Goal: Transaction & Acquisition: Purchase product/service

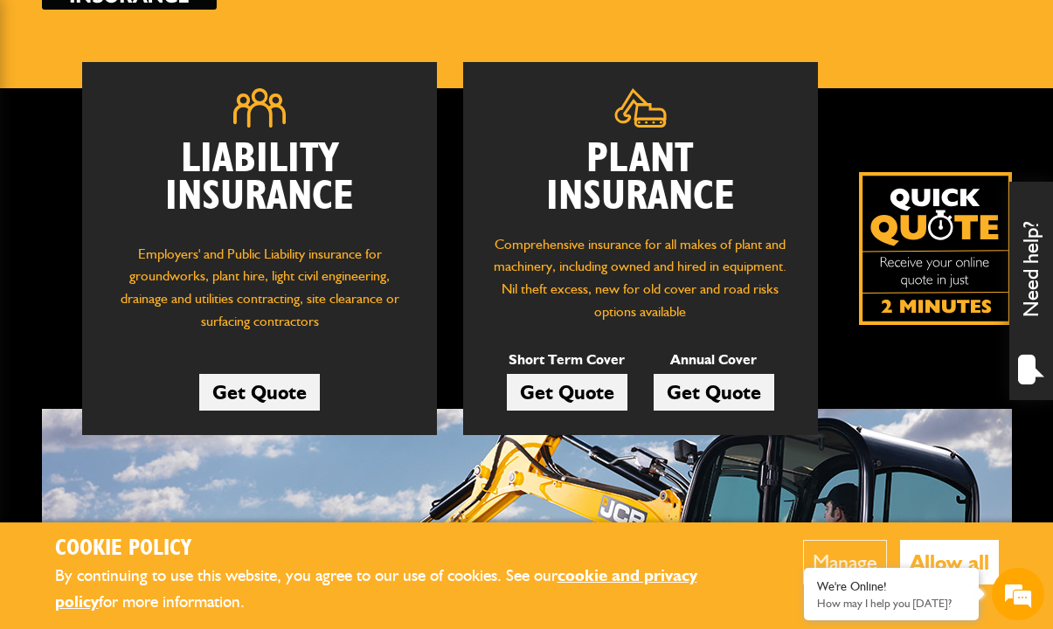
scroll to position [213, 0]
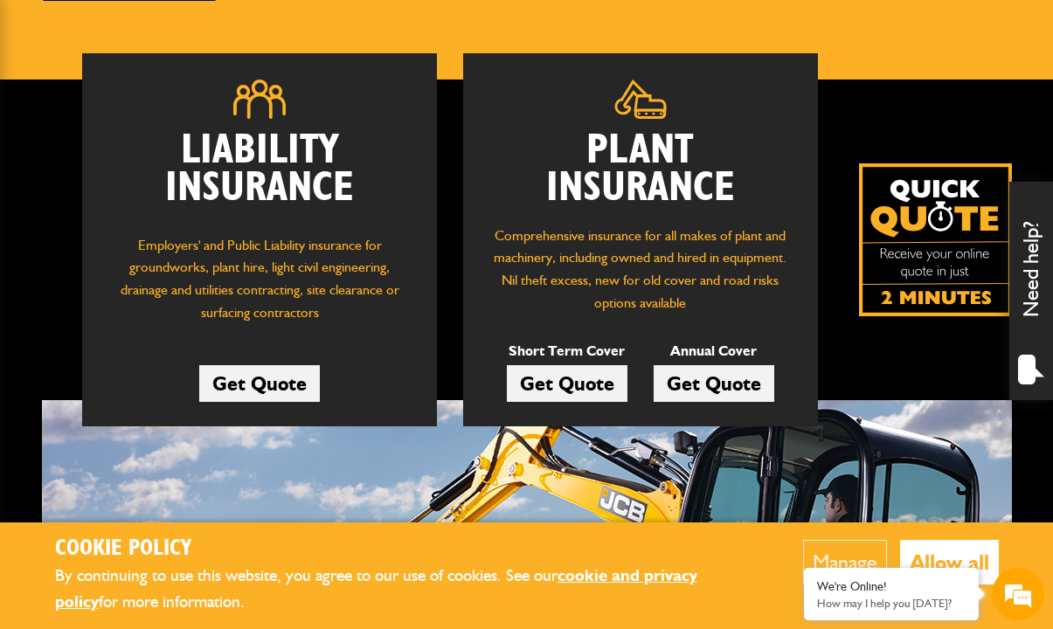
click at [720, 378] on link "Get Quote" at bounding box center [713, 383] width 121 height 37
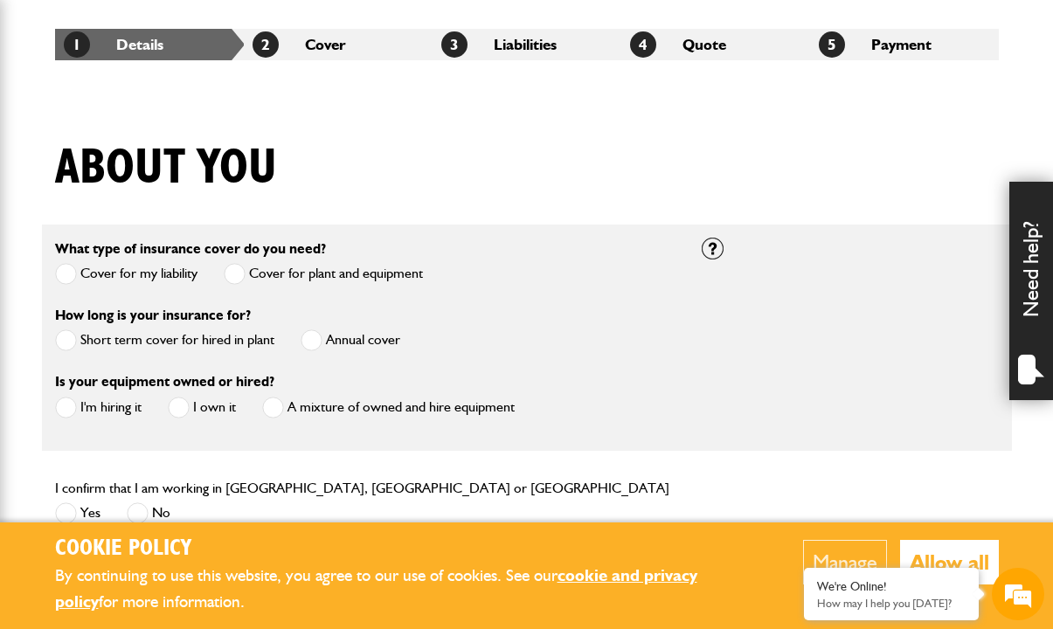
scroll to position [320, 0]
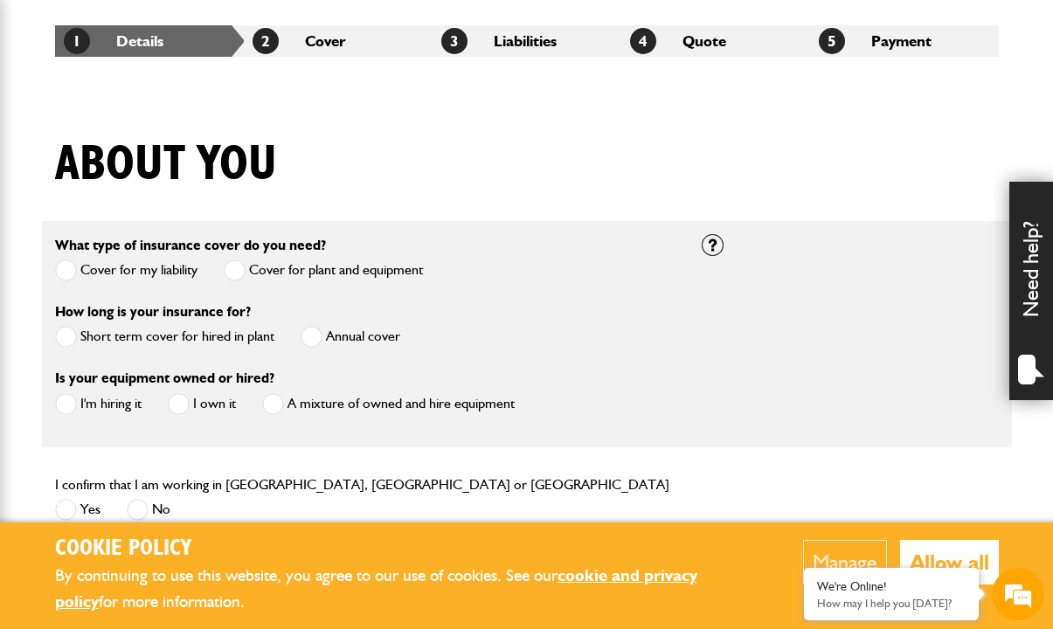
click at [316, 336] on span at bounding box center [311, 337] width 22 height 22
click at [179, 399] on span at bounding box center [179, 404] width 22 height 22
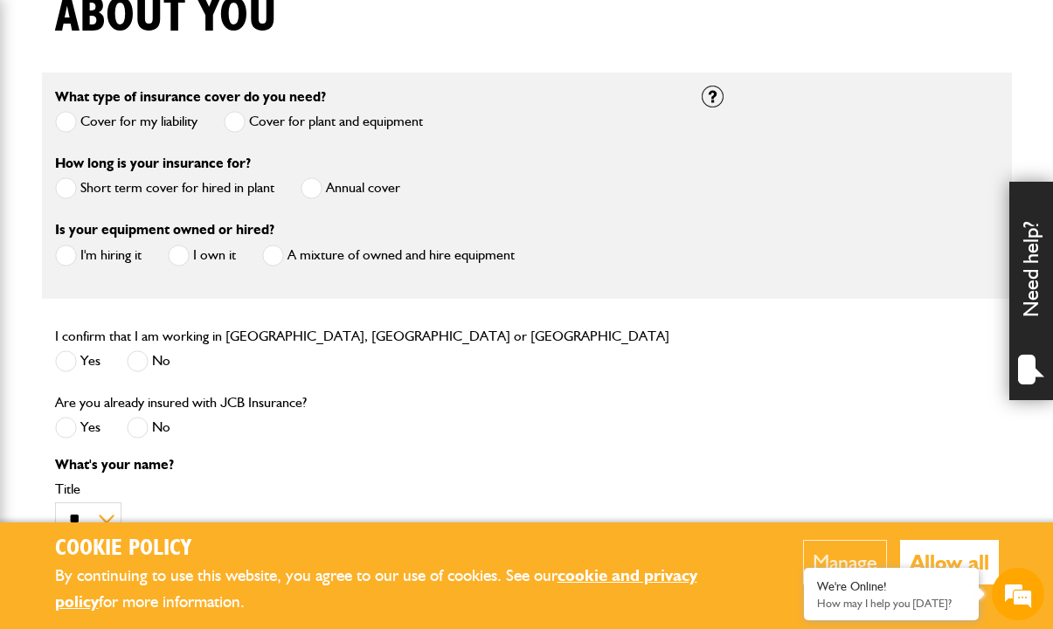
click at [141, 360] on span at bounding box center [138, 361] width 22 height 22
click at [64, 361] on span at bounding box center [66, 361] width 22 height 22
click at [141, 425] on span at bounding box center [138, 428] width 22 height 22
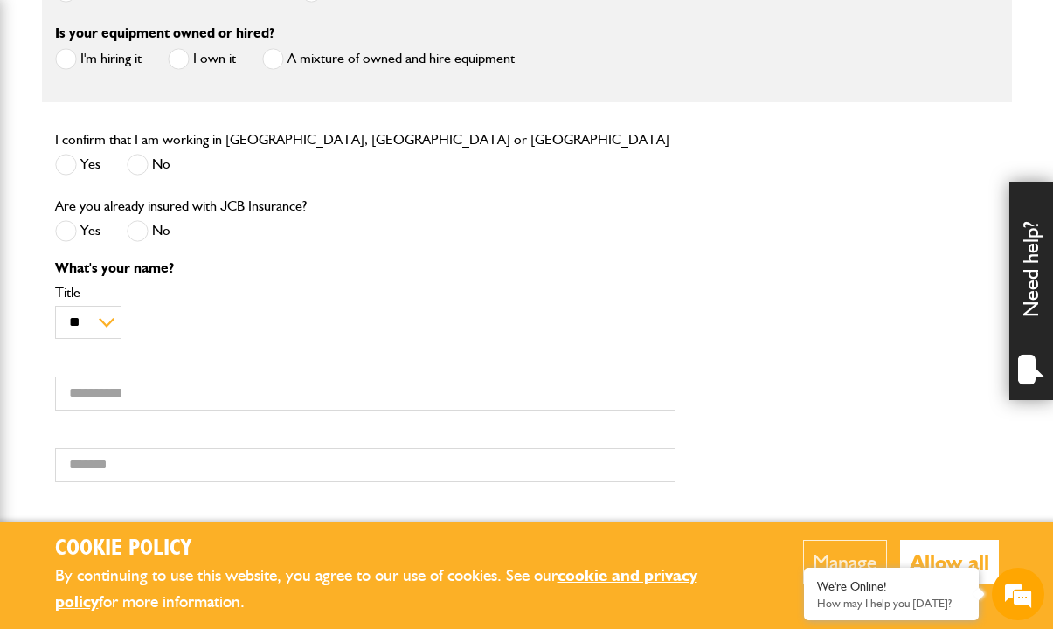
scroll to position [680, 0]
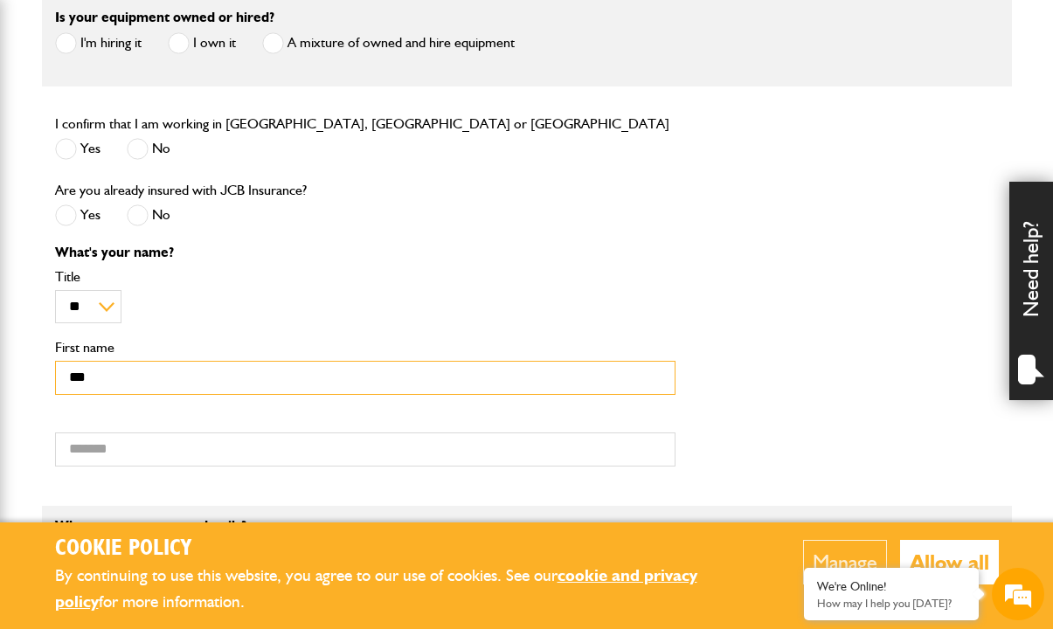
type input "***"
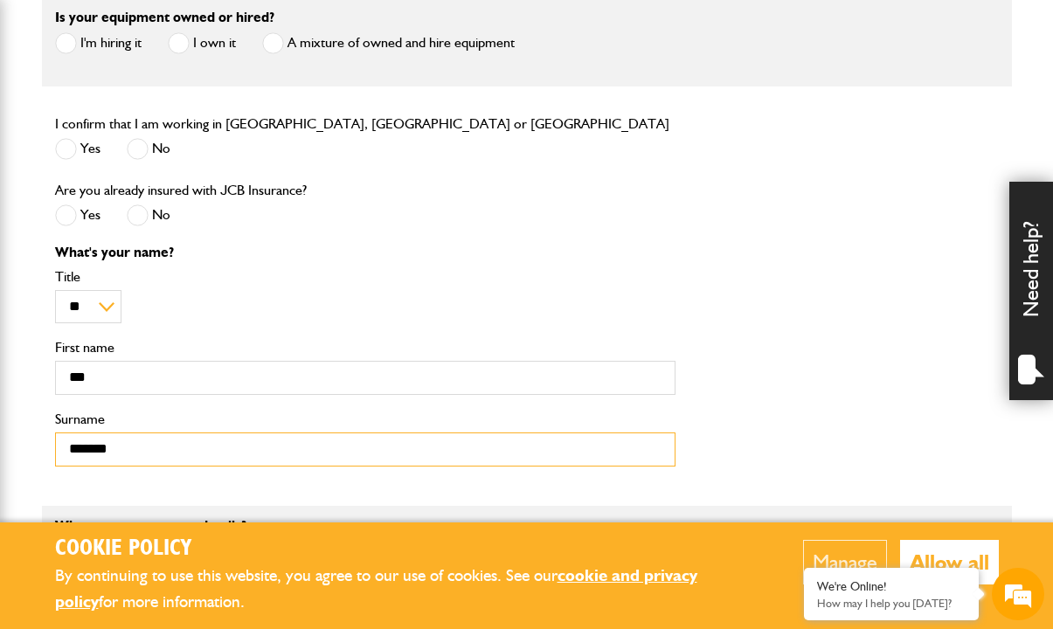
type input "*******"
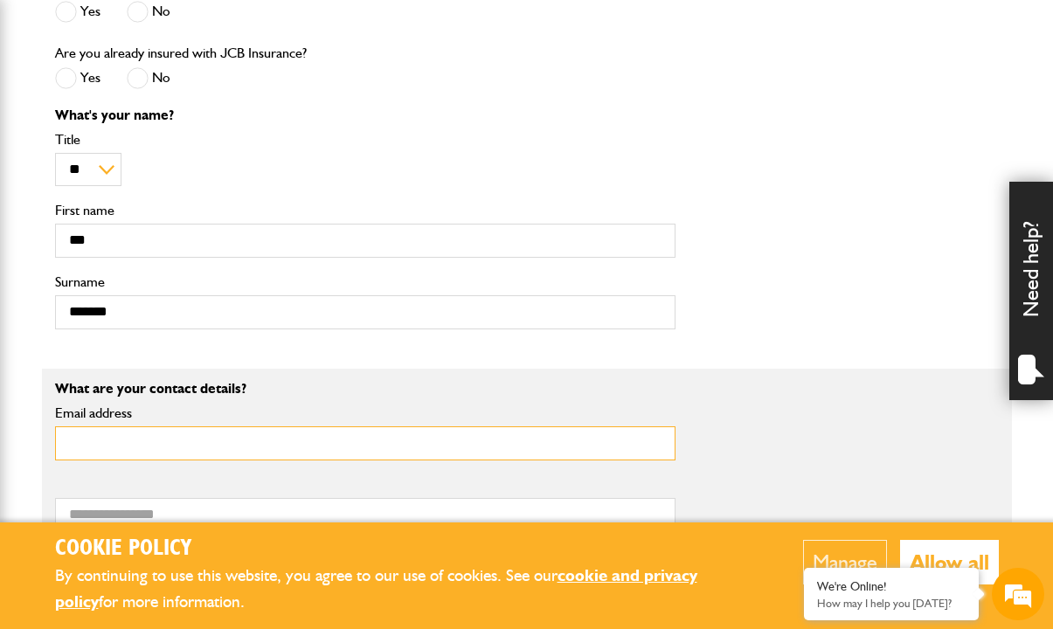
scroll to position [846, 0]
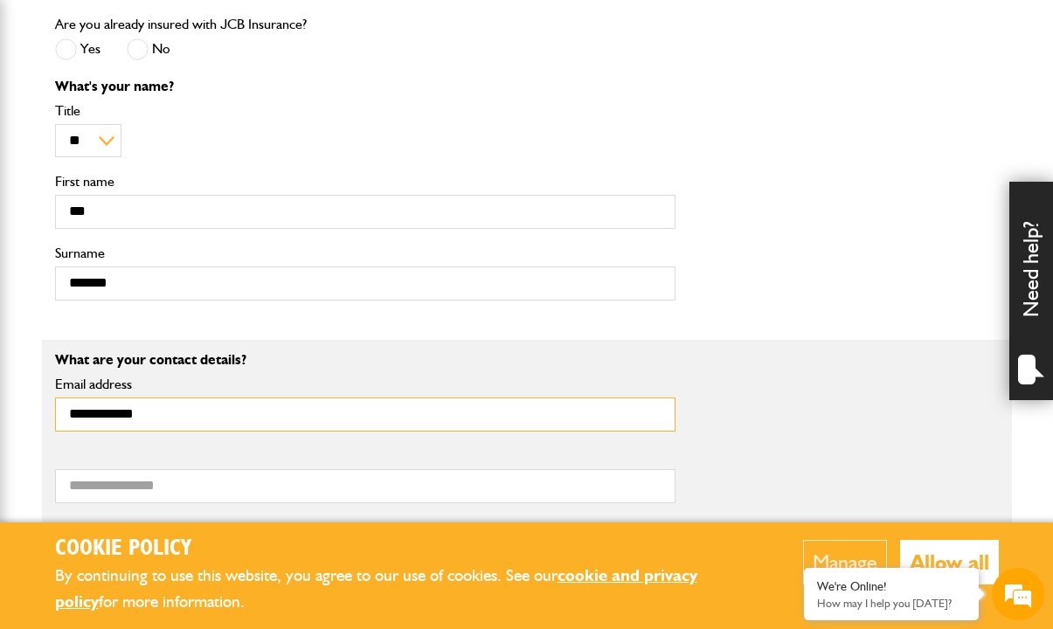
type input "**********"
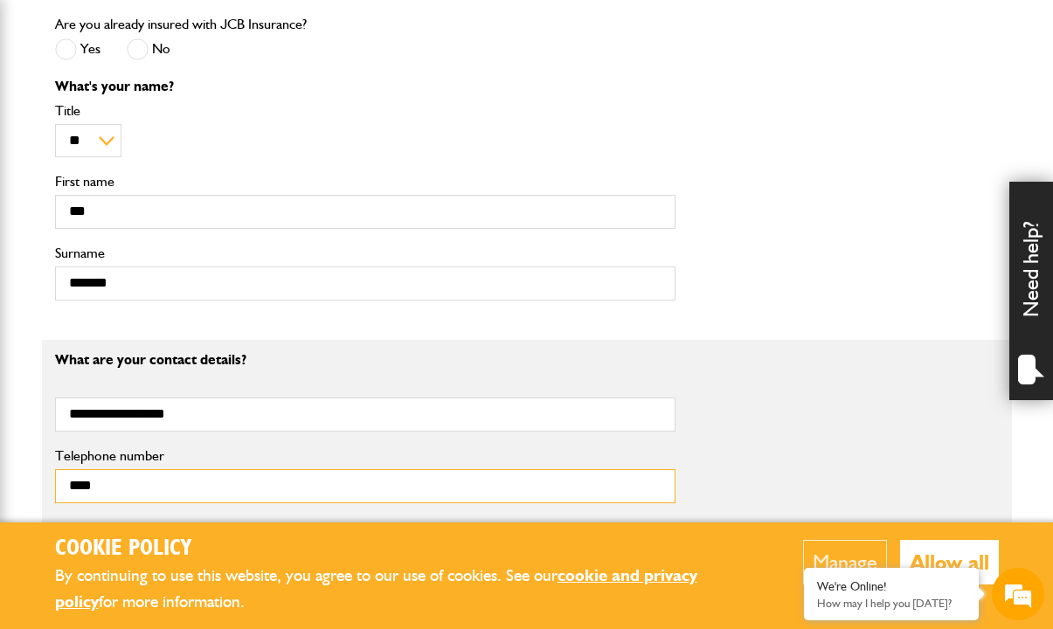
type input "**********"
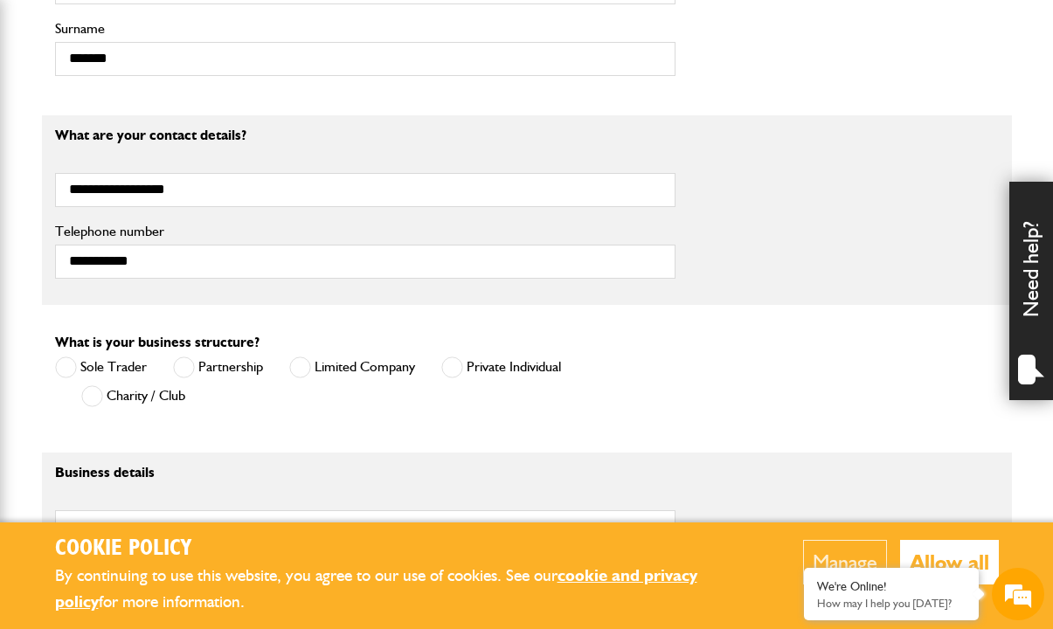
scroll to position [1072, 0]
click at [66, 366] on span at bounding box center [66, 366] width 22 height 22
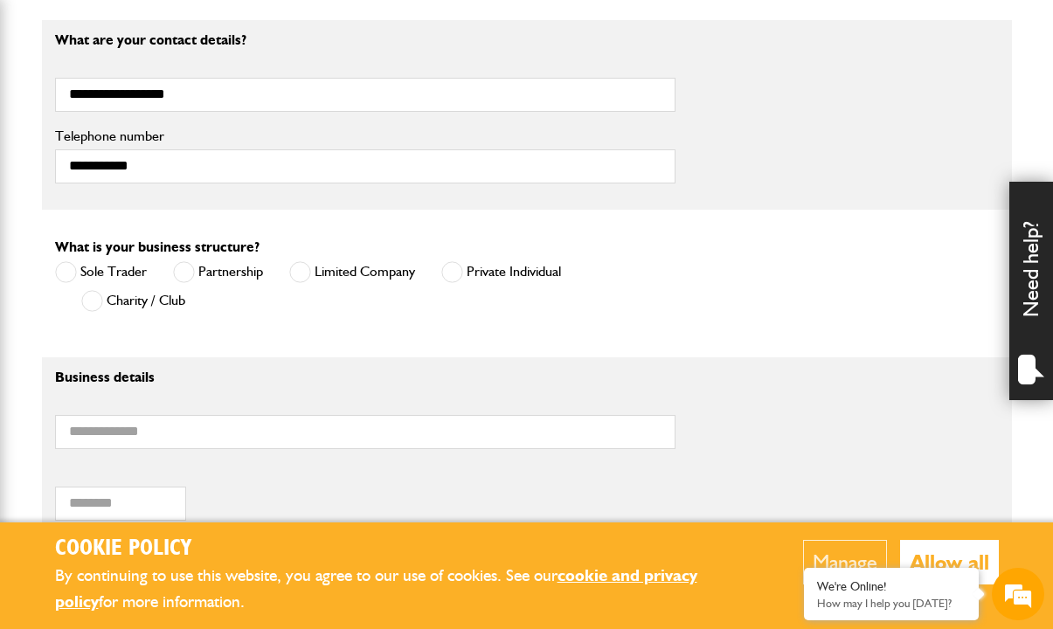
scroll to position [1210, 0]
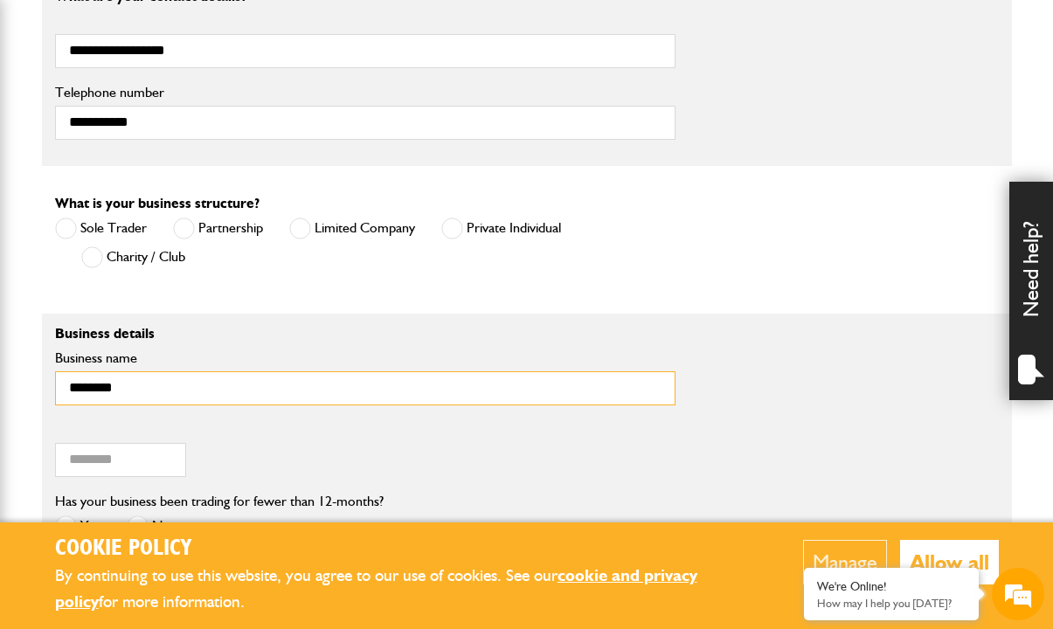
type input "********"
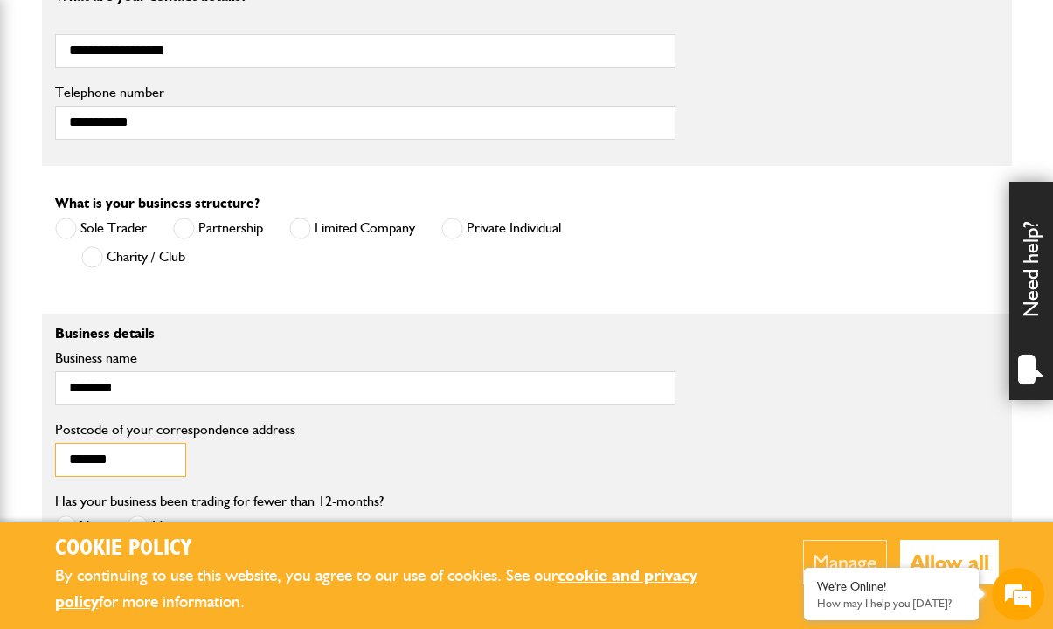
type input "*******"
click at [291, 442] on div "******* Postcode of your correspondence address" at bounding box center [365, 450] width 620 height 54
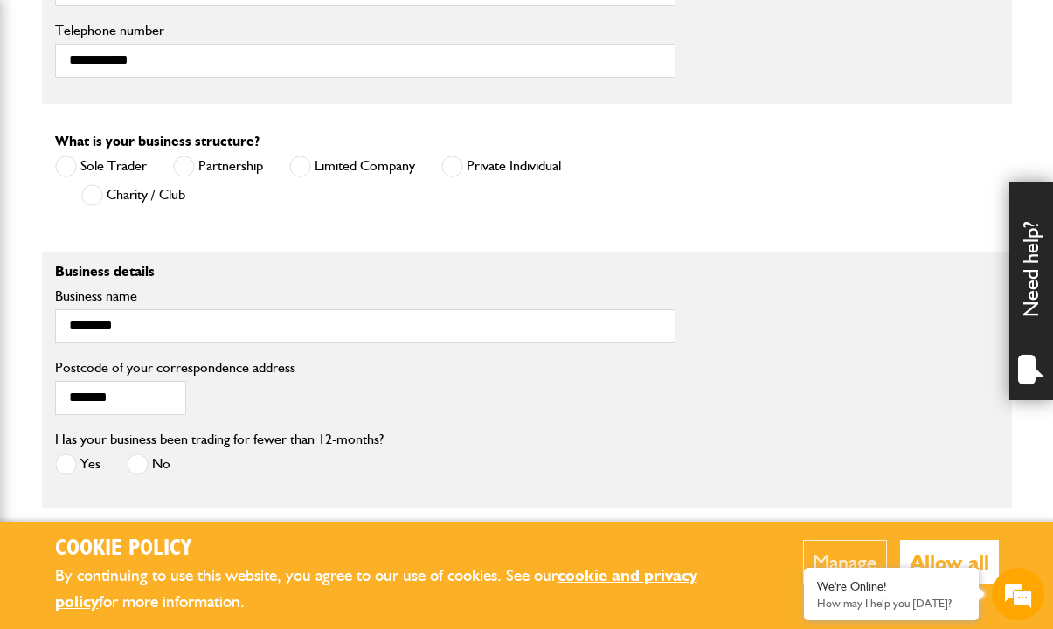
scroll to position [1274, 0]
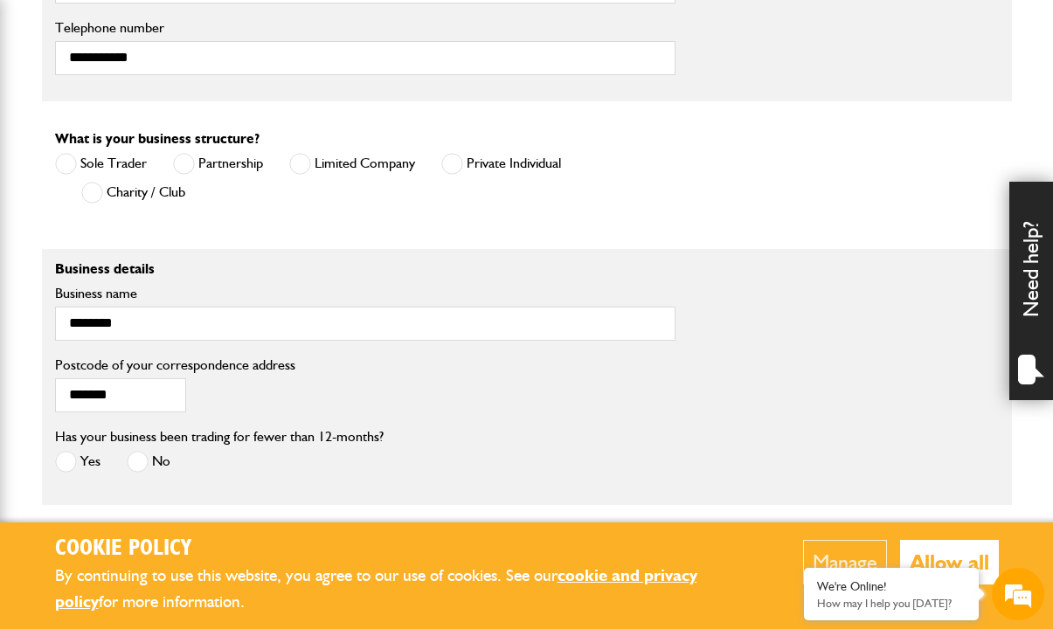
click at [142, 459] on span at bounding box center [138, 462] width 22 height 22
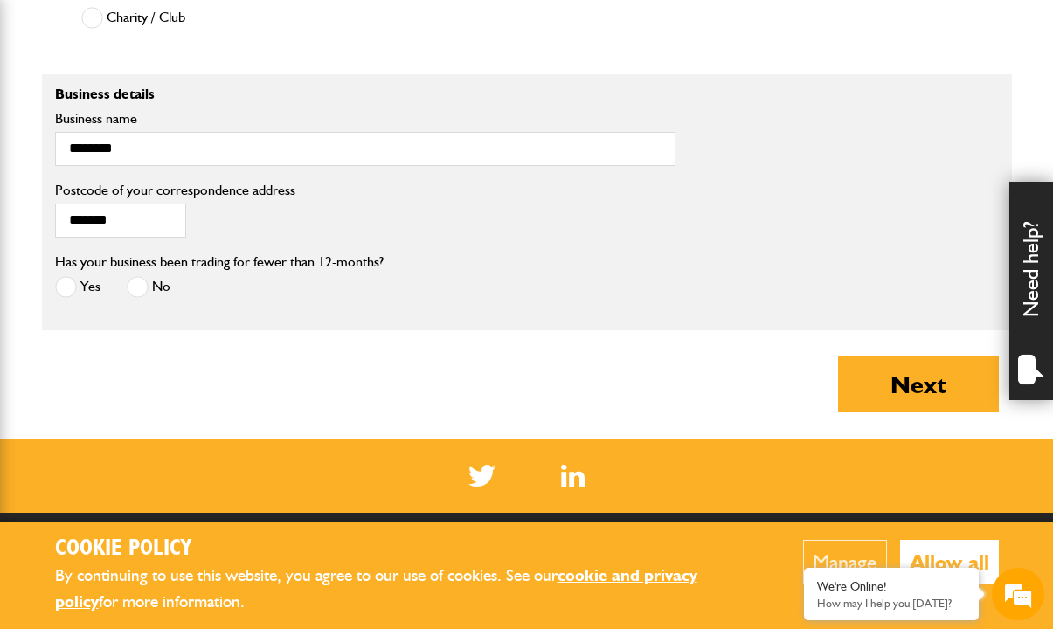
scroll to position [1451, 0]
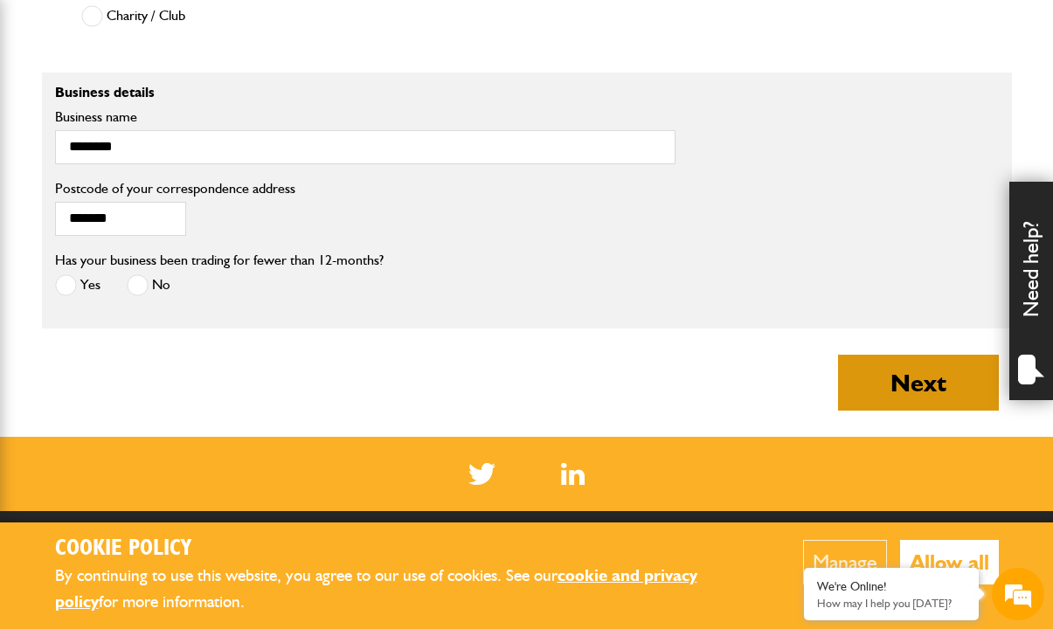
click at [898, 377] on button "Next" at bounding box center [918, 383] width 161 height 56
type input "***"
type input "**********"
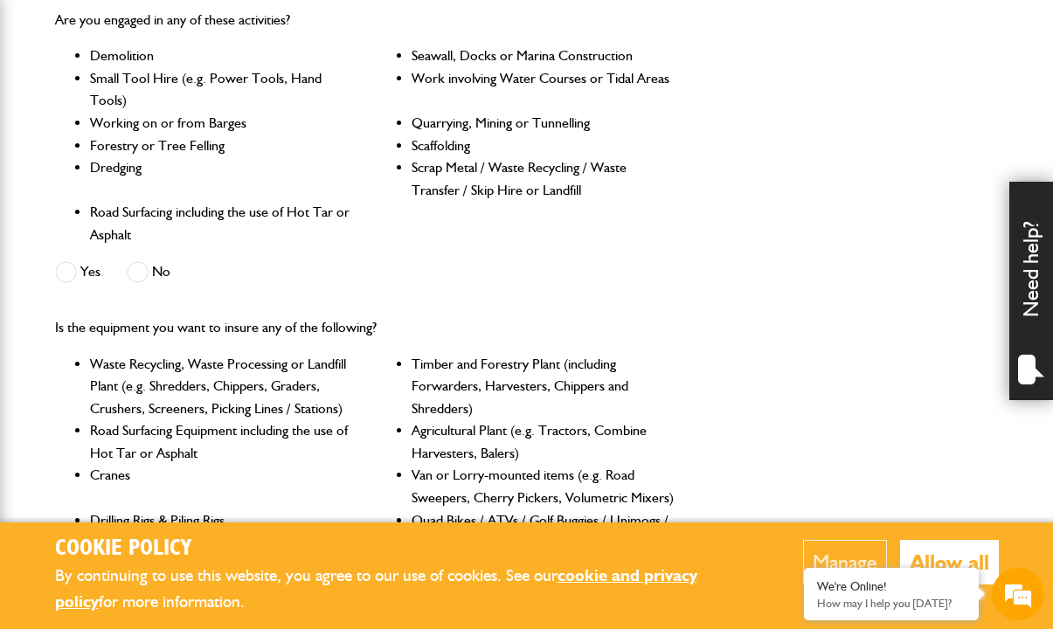
scroll to position [547, 0]
click at [68, 263] on span at bounding box center [66, 271] width 22 height 22
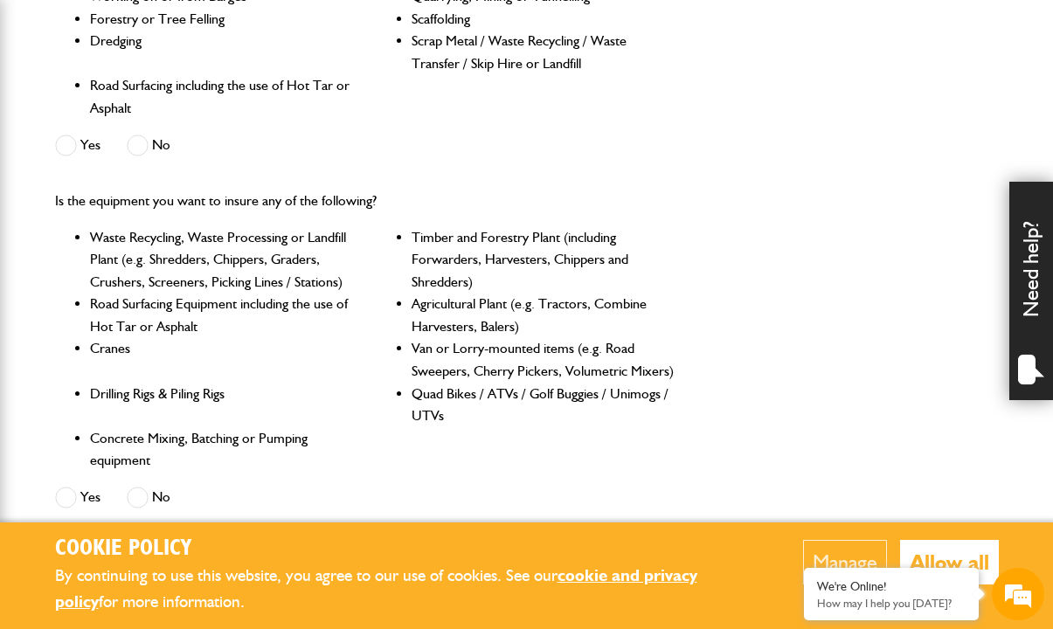
scroll to position [674, 0]
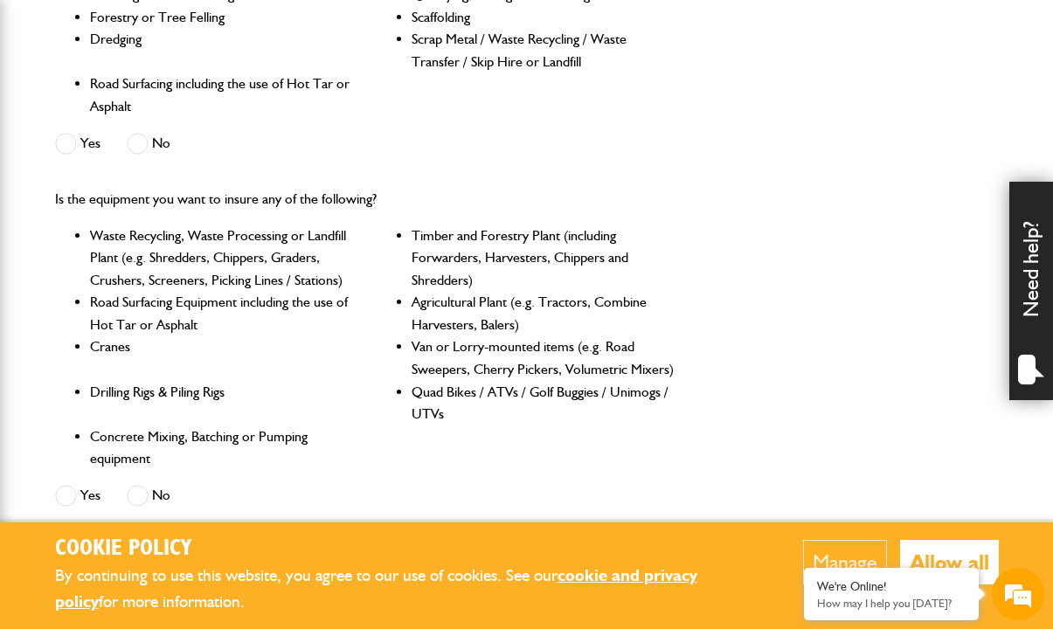
click at [139, 485] on span at bounding box center [138, 496] width 22 height 22
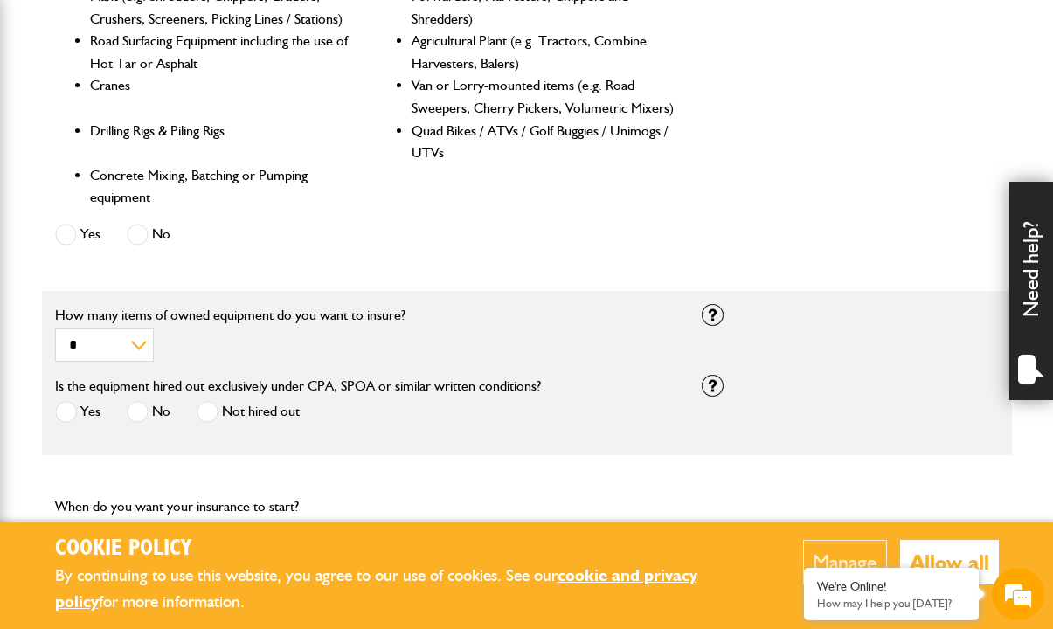
scroll to position [940, 0]
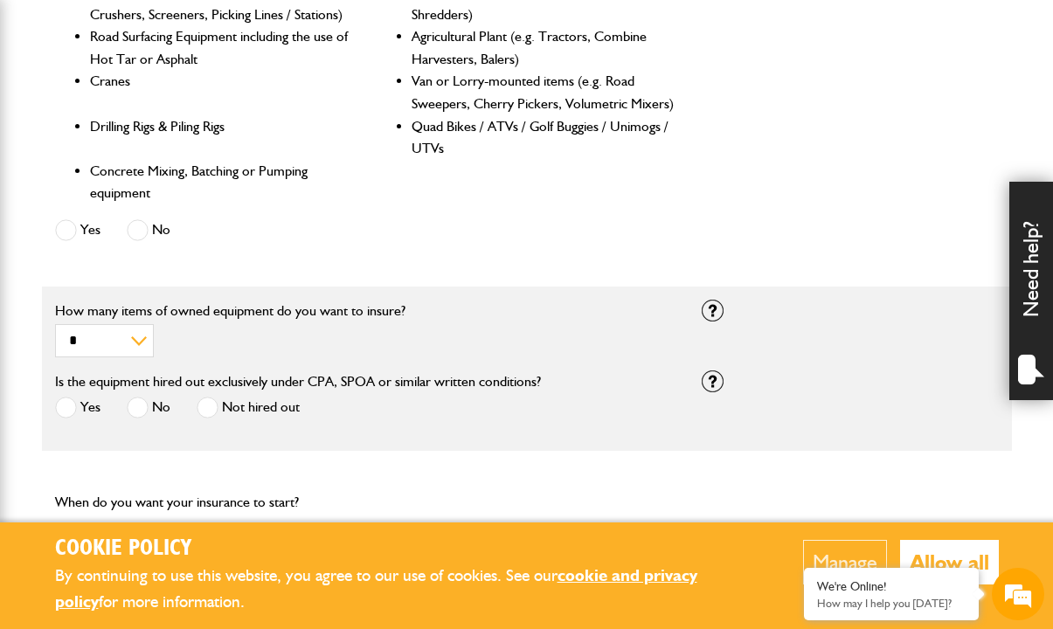
click at [212, 397] on span at bounding box center [208, 408] width 22 height 22
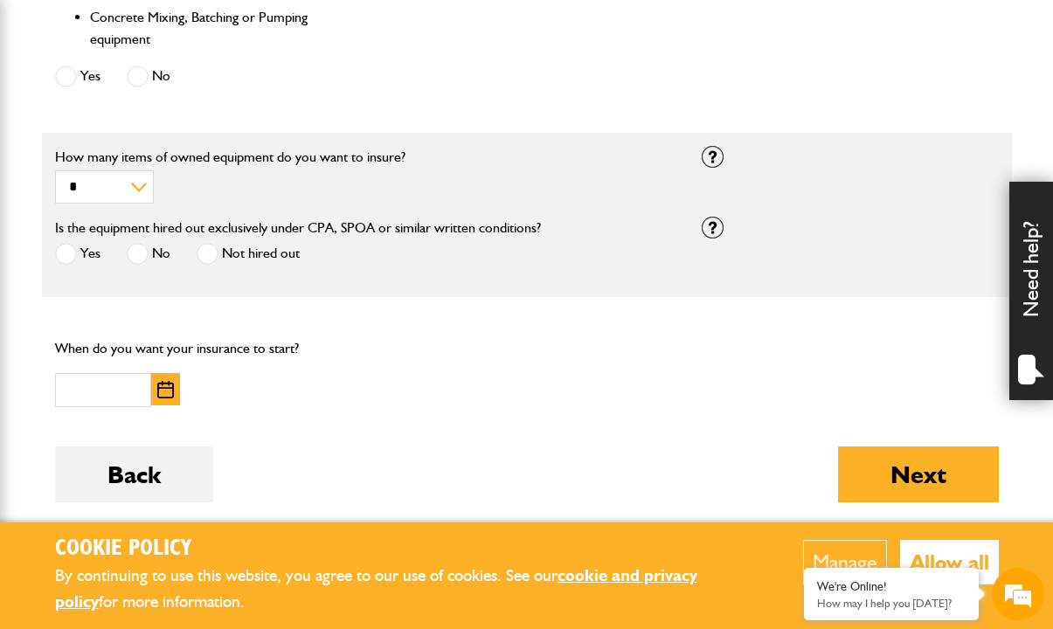
scroll to position [1113, 0]
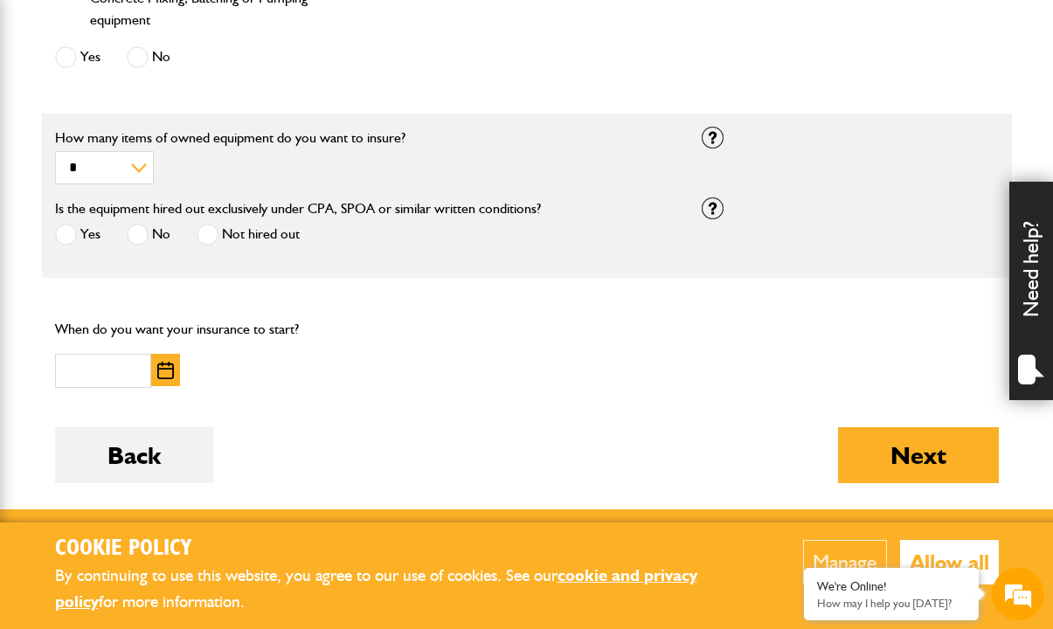
click at [167, 362] on img "button" at bounding box center [165, 370] width 17 height 17
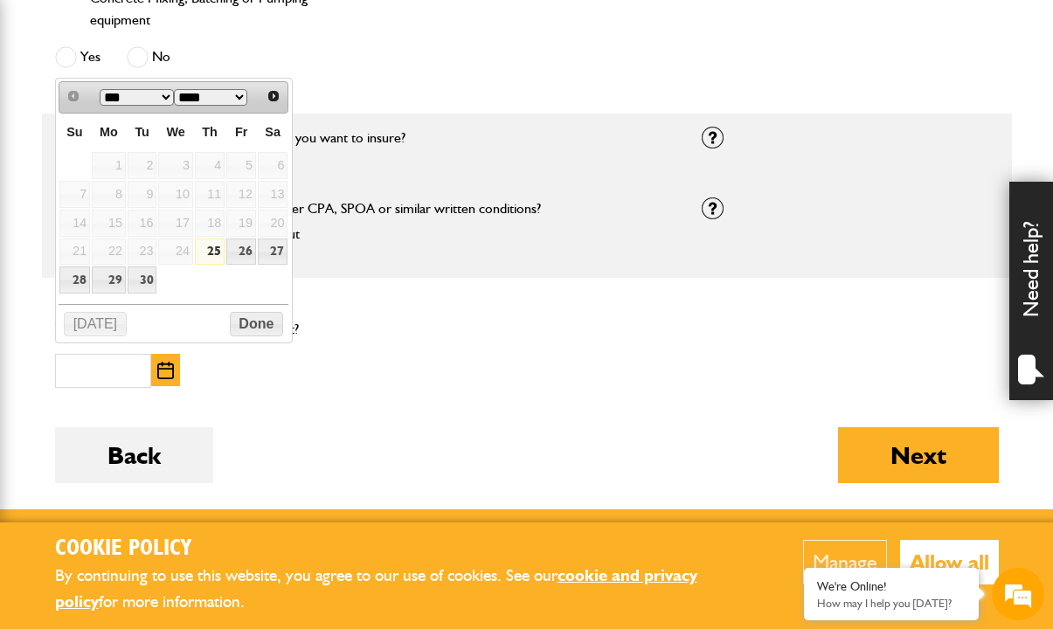
click at [213, 246] on link "25" at bounding box center [210, 251] width 30 height 27
type input "**********"
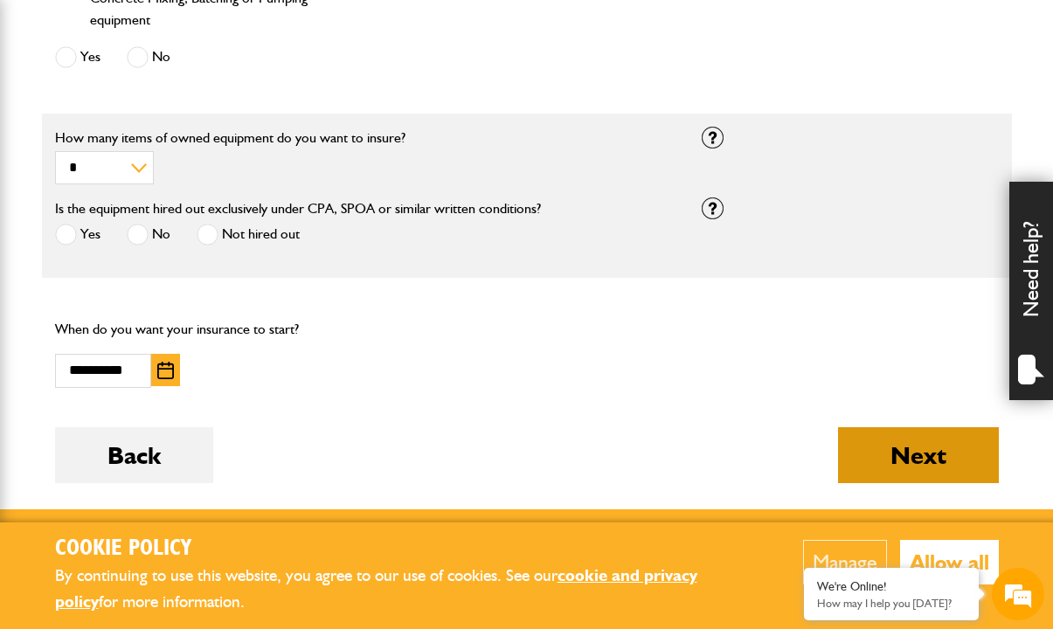
click at [931, 443] on button "Next" at bounding box center [918, 455] width 161 height 56
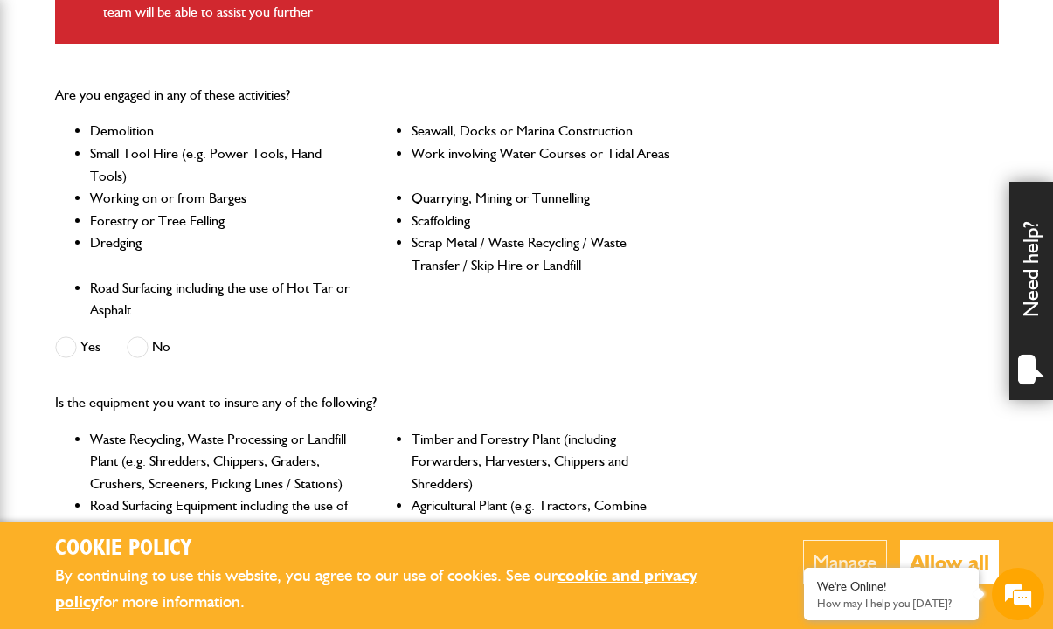
scroll to position [585, 0]
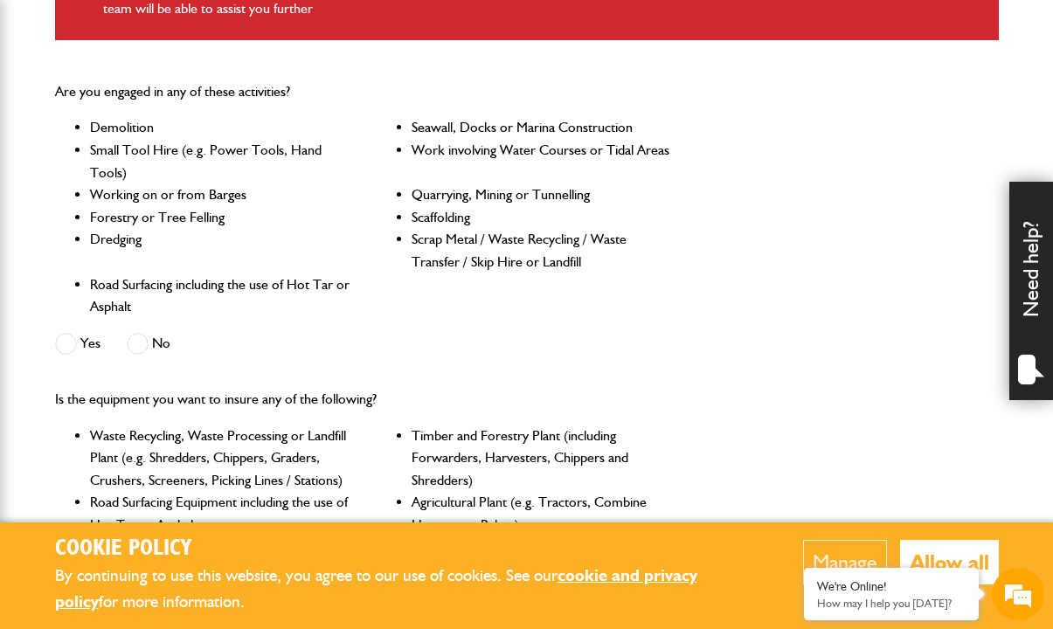
click at [136, 338] on span at bounding box center [138, 344] width 22 height 22
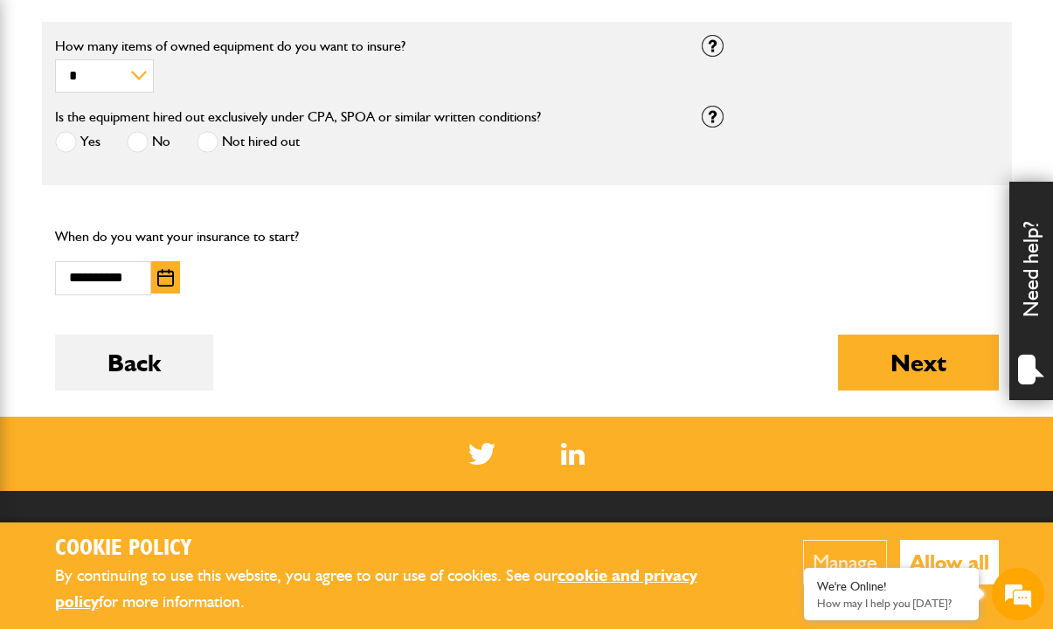
scroll to position [1320, 0]
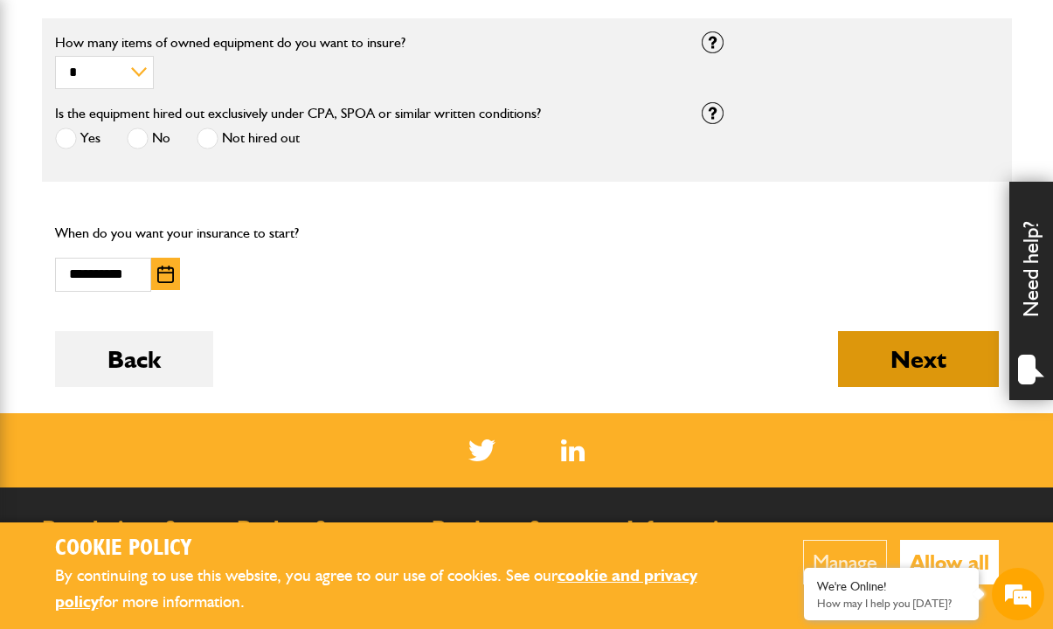
click at [875, 349] on button "Next" at bounding box center [918, 359] width 161 height 56
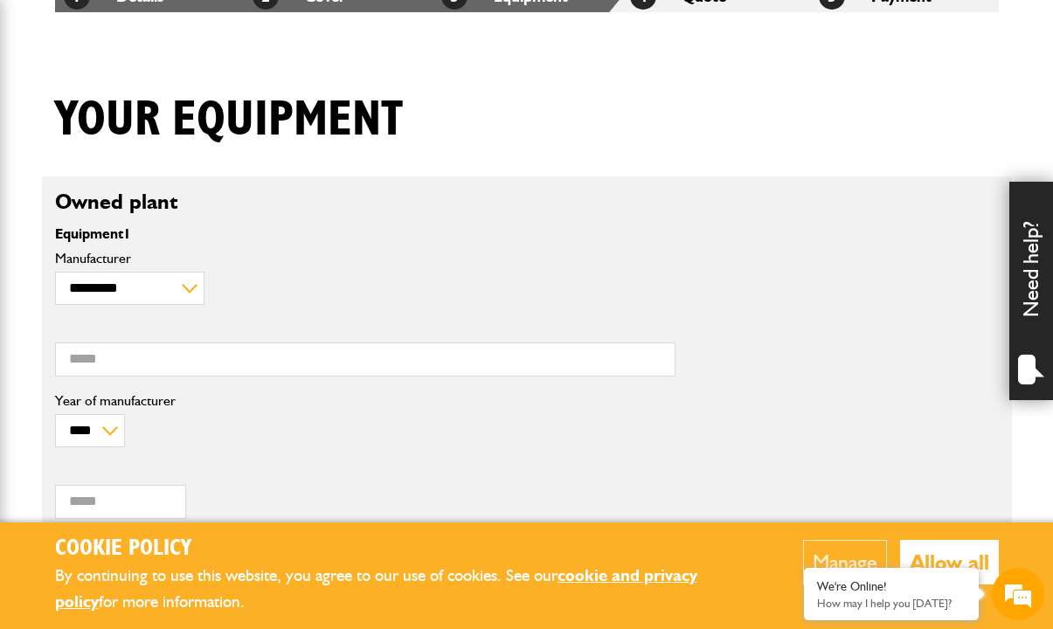
scroll to position [367, 0]
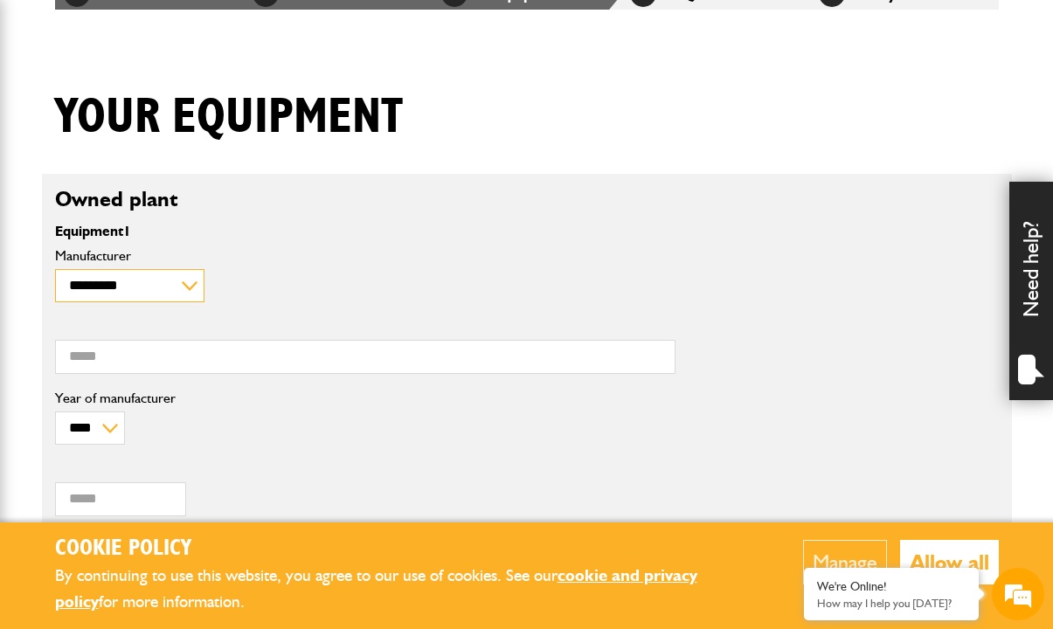
select select "**"
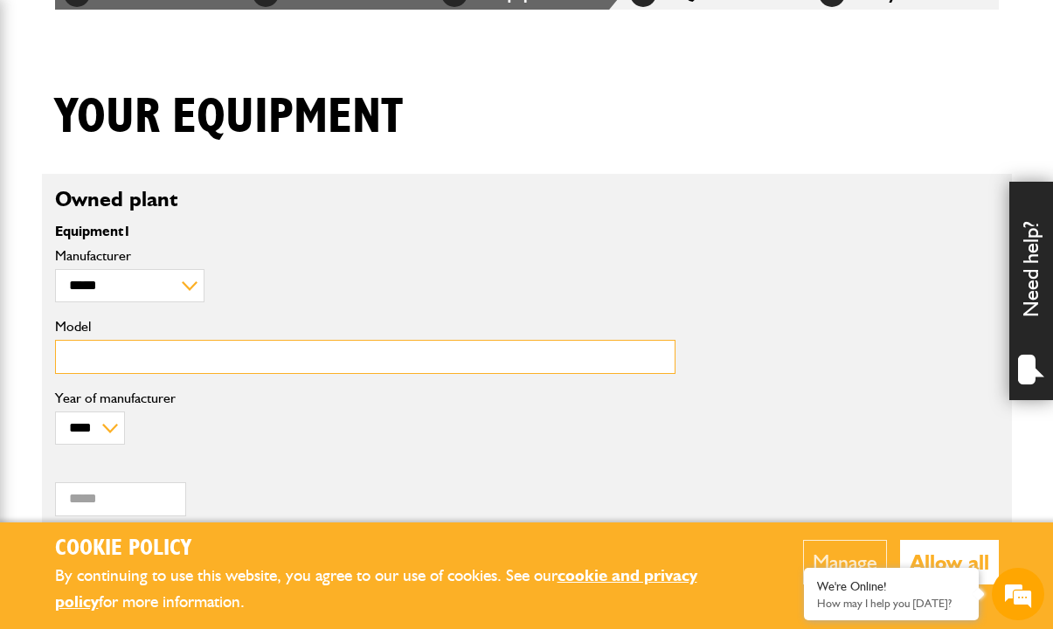
click at [122, 361] on input "Model" at bounding box center [365, 357] width 620 height 34
type input "******"
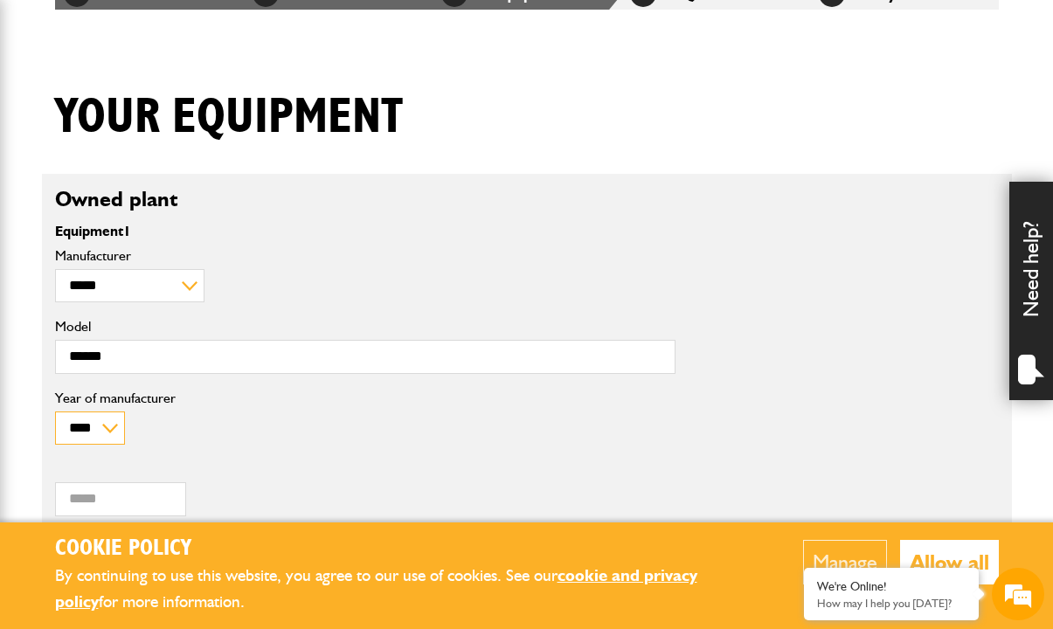
select select "****"
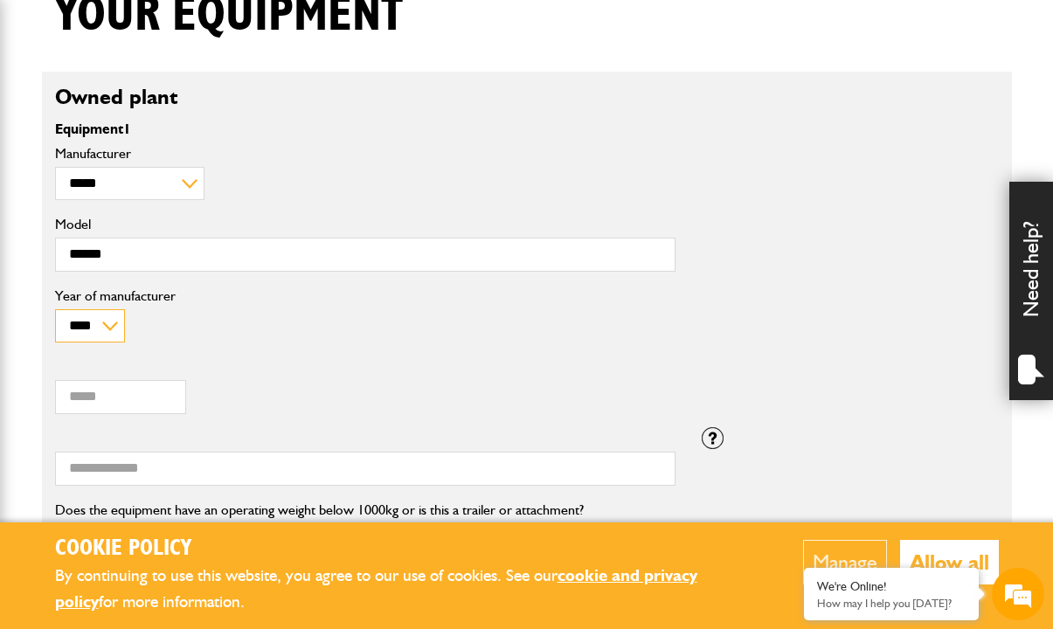
scroll to position [470, 0]
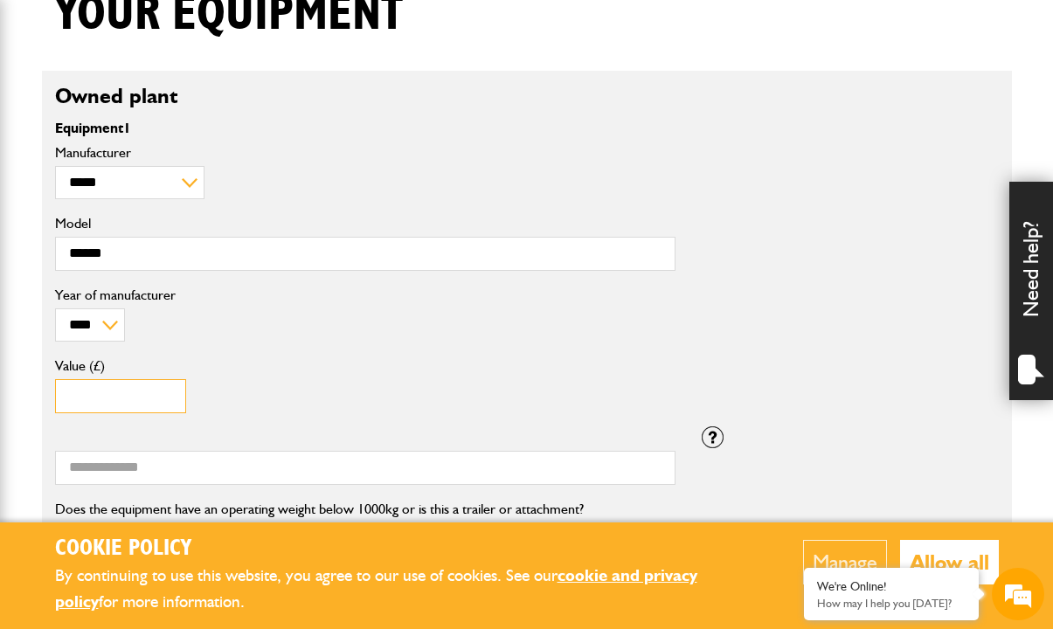
click at [121, 393] on input "Value (£)" at bounding box center [120, 396] width 131 height 34
type input "*****"
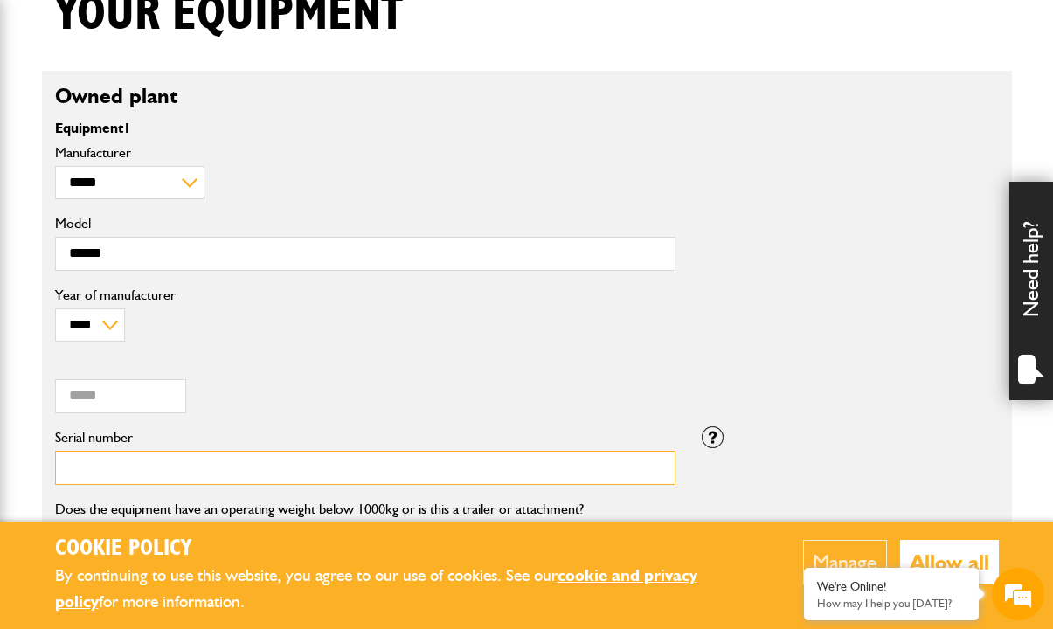
click at [110, 465] on input "Serial number" at bounding box center [365, 468] width 620 height 34
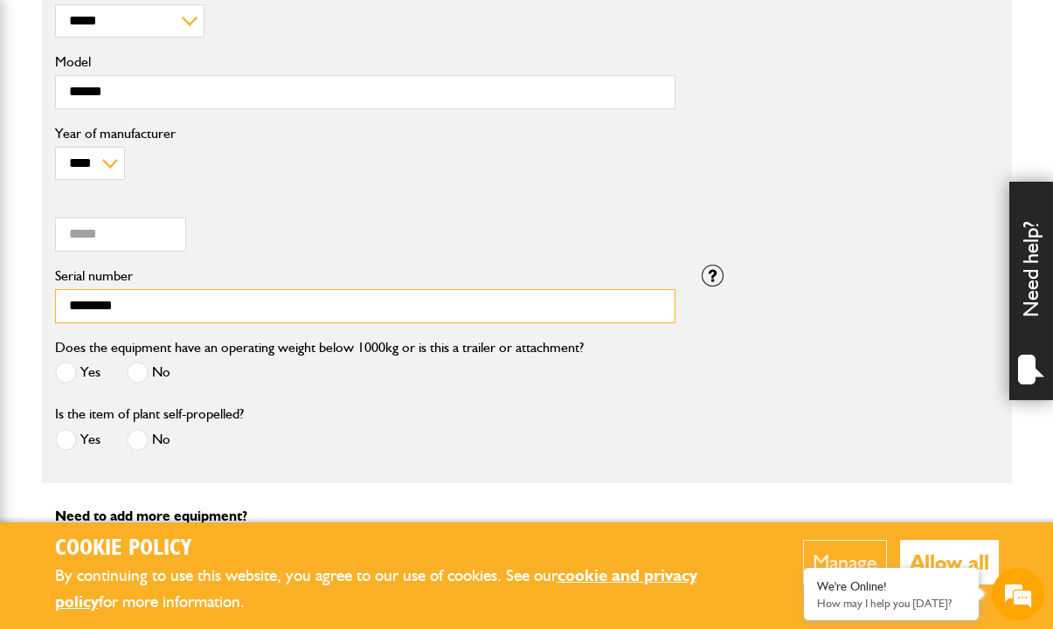
scroll to position [634, 0]
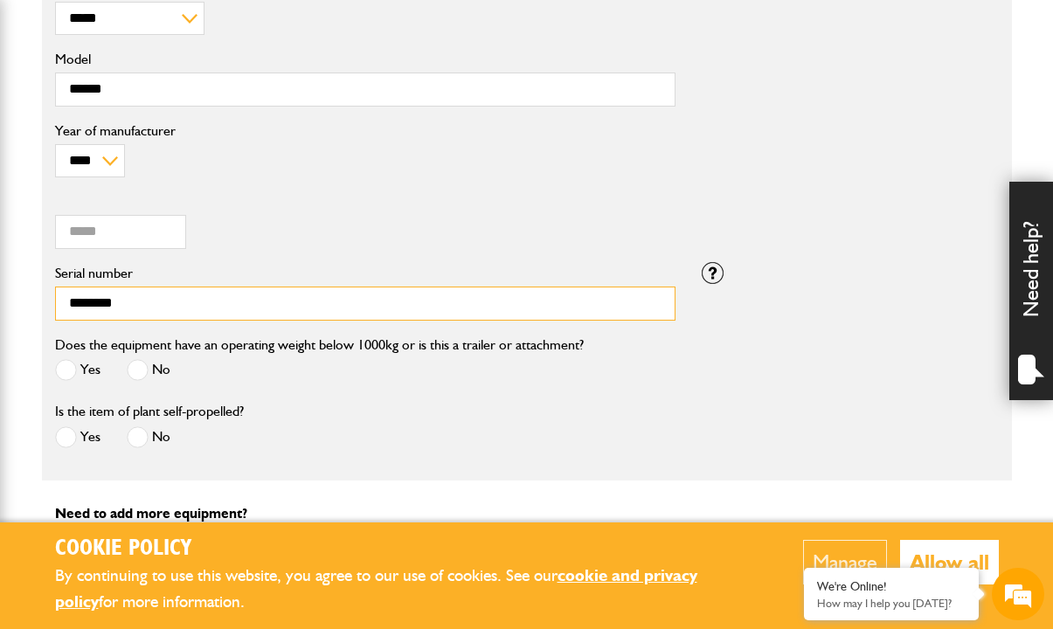
type input "********"
click at [139, 364] on span at bounding box center [138, 370] width 22 height 22
click at [66, 431] on span at bounding box center [66, 437] width 22 height 22
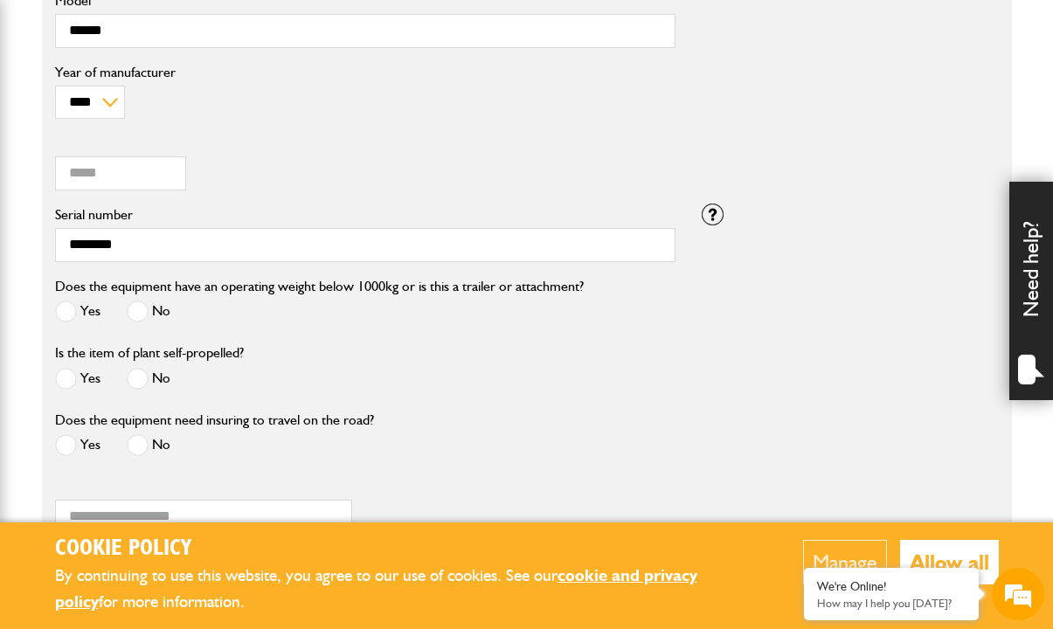
scroll to position [701, 0]
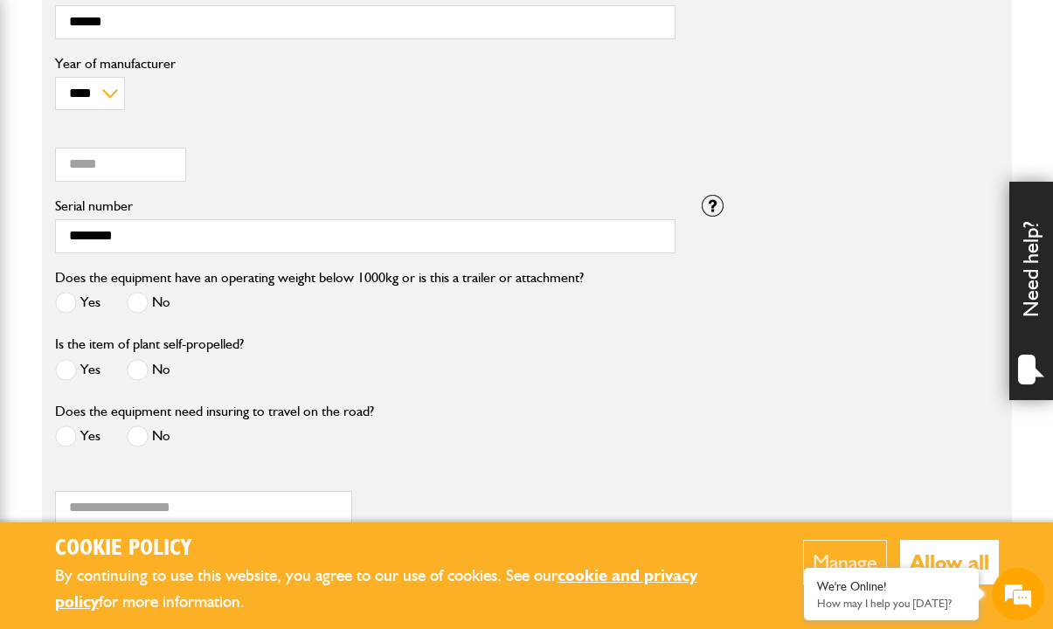
click at [63, 431] on span at bounding box center [66, 436] width 22 height 22
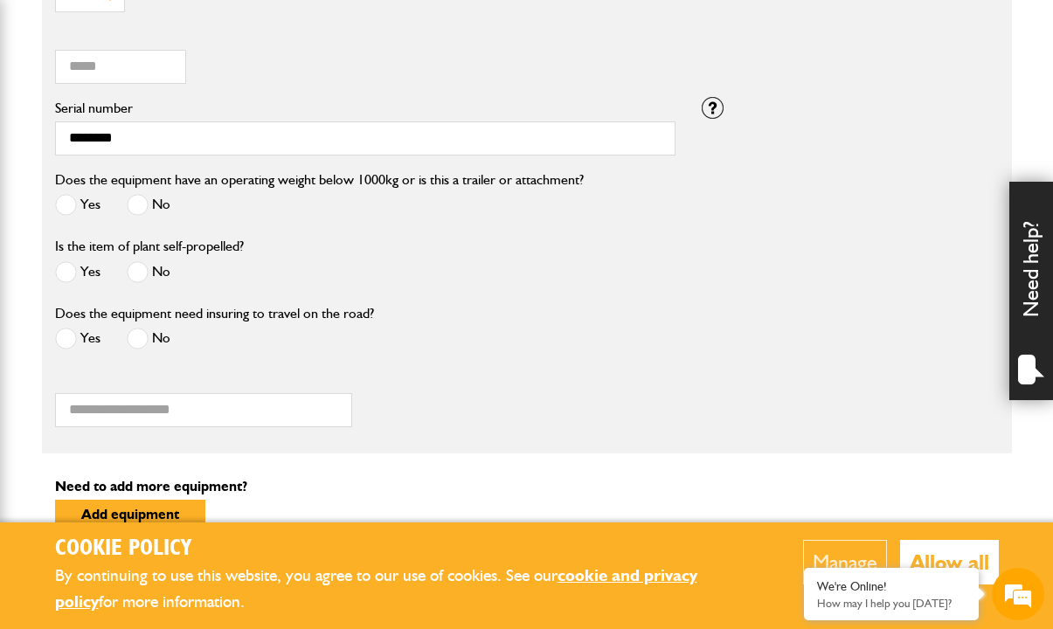
scroll to position [802, 0]
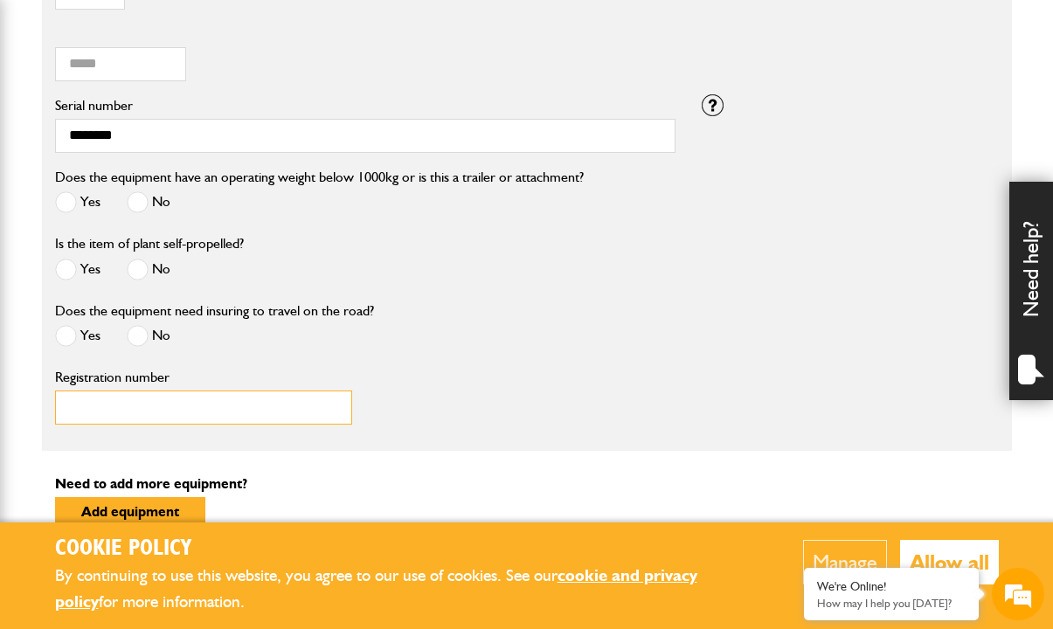
click at [128, 404] on input "Registration number" at bounding box center [203, 407] width 297 height 34
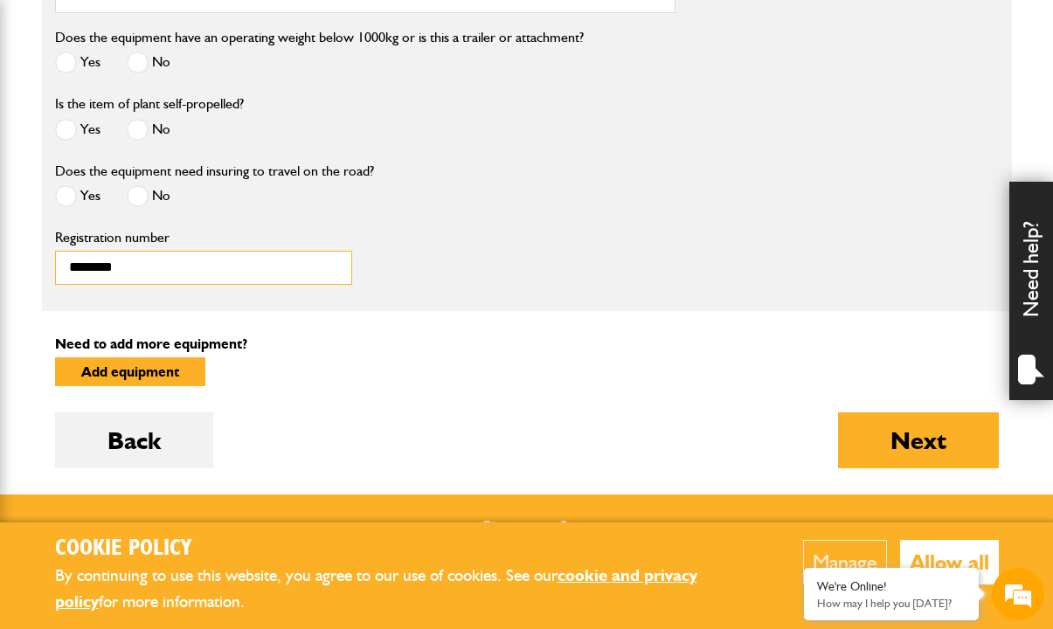
scroll to position [954, 0]
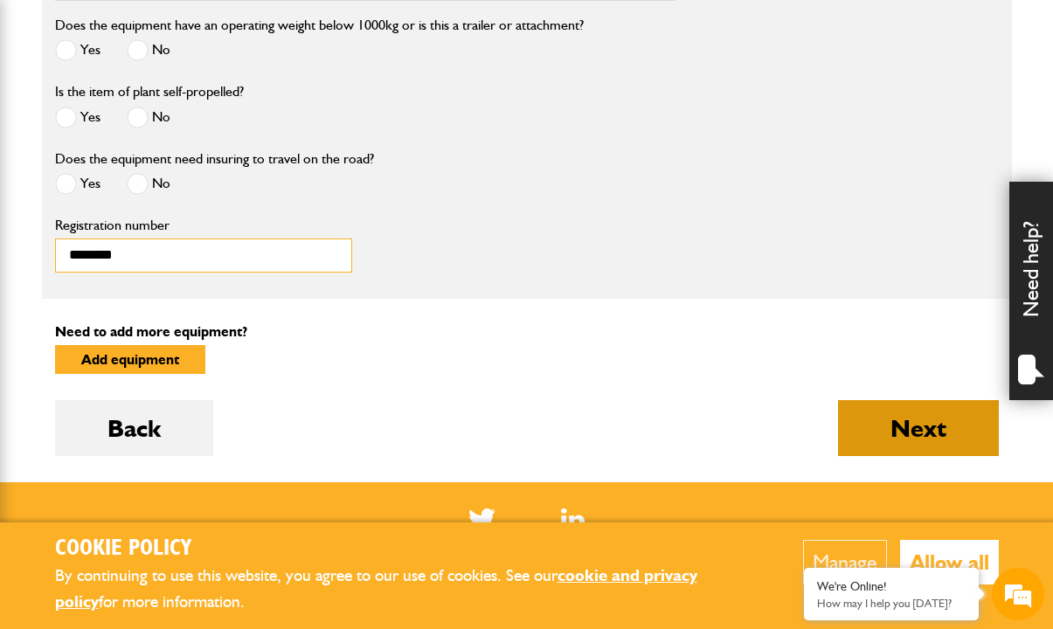
type input "********"
click at [891, 419] on button "Next" at bounding box center [918, 428] width 161 height 56
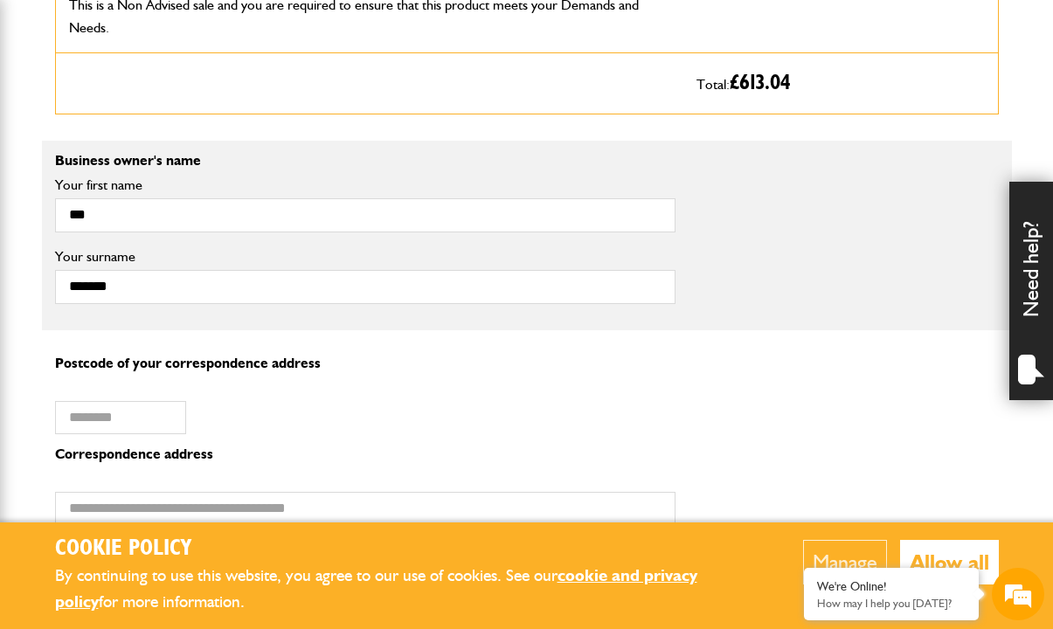
scroll to position [1093, 0]
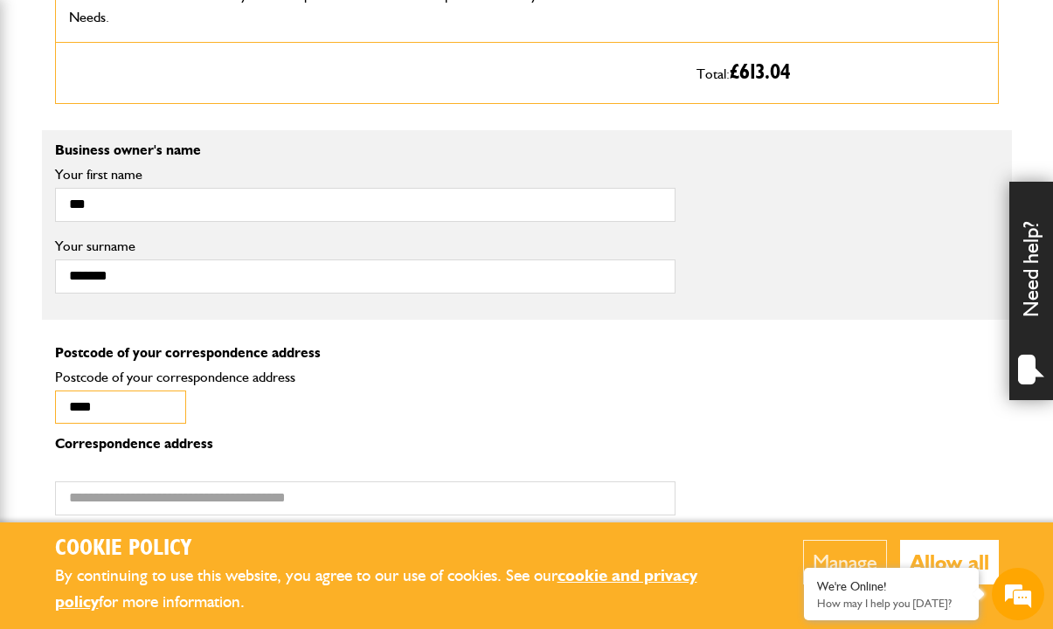
type input "********"
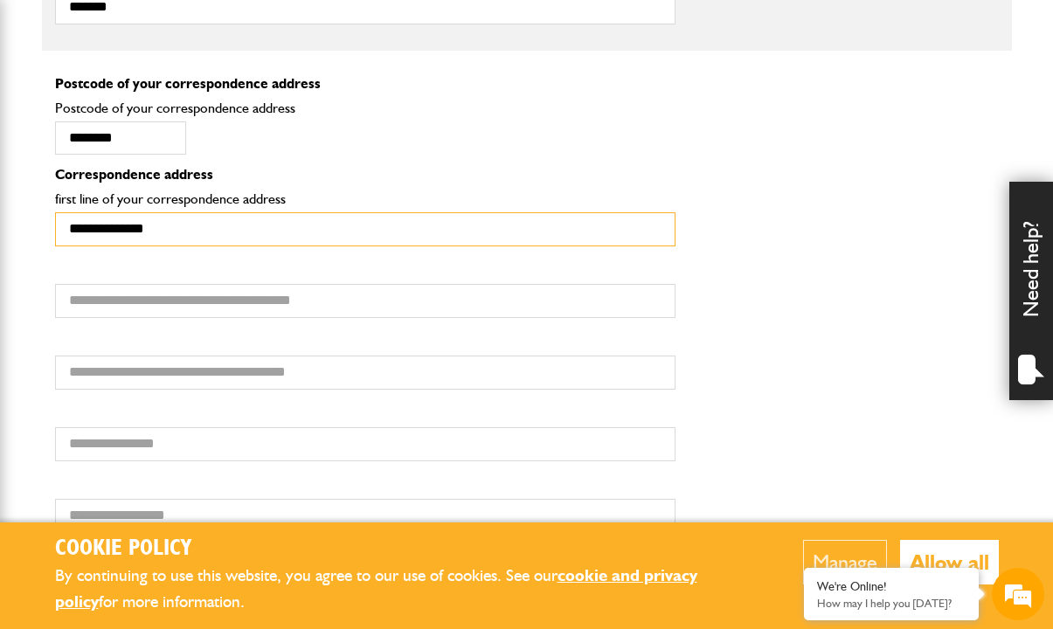
scroll to position [1372, 0]
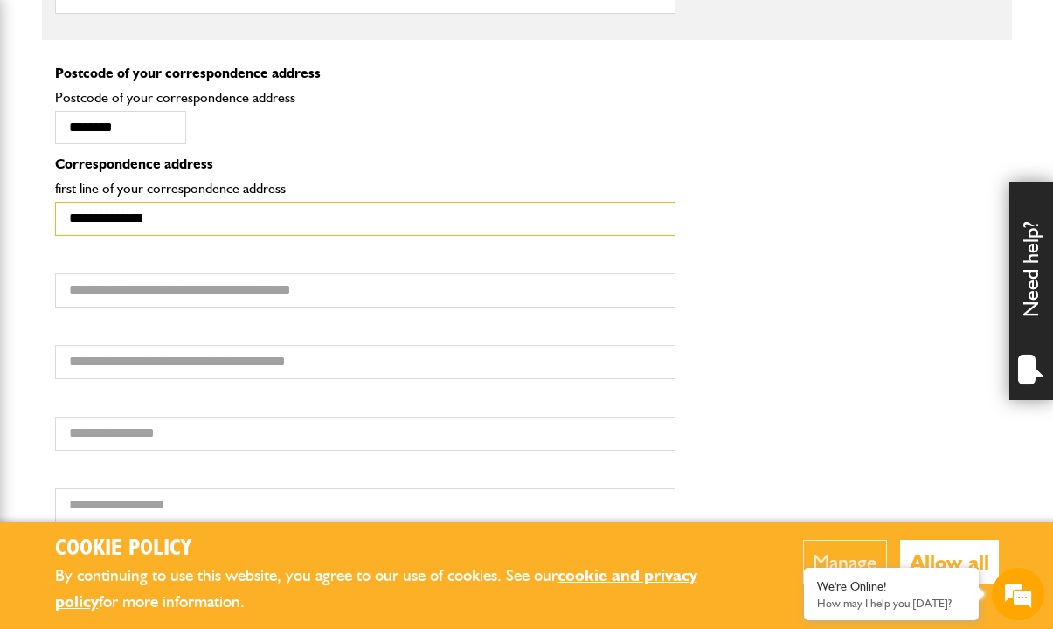
type input "**********"
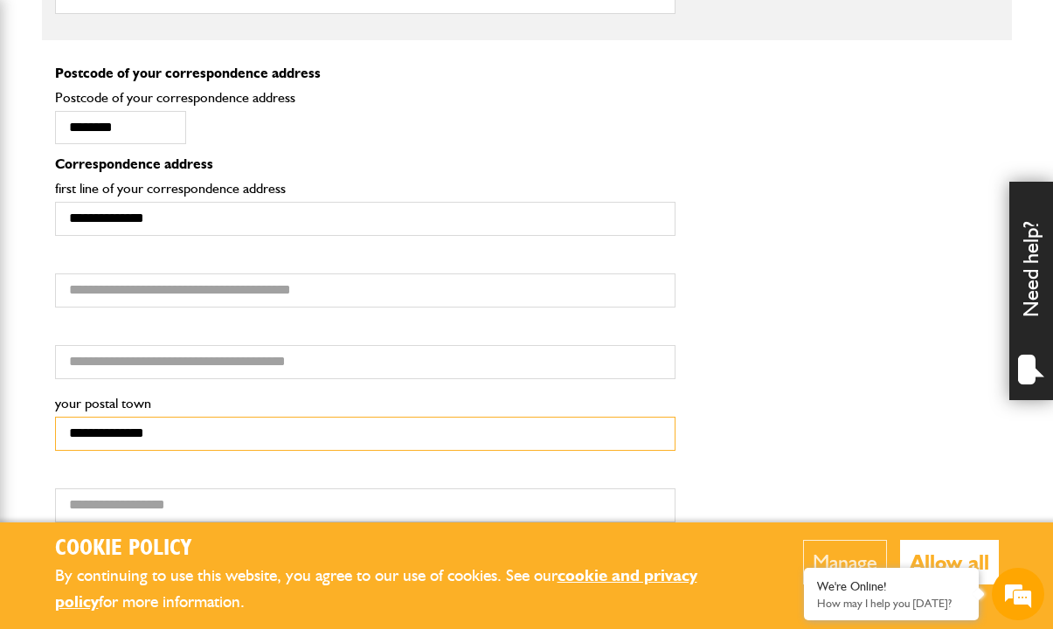
type input "**********"
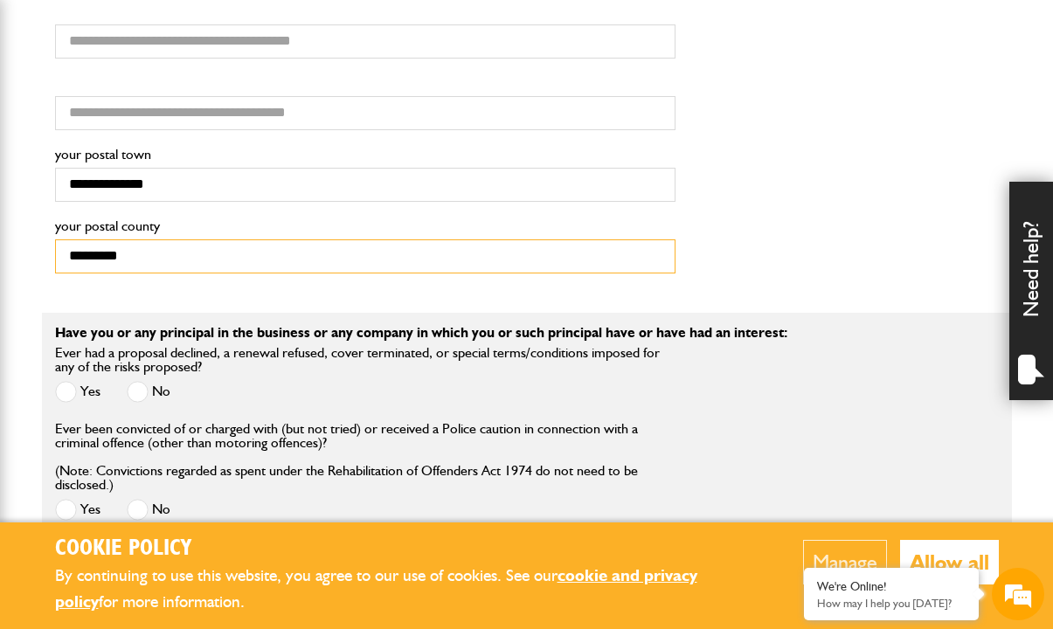
scroll to position [1627, 0]
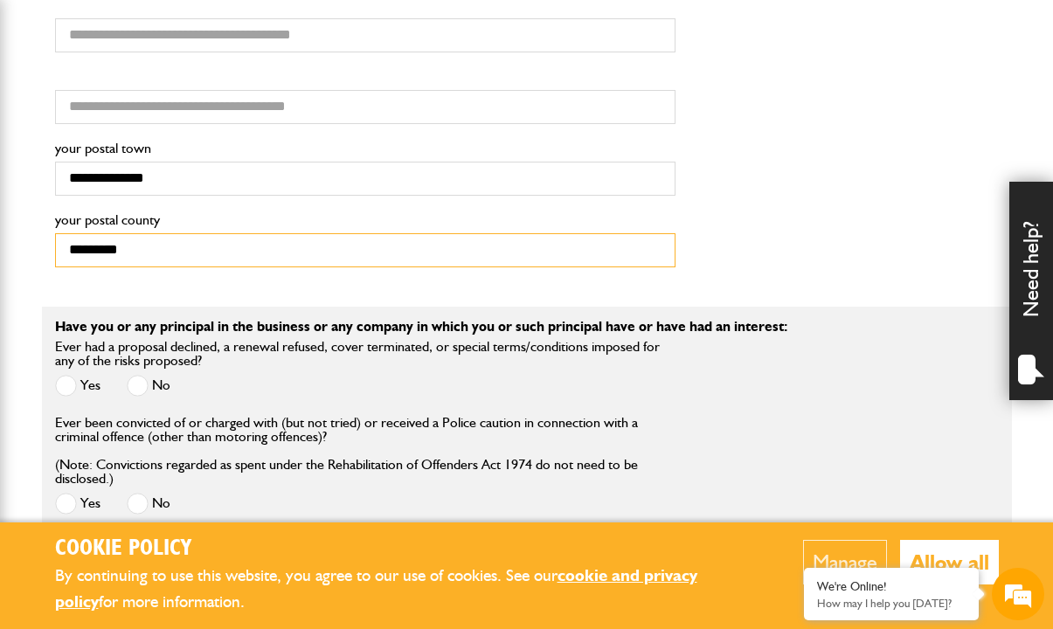
type input "*********"
click at [141, 375] on span at bounding box center [138, 386] width 22 height 22
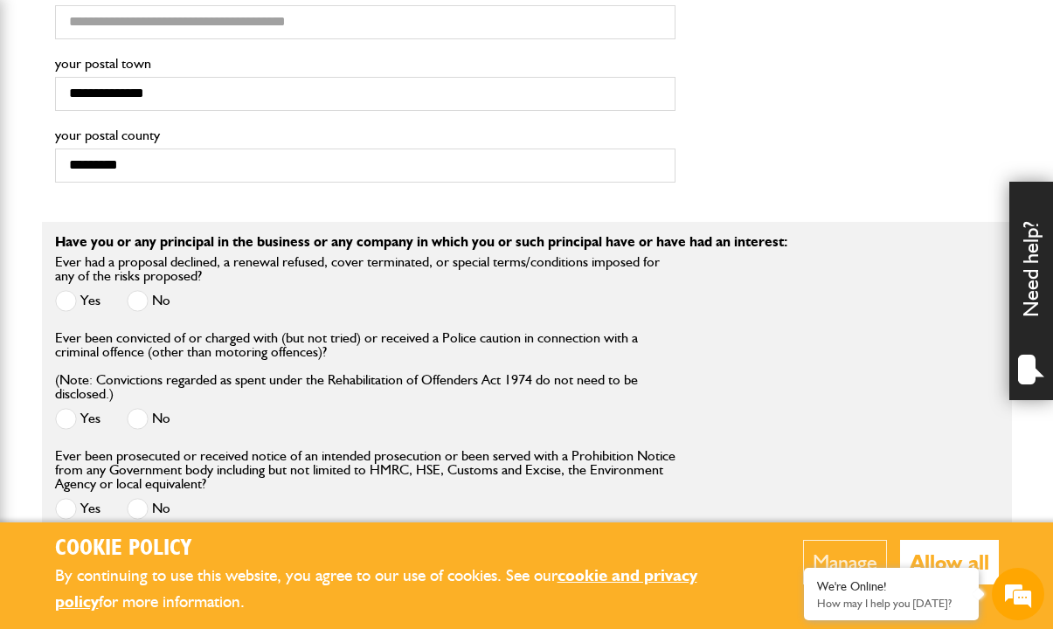
scroll to position [1715, 0]
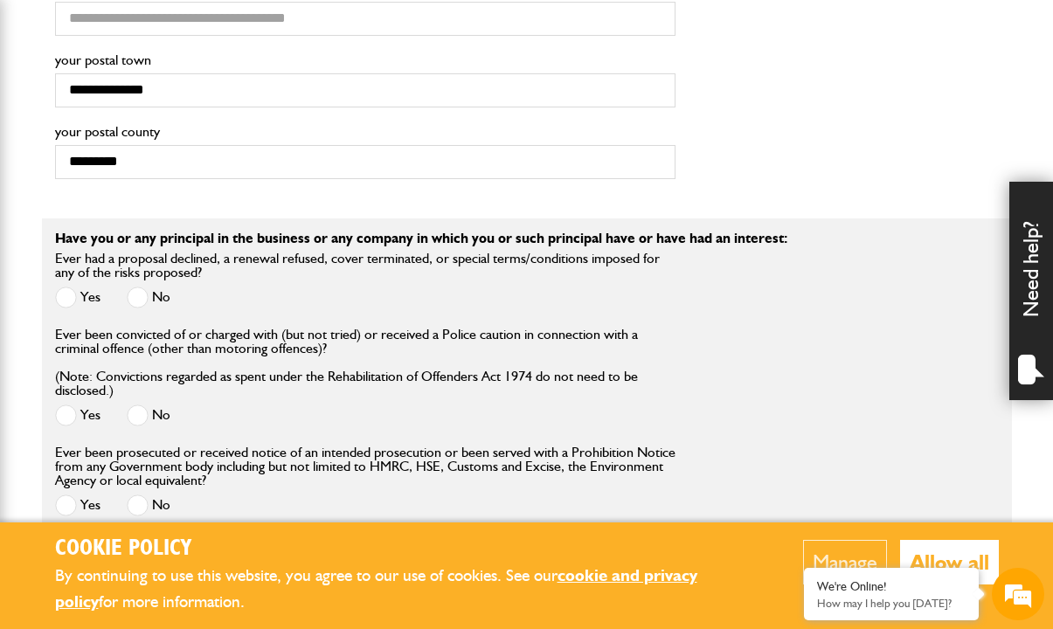
click at [138, 404] on span at bounding box center [138, 415] width 22 height 22
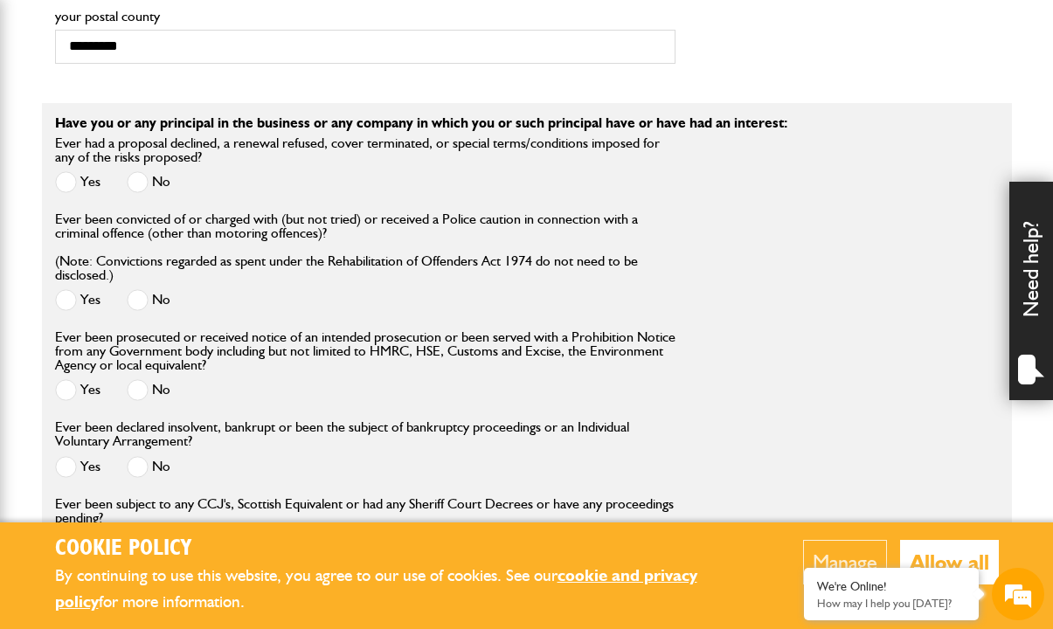
scroll to position [1834, 0]
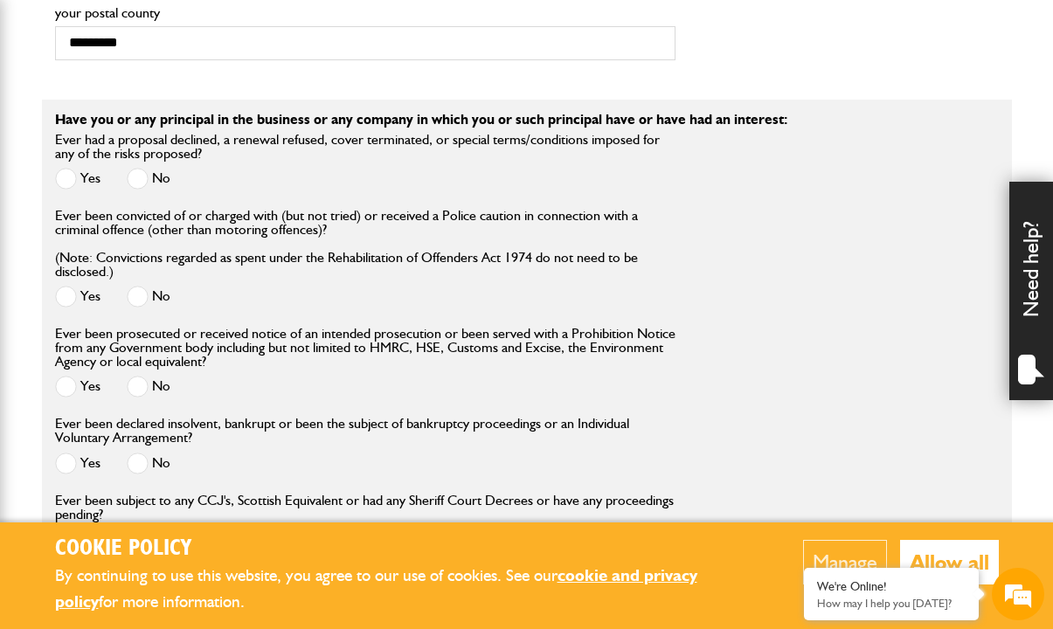
click at [135, 377] on span at bounding box center [138, 387] width 22 height 22
click at [138, 452] on span at bounding box center [138, 463] width 22 height 22
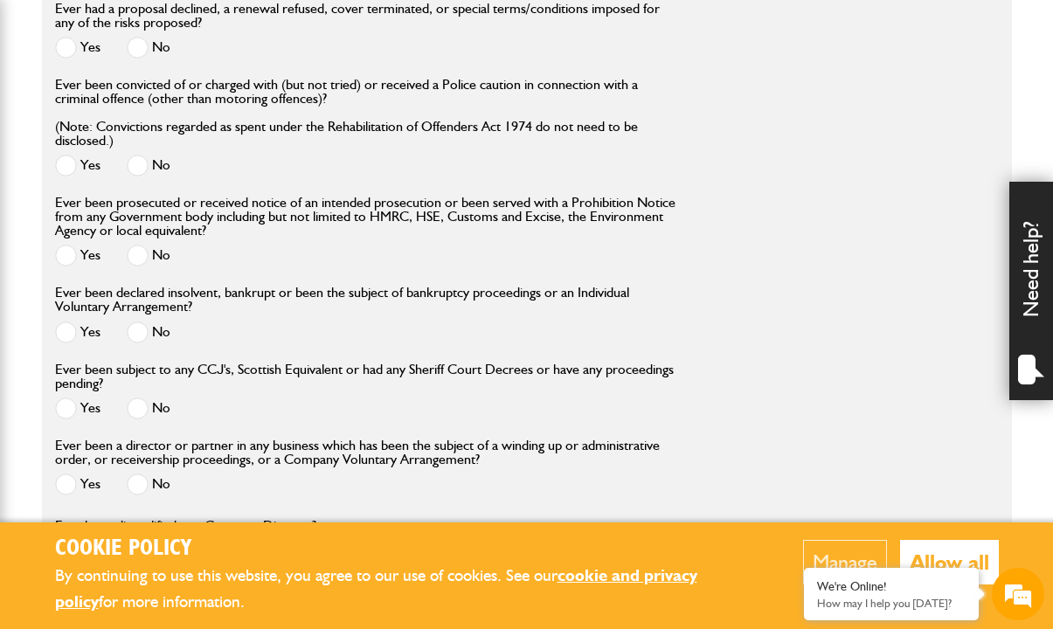
scroll to position [1972, 0]
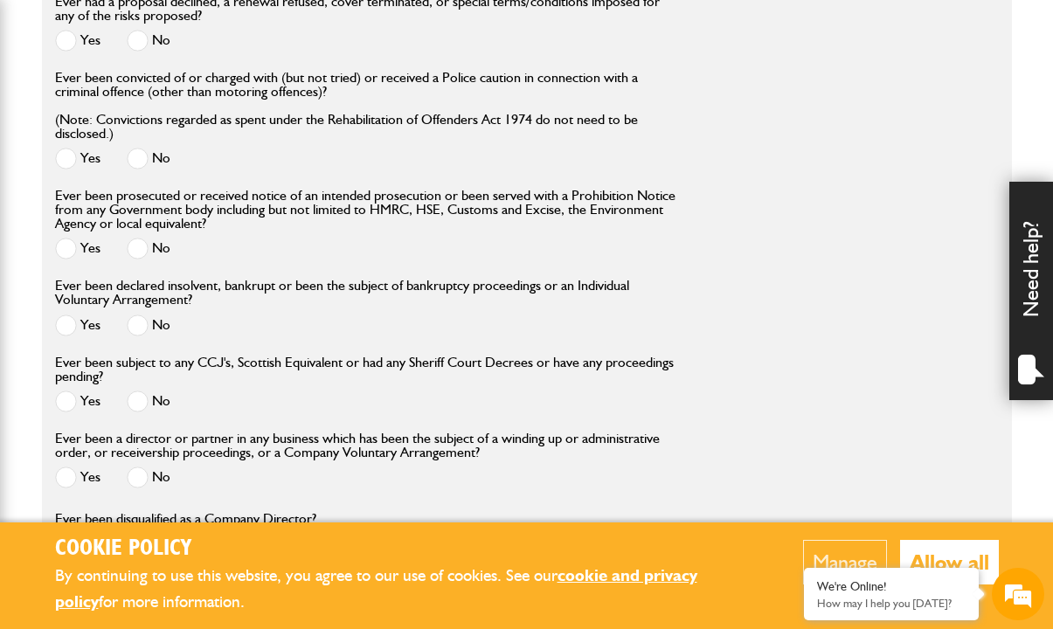
click at [135, 390] on span at bounding box center [138, 401] width 22 height 22
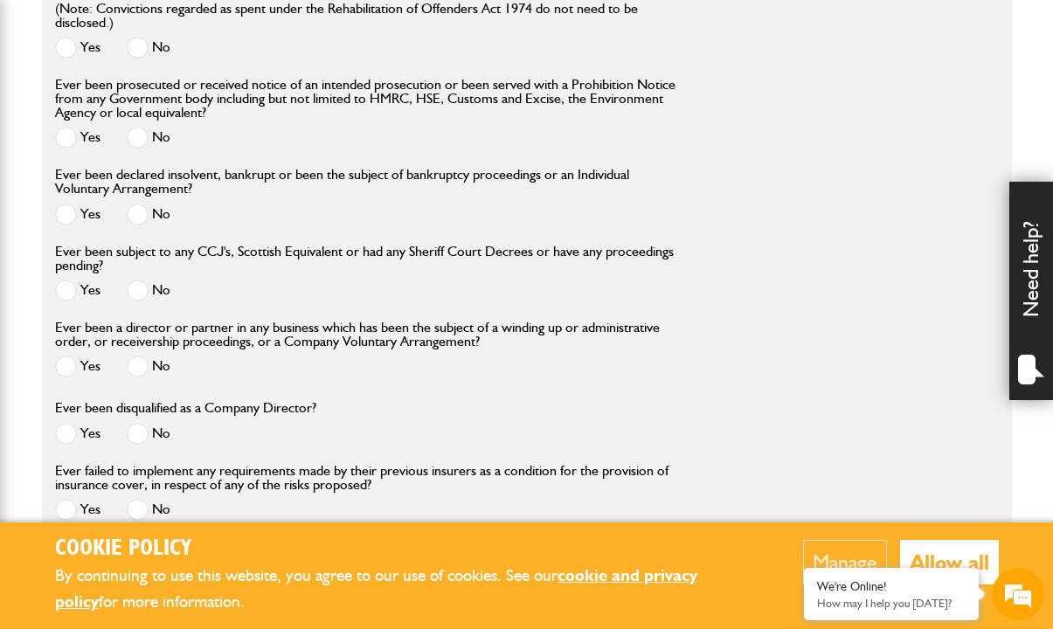
scroll to position [2085, 0]
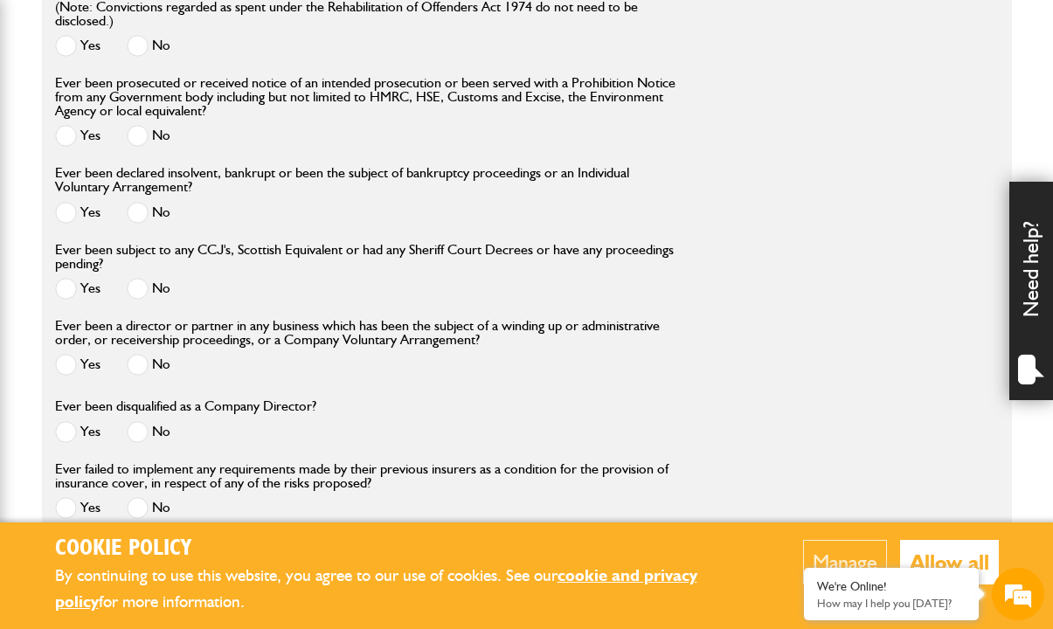
click at [70, 355] on span at bounding box center [66, 365] width 22 height 22
click at [140, 426] on span at bounding box center [138, 432] width 22 height 22
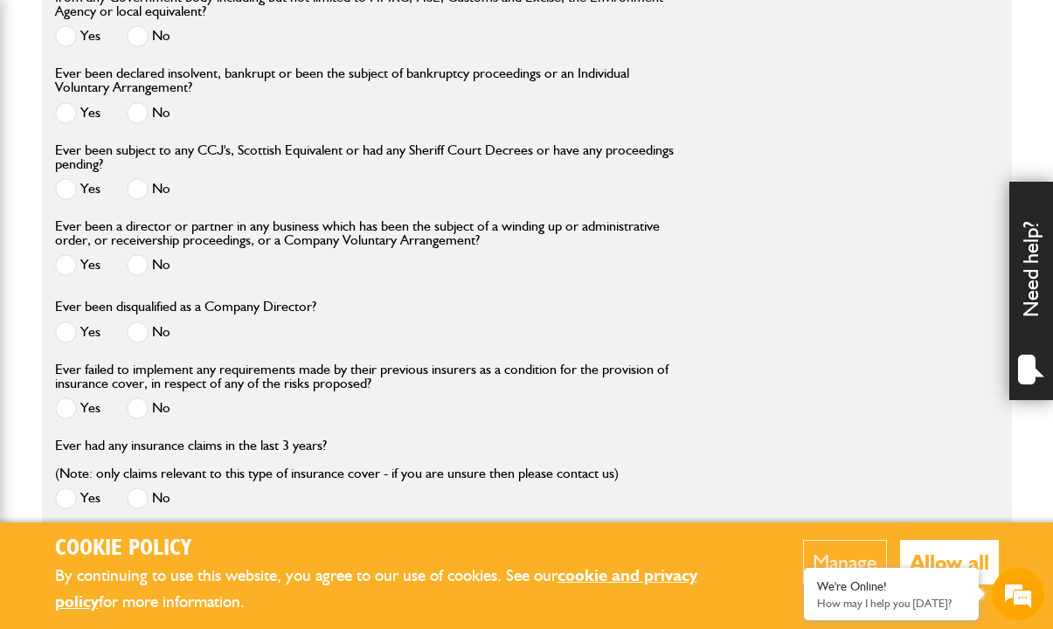
scroll to position [2191, 0]
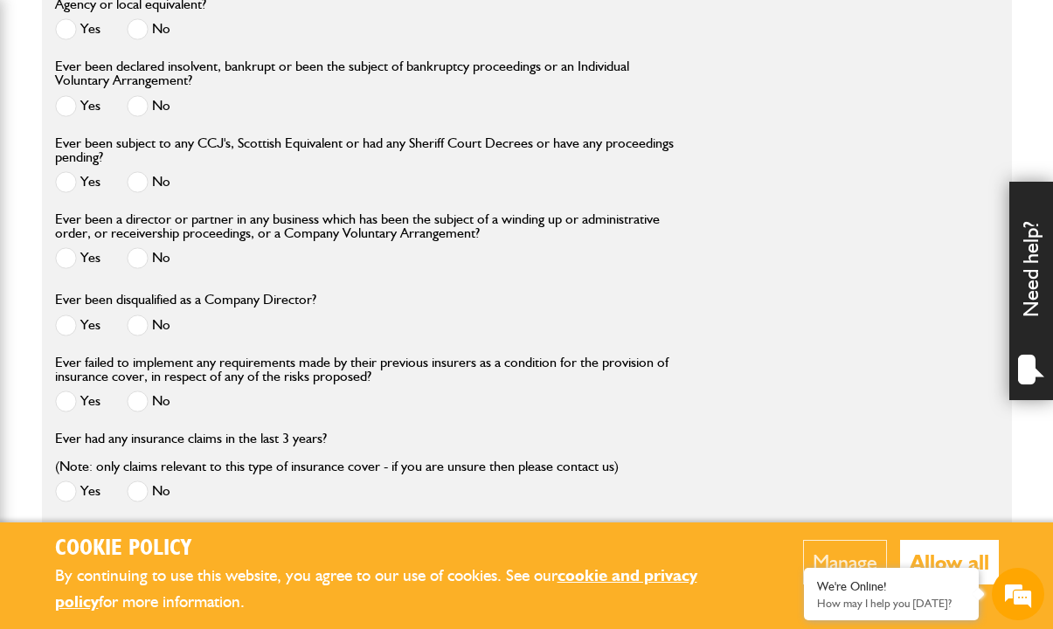
click at [141, 390] on span at bounding box center [138, 401] width 22 height 22
click at [141, 248] on span at bounding box center [138, 258] width 22 height 22
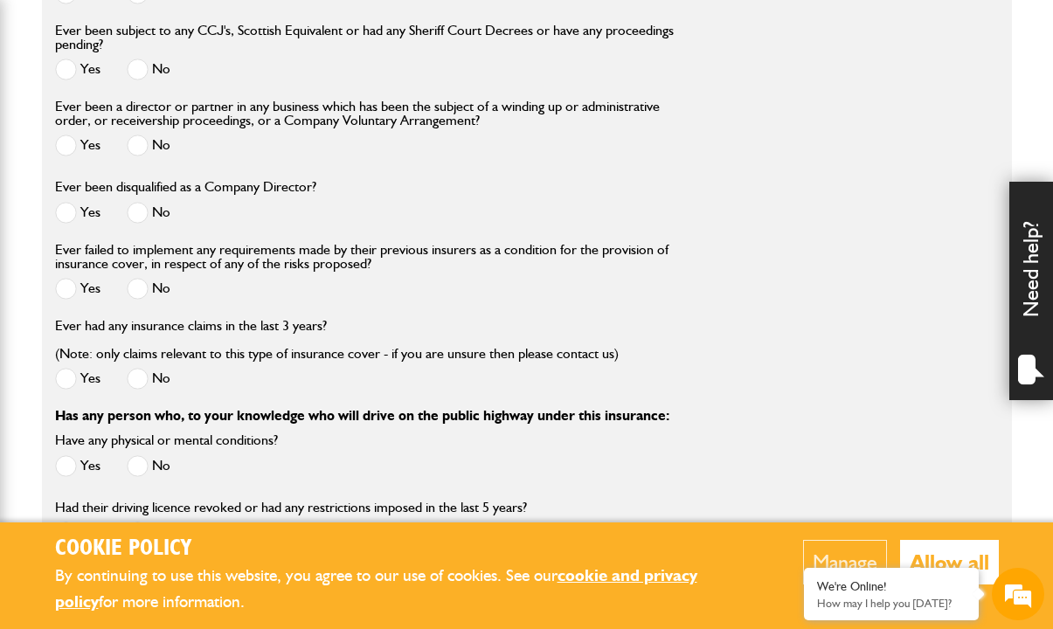
scroll to position [2306, 0]
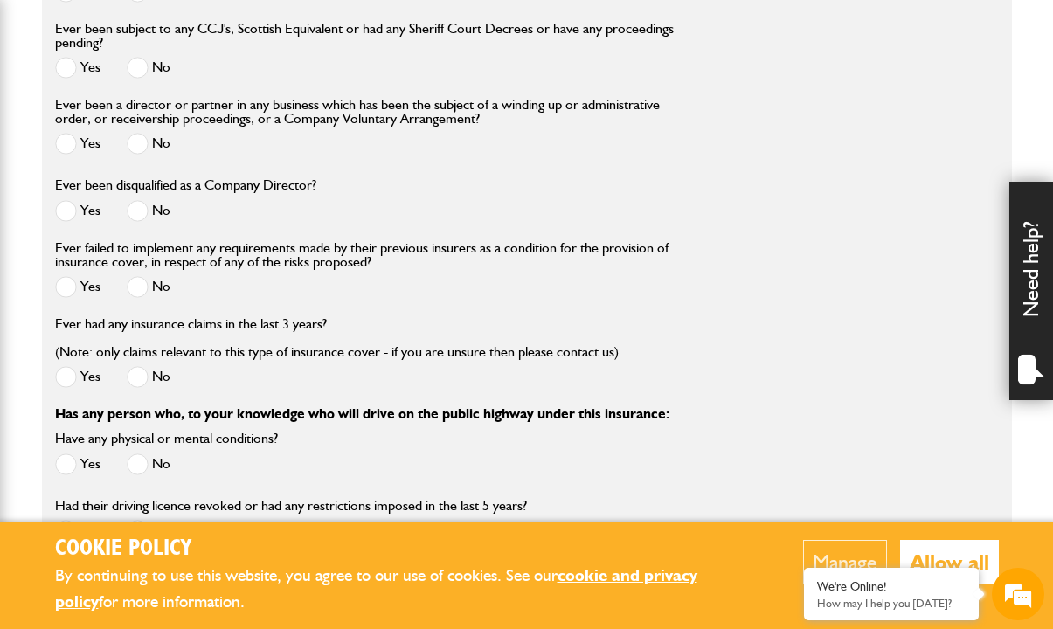
click at [139, 375] on span at bounding box center [138, 377] width 22 height 22
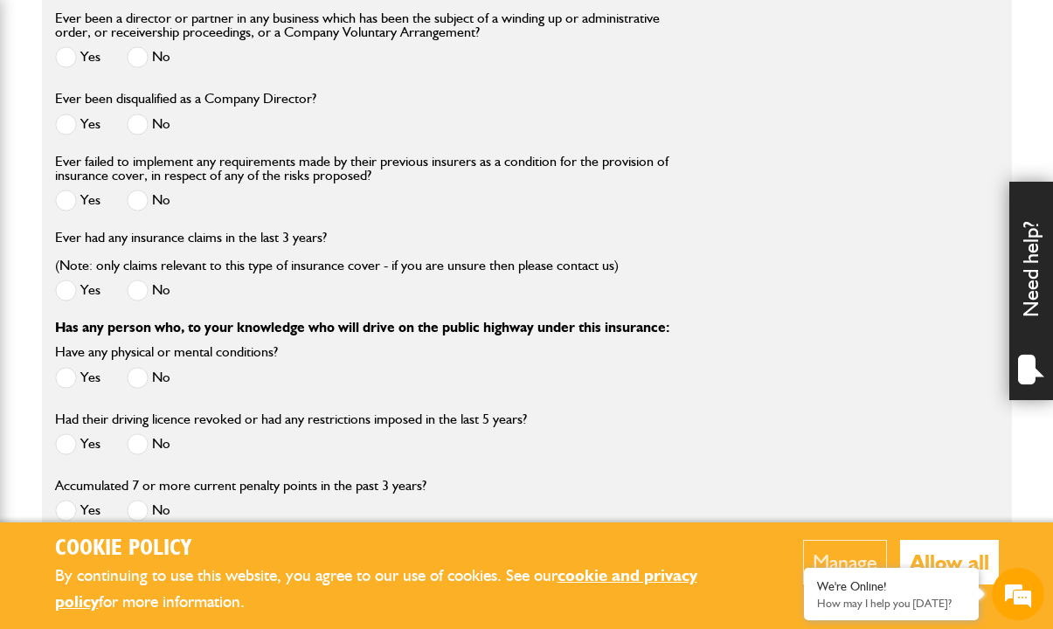
scroll to position [2404, 0]
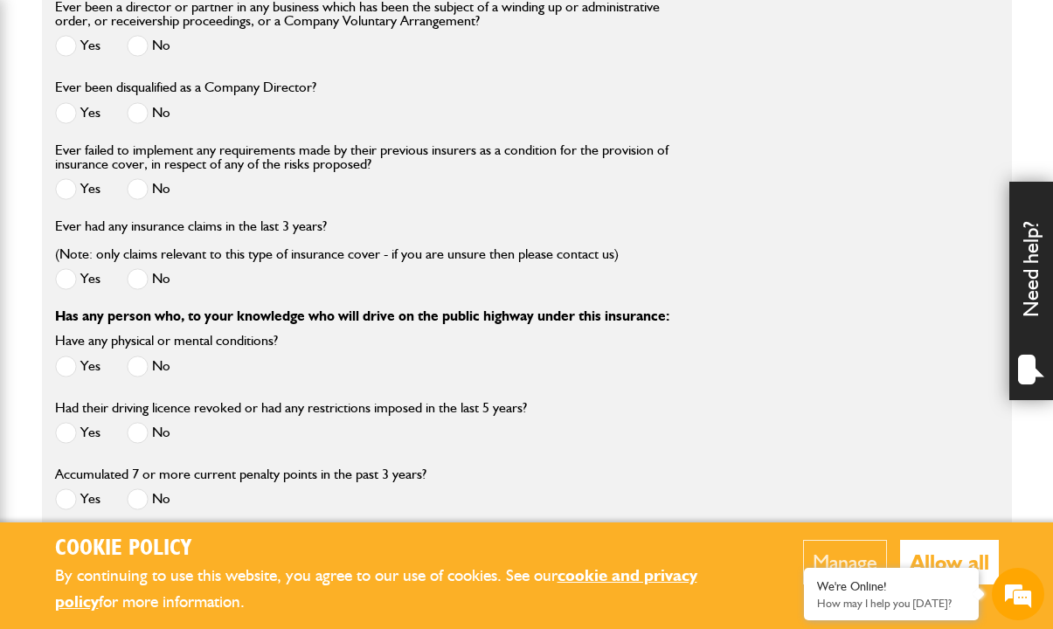
click at [140, 355] on span at bounding box center [138, 366] width 22 height 22
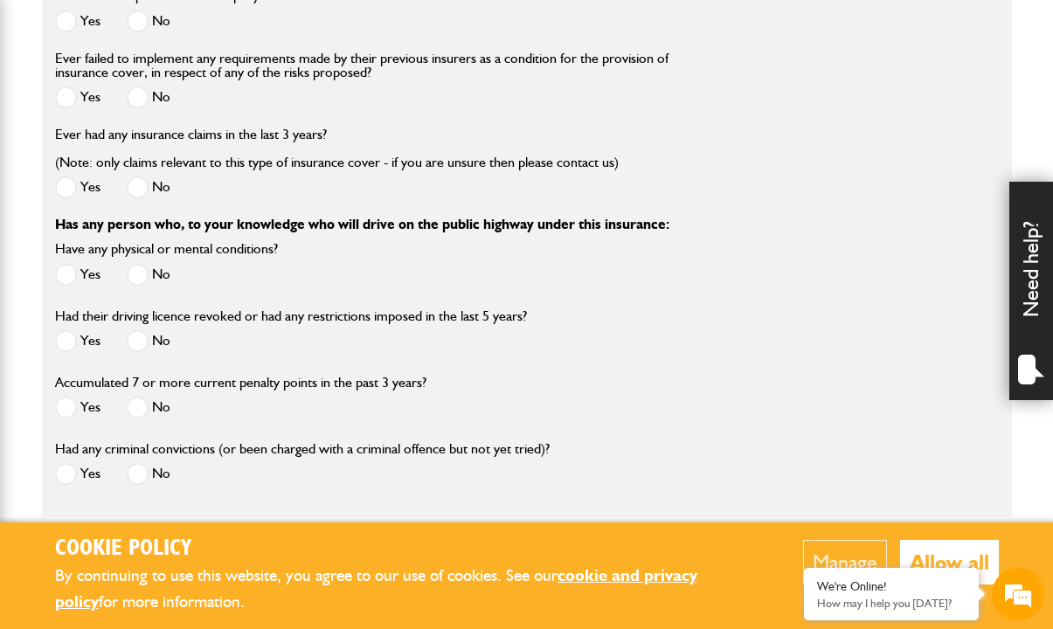
scroll to position [2496, 0]
click at [138, 335] on span at bounding box center [138, 340] width 22 height 22
click at [141, 404] on span at bounding box center [138, 407] width 22 height 22
click at [137, 468] on span at bounding box center [138, 473] width 22 height 22
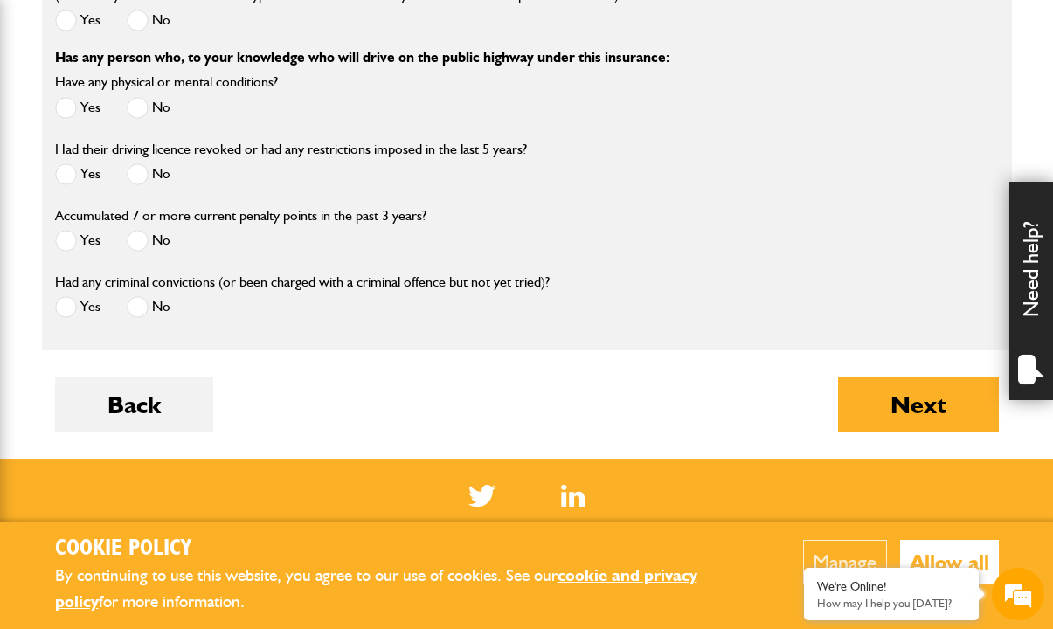
scroll to position [2668, 0]
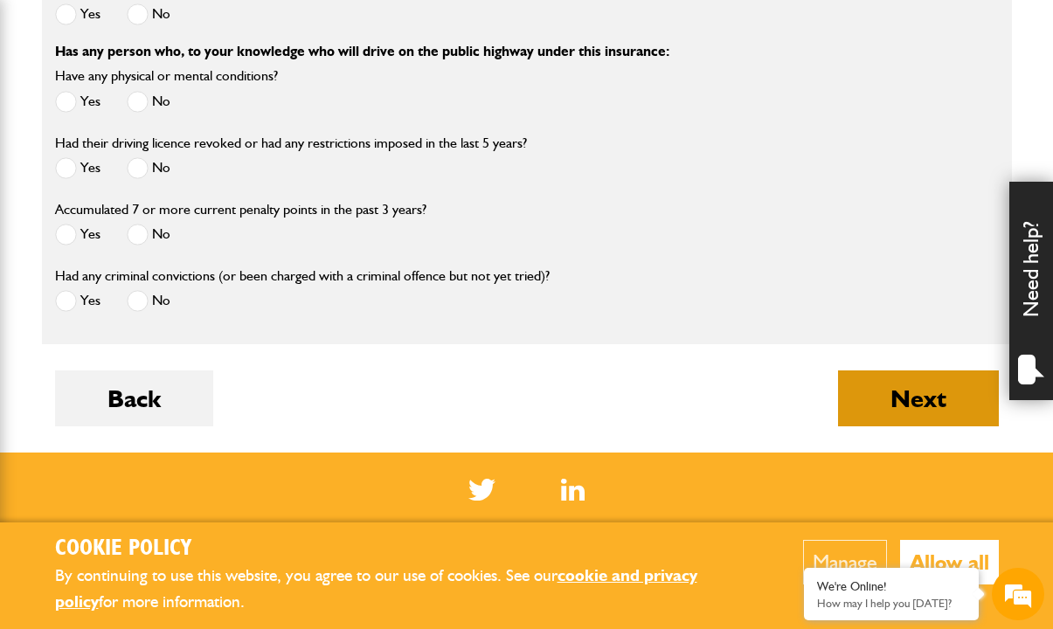
click at [894, 394] on button "Next" at bounding box center [918, 398] width 161 height 56
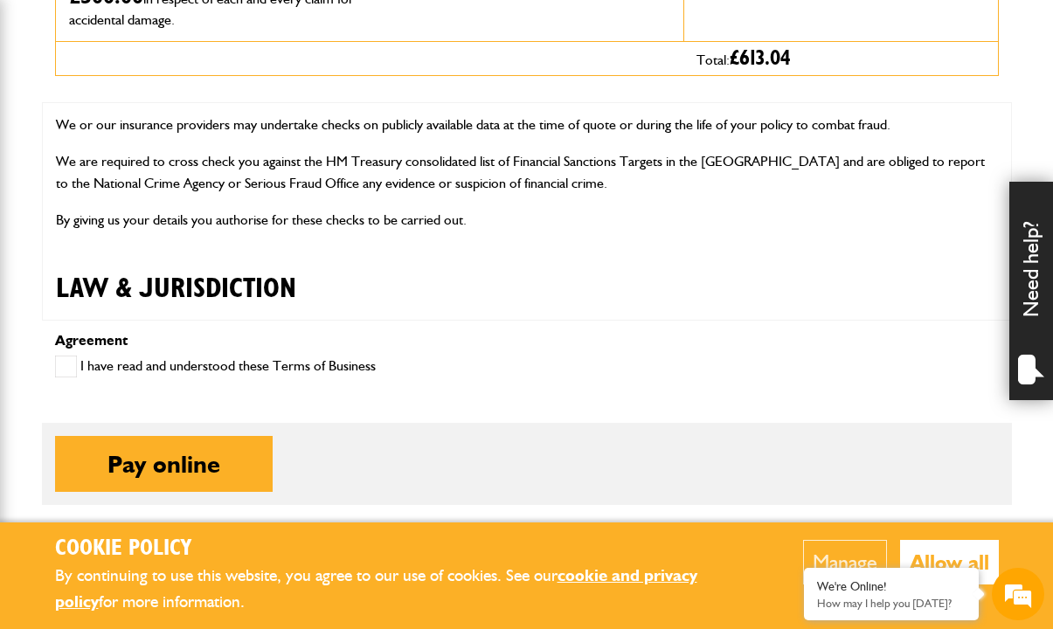
scroll to position [748, 0]
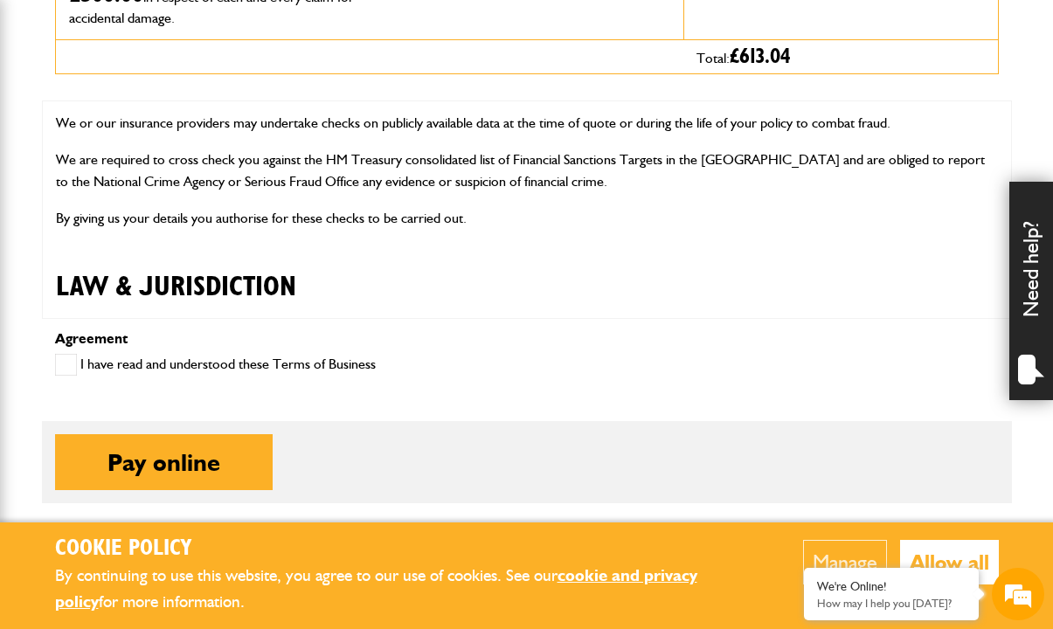
click at [61, 362] on span at bounding box center [66, 365] width 22 height 22
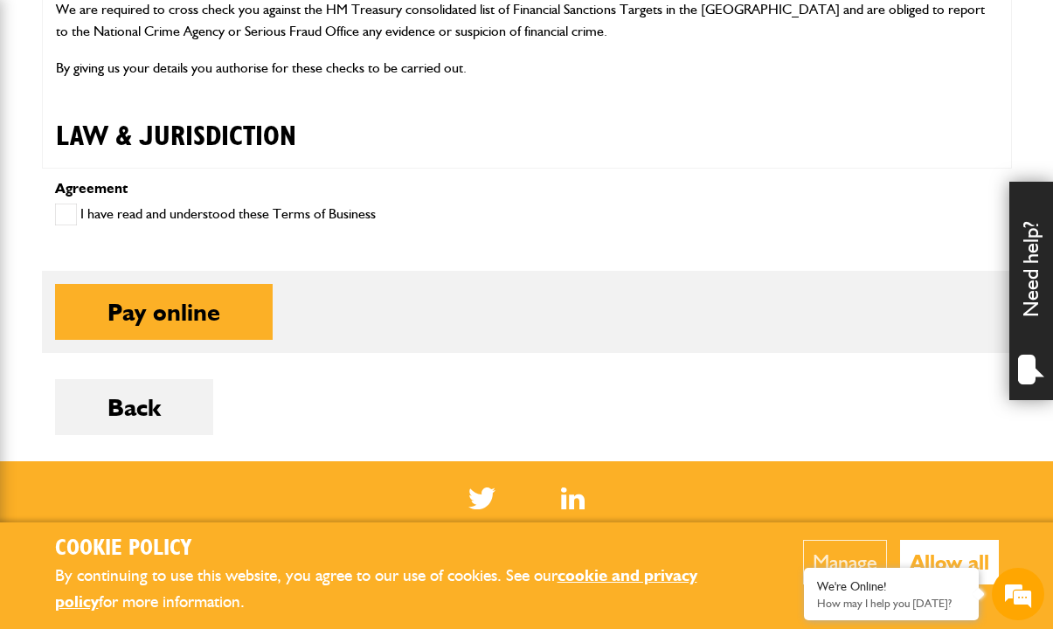
scroll to position [900, 0]
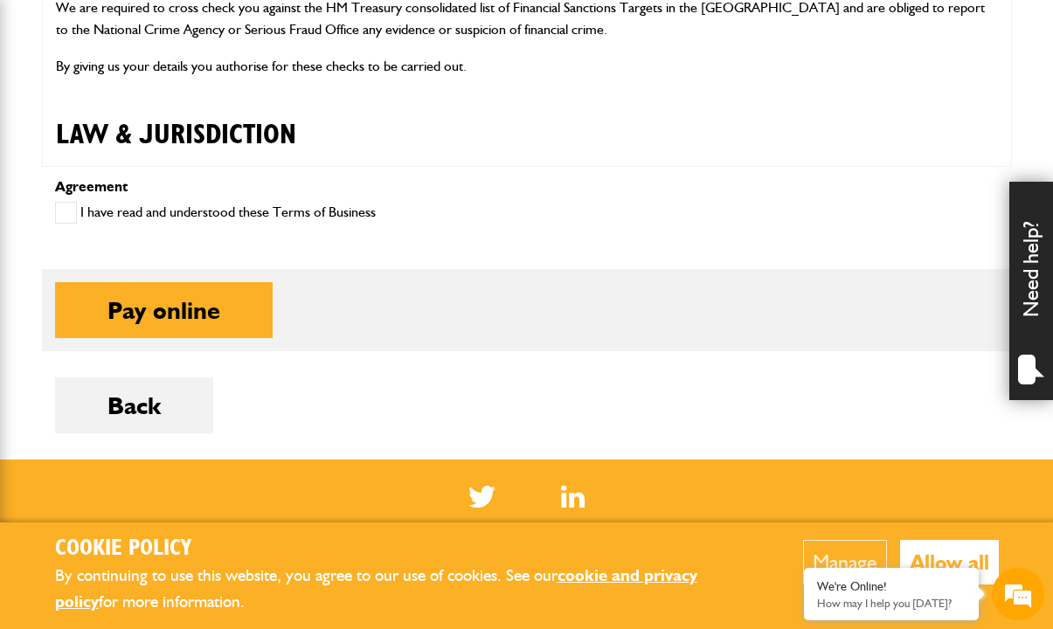
click at [946, 551] on button "Allow all" at bounding box center [949, 562] width 99 height 45
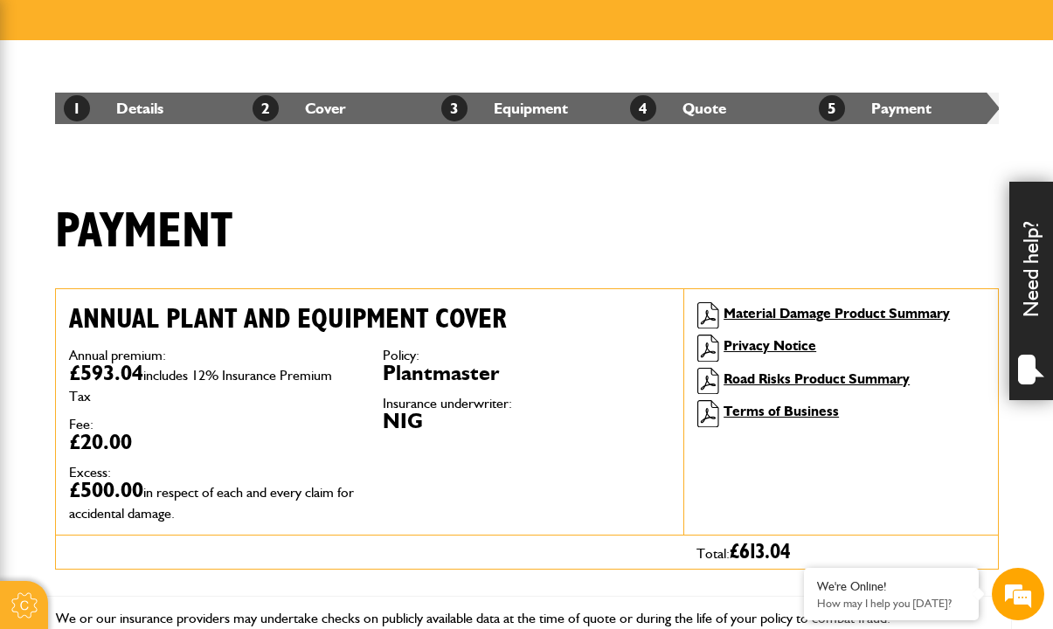
scroll to position [240, 0]
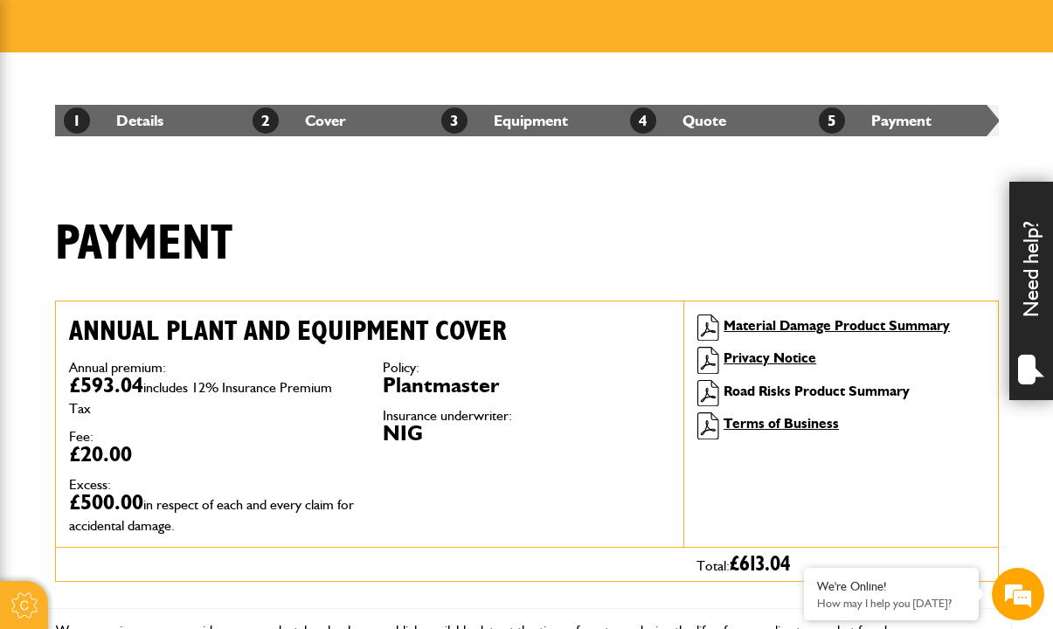
click at [800, 388] on link "Road Risks Product Summary" at bounding box center [816, 391] width 186 height 17
click at [772, 320] on link "Material Damage Product Summary" at bounding box center [836, 325] width 226 height 17
click at [751, 419] on link "Terms of Business" at bounding box center [780, 423] width 115 height 17
click at [355, 118] on li "2 Cover" at bounding box center [338, 120] width 189 height 31
click at [334, 121] on link "2 Cover" at bounding box center [298, 120] width 93 height 18
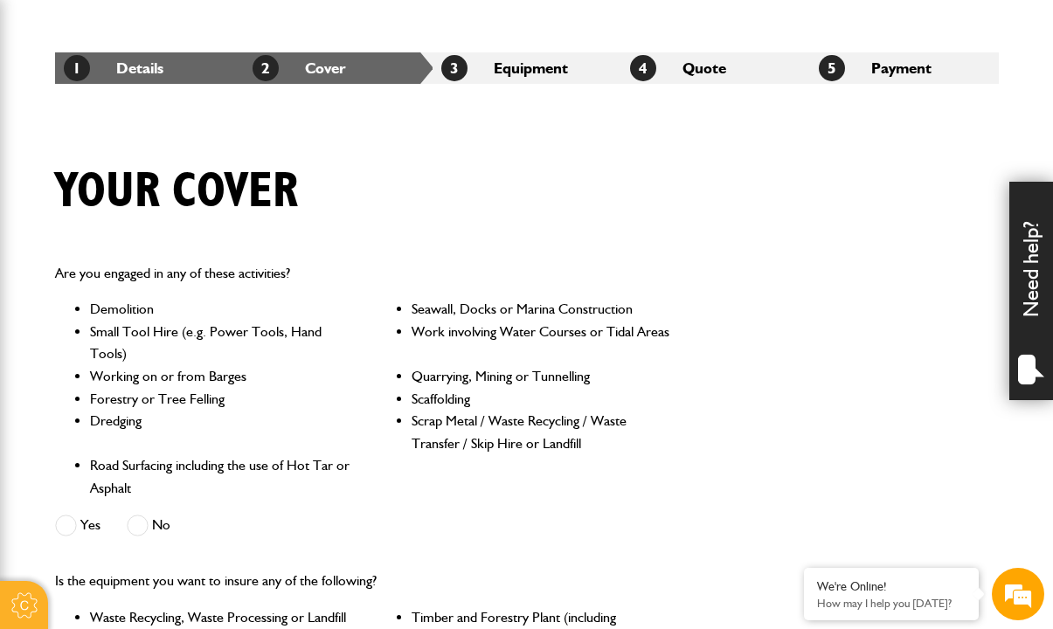
click at [211, 72] on li "1 Details" at bounding box center [149, 67] width 189 height 31
click at [130, 70] on link "1 Details" at bounding box center [114, 68] width 100 height 18
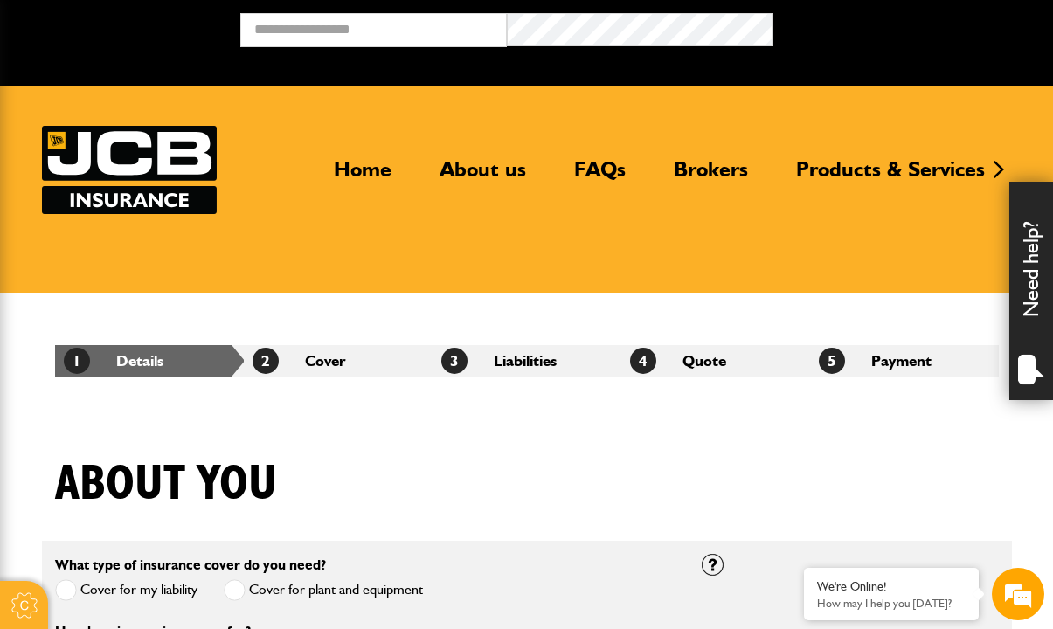
click at [861, 355] on li "5 Payment" at bounding box center [904, 360] width 189 height 31
click at [712, 358] on li "4 Quote" at bounding box center [715, 360] width 189 height 31
click at [699, 359] on li "4 Quote" at bounding box center [715, 360] width 189 height 31
click at [330, 359] on li "2 Cover" at bounding box center [338, 360] width 189 height 31
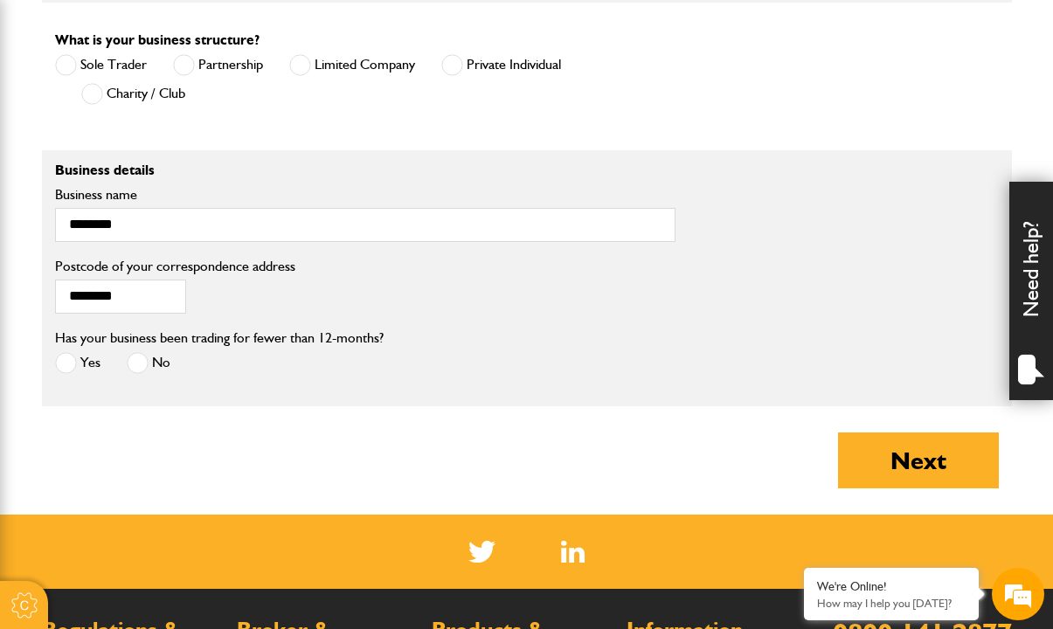
scroll to position [1374, 0]
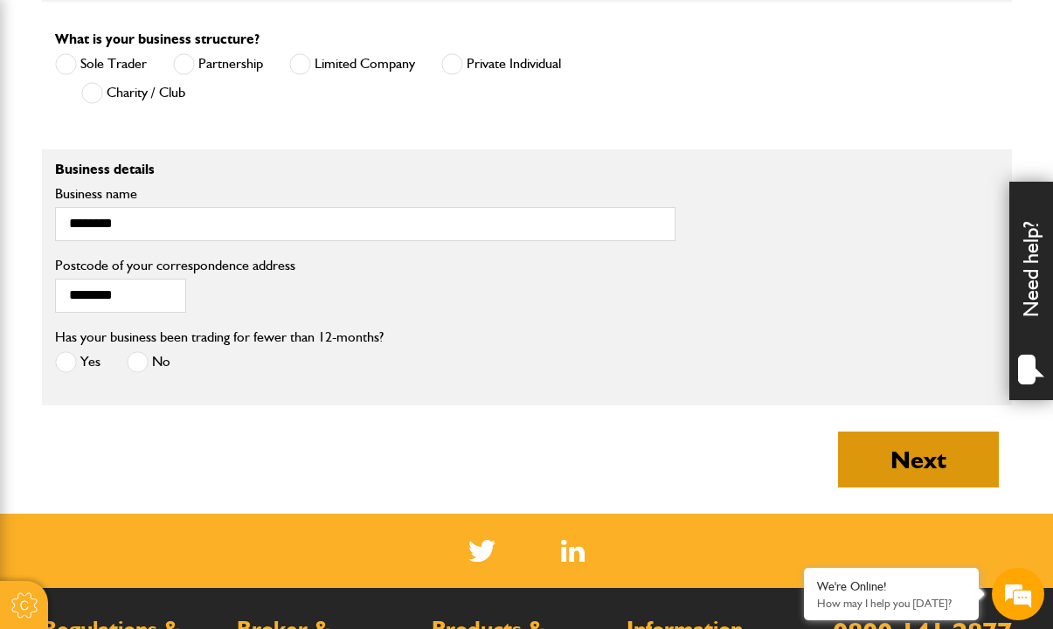
click at [926, 458] on button "Next" at bounding box center [918, 459] width 161 height 56
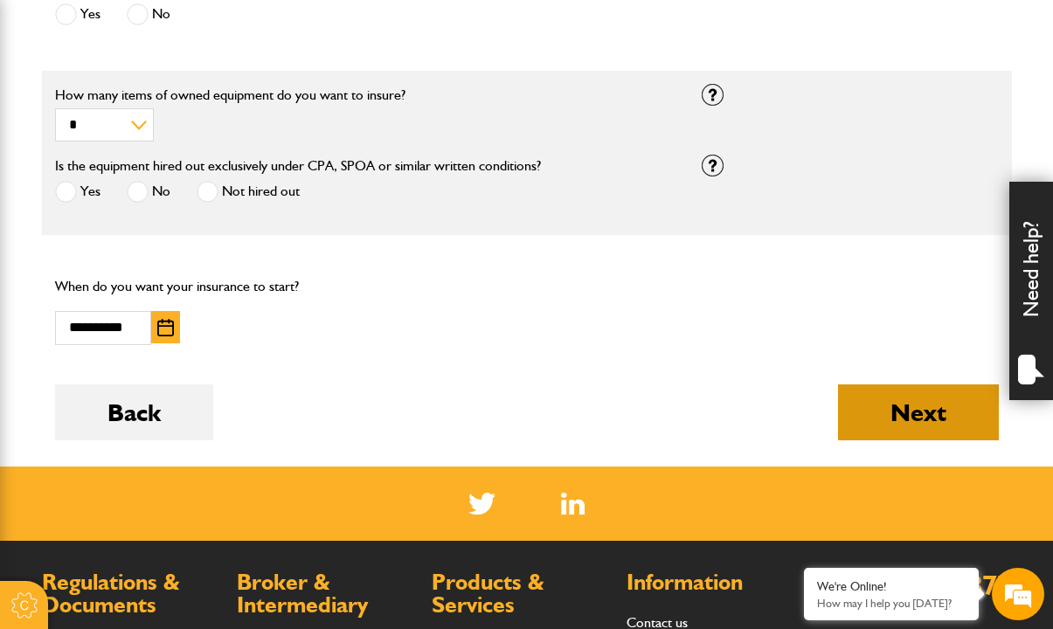
click at [900, 400] on button "Next" at bounding box center [918, 412] width 161 height 56
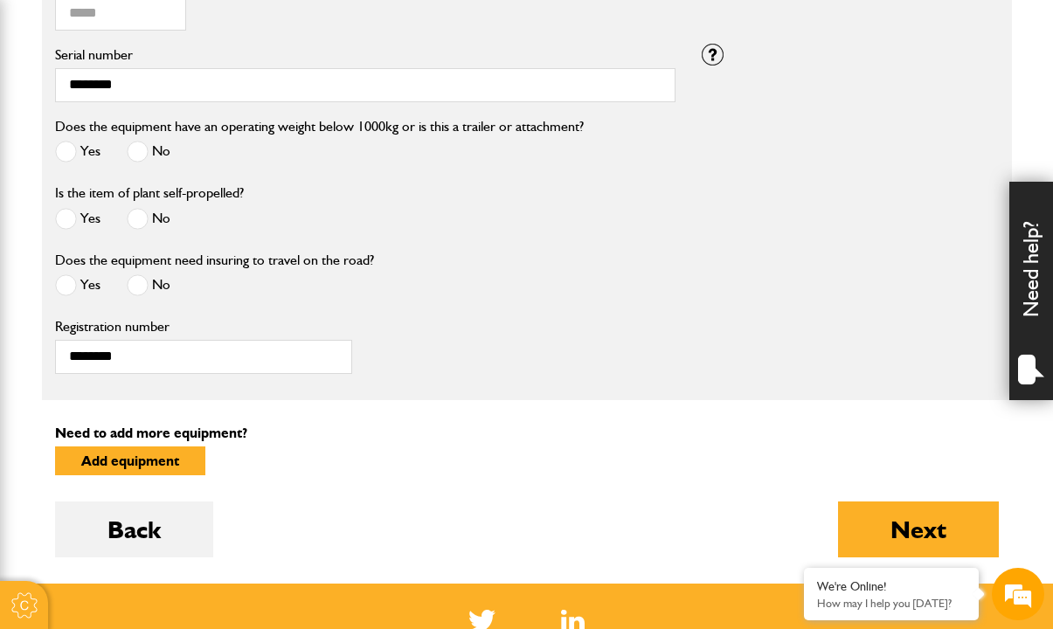
scroll to position [852, 0]
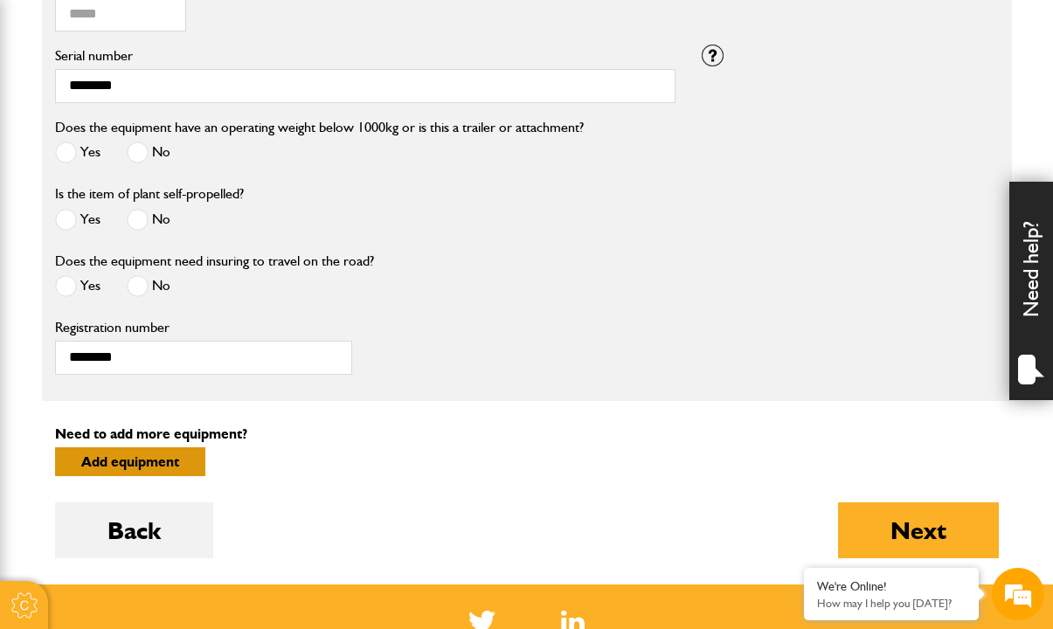
click at [141, 456] on button "Add equipment" at bounding box center [130, 461] width 150 height 29
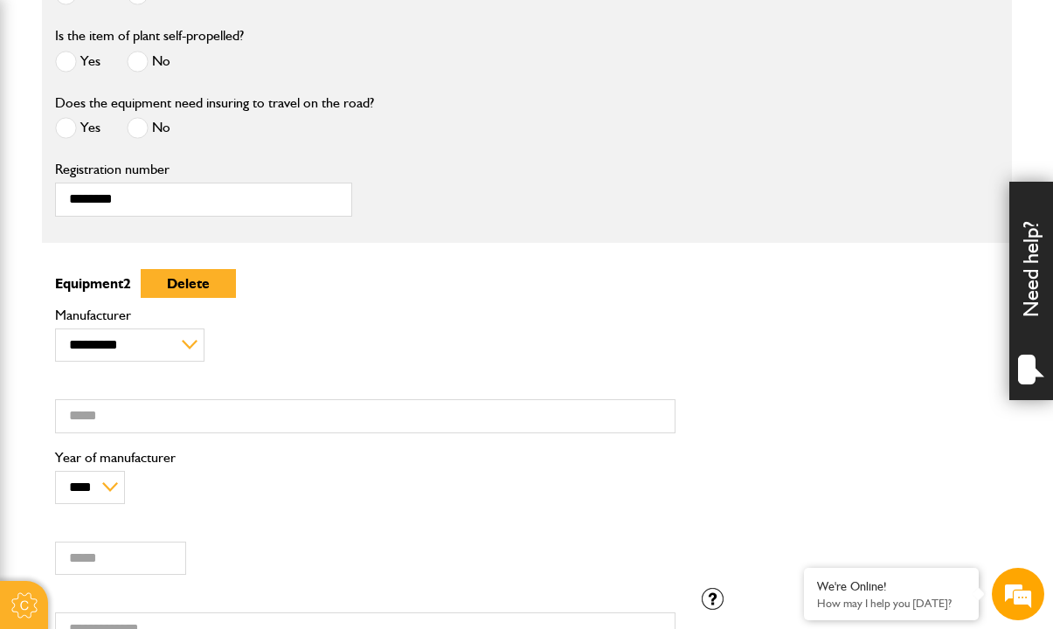
scroll to position [1101, 0]
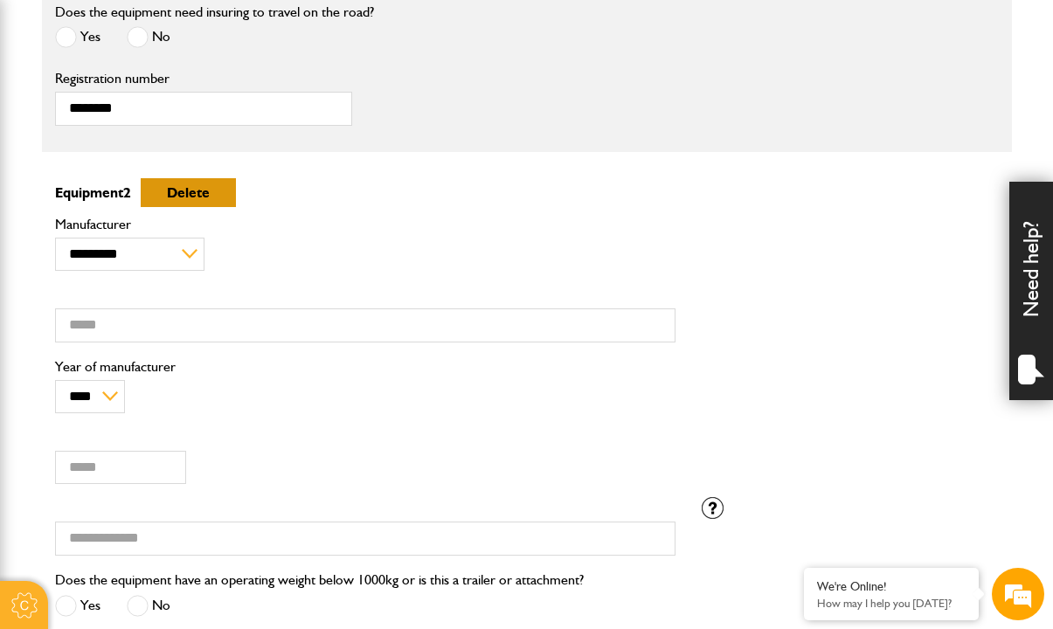
click at [186, 197] on button "Delete" at bounding box center [188, 192] width 95 height 29
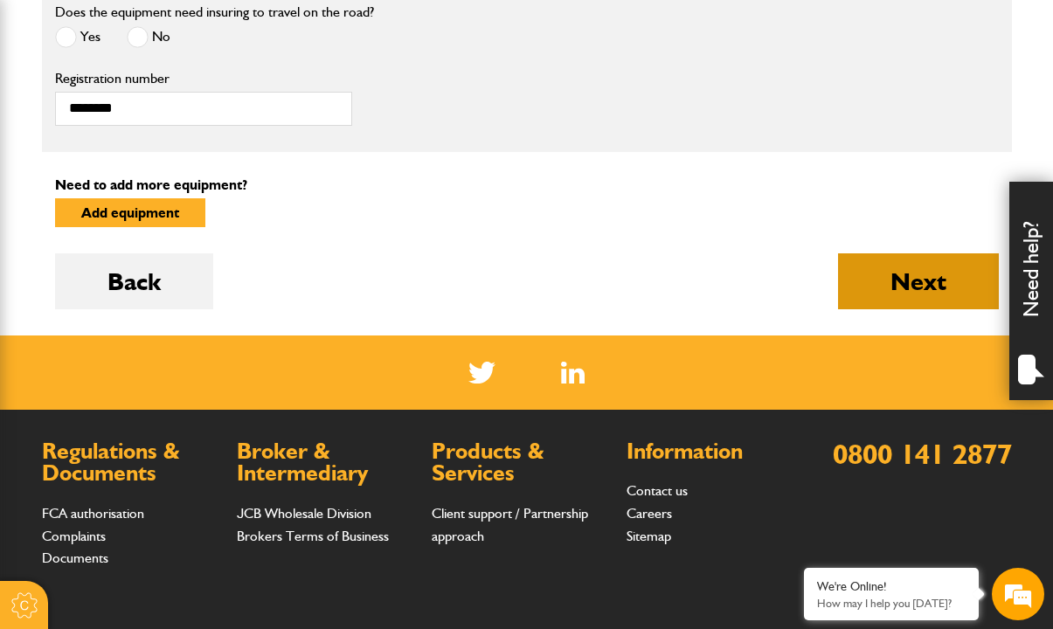
click at [901, 283] on button "Next" at bounding box center [918, 281] width 161 height 56
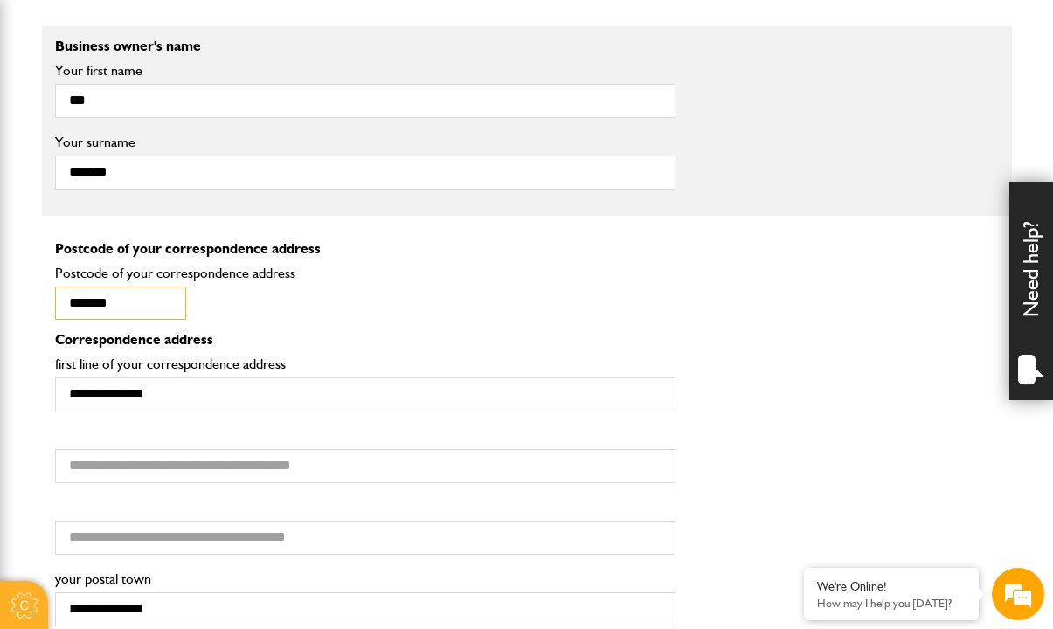
scroll to position [1179, 0]
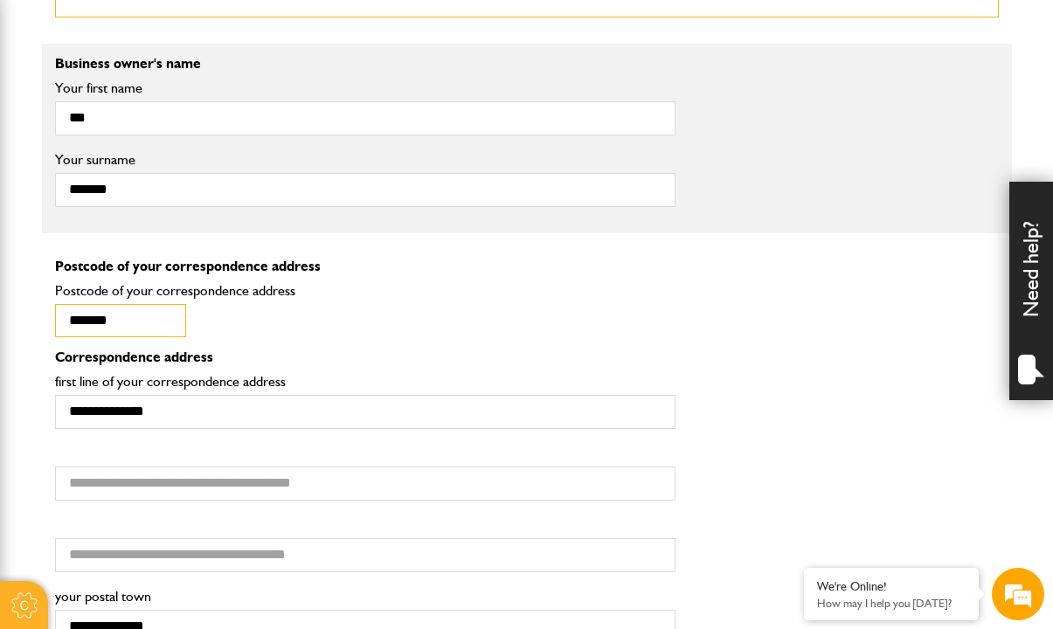
click at [166, 309] on input "*******" at bounding box center [120, 321] width 131 height 34
type input "********"
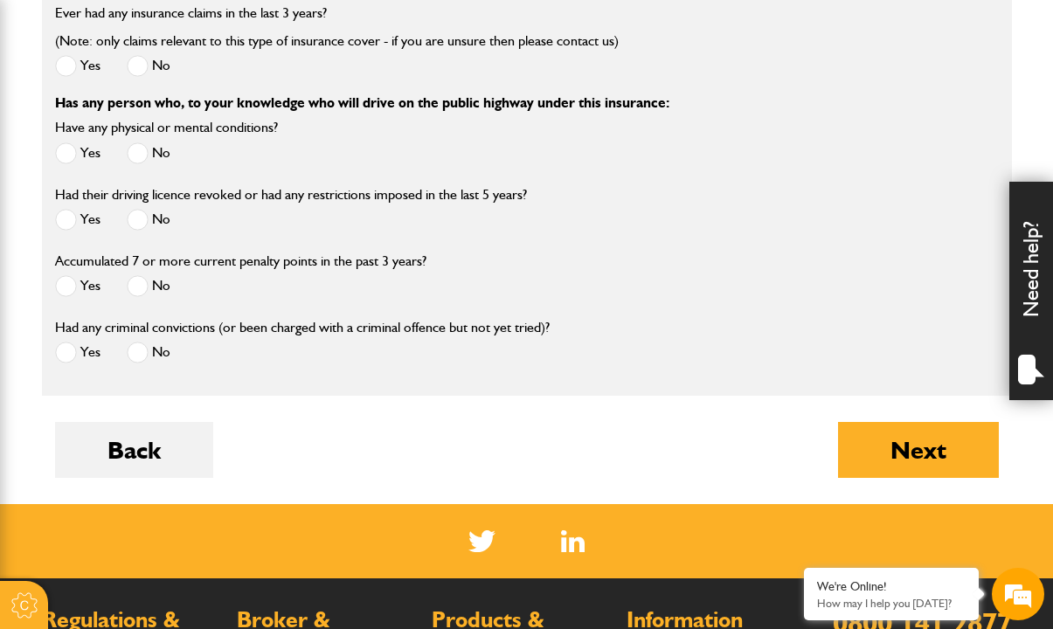
scroll to position [2669, 0]
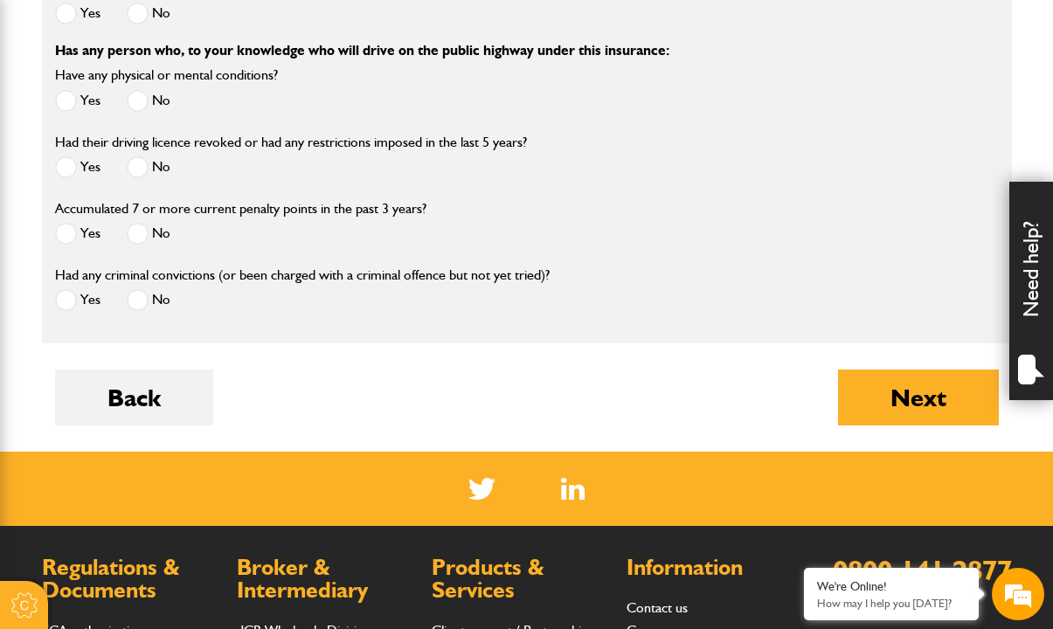
click at [920, 393] on button "Next" at bounding box center [918, 397] width 161 height 56
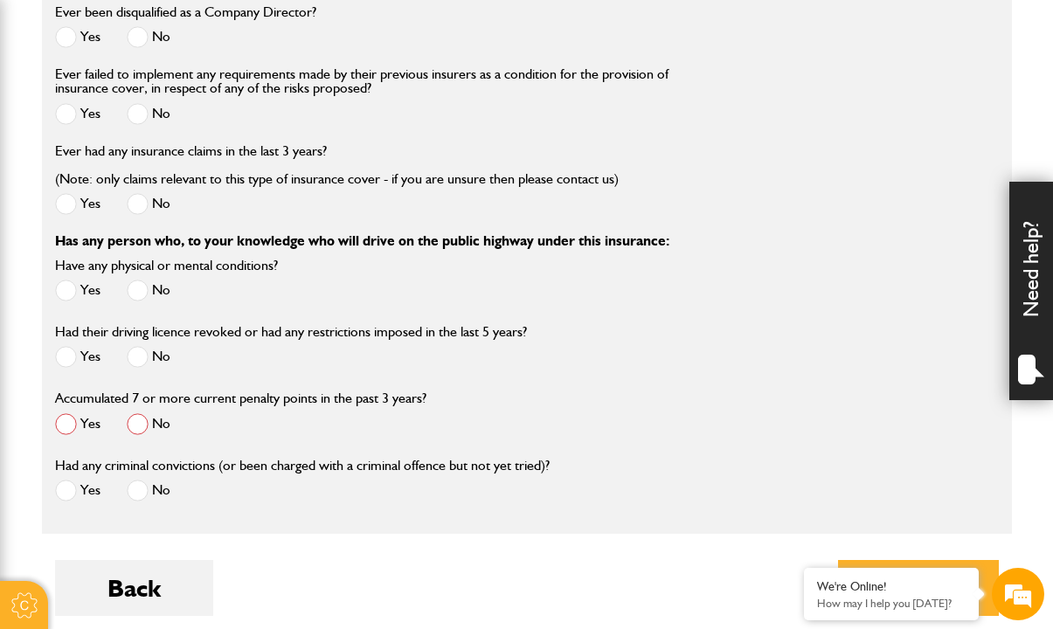
scroll to position [2578, 0]
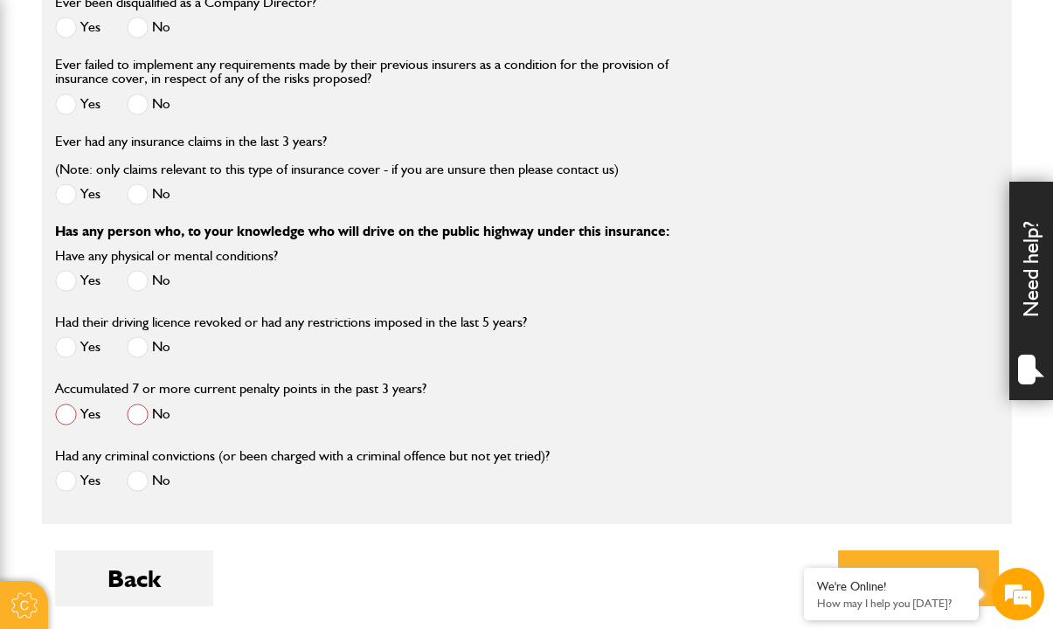
click at [141, 408] on span at bounding box center [138, 415] width 22 height 22
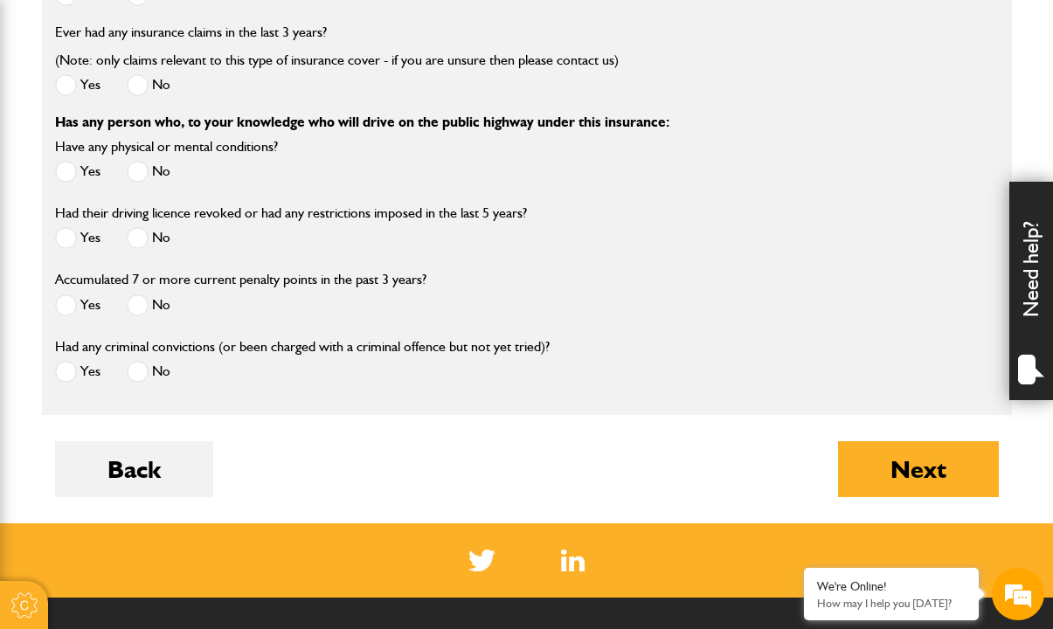
scroll to position [2688, 0]
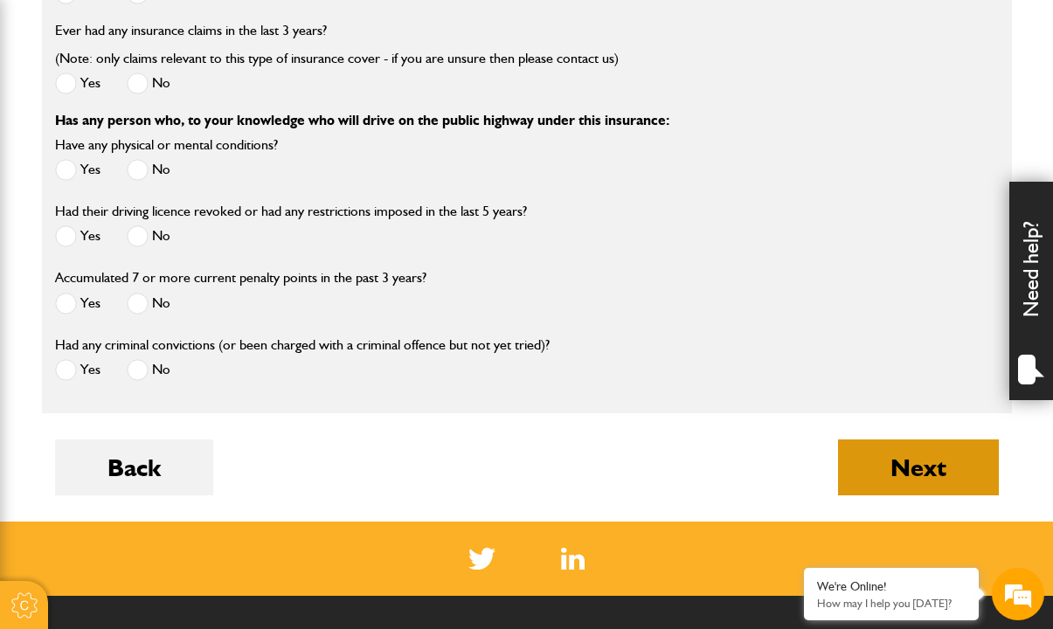
click at [886, 469] on button "Next" at bounding box center [918, 467] width 161 height 56
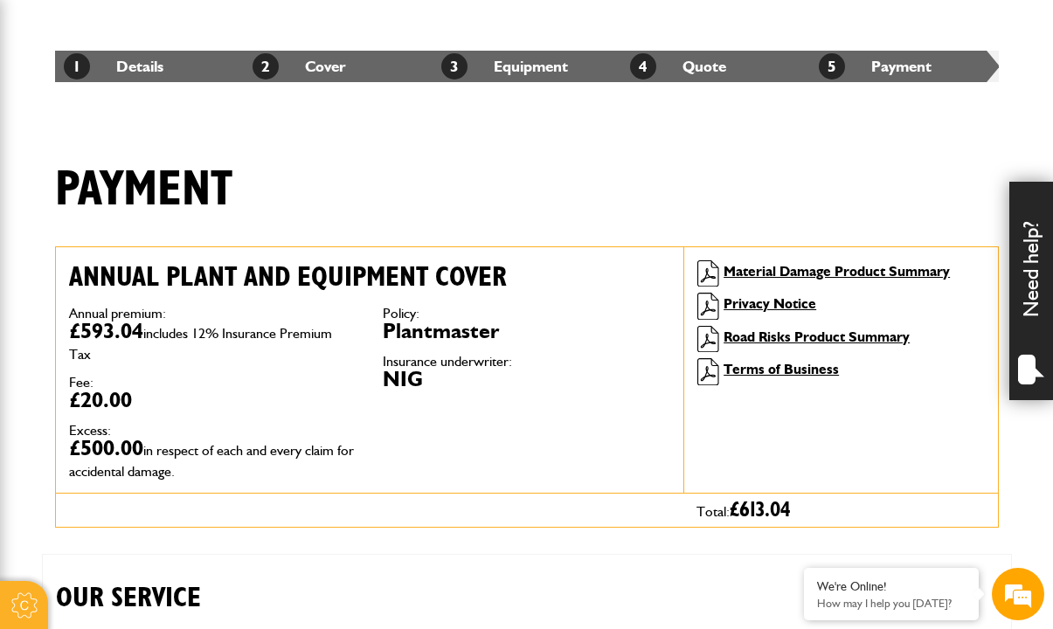
scroll to position [300, 0]
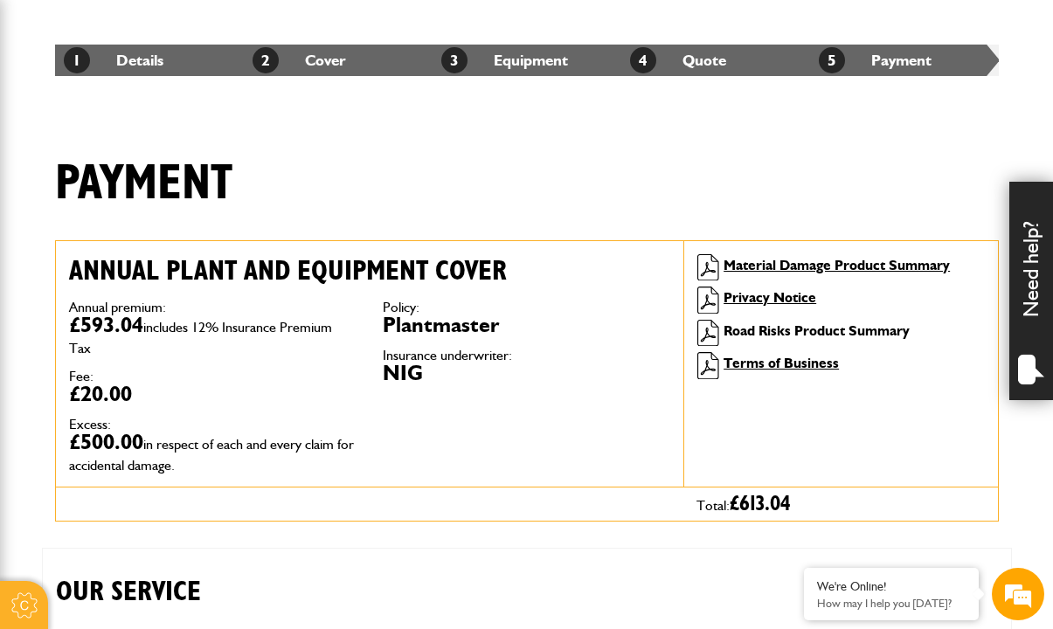
click at [795, 331] on link "Road Risks Product Summary" at bounding box center [816, 330] width 186 height 17
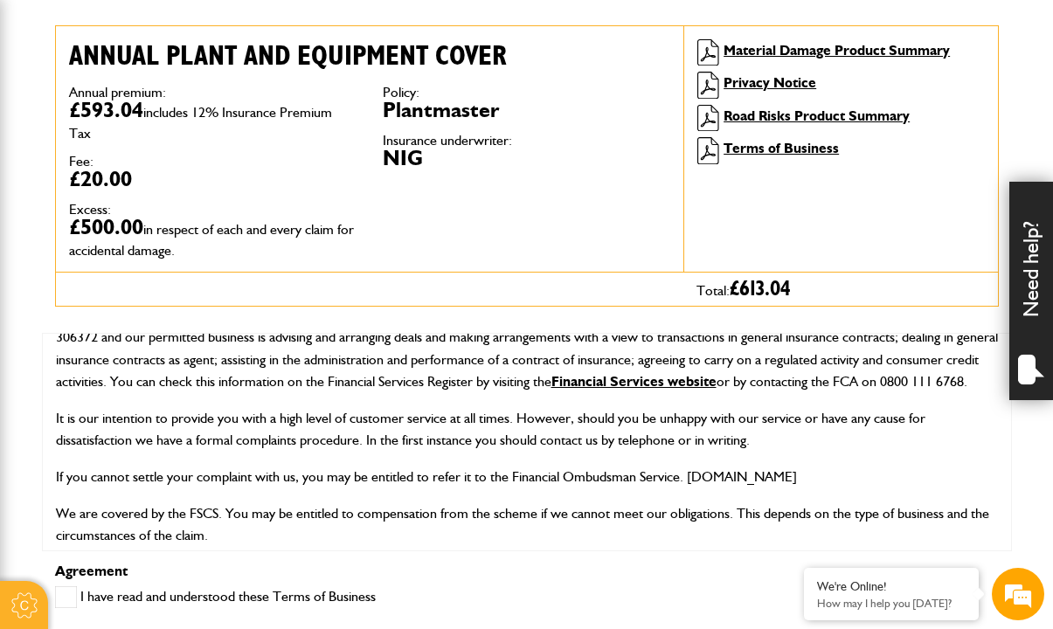
scroll to position [411, 0]
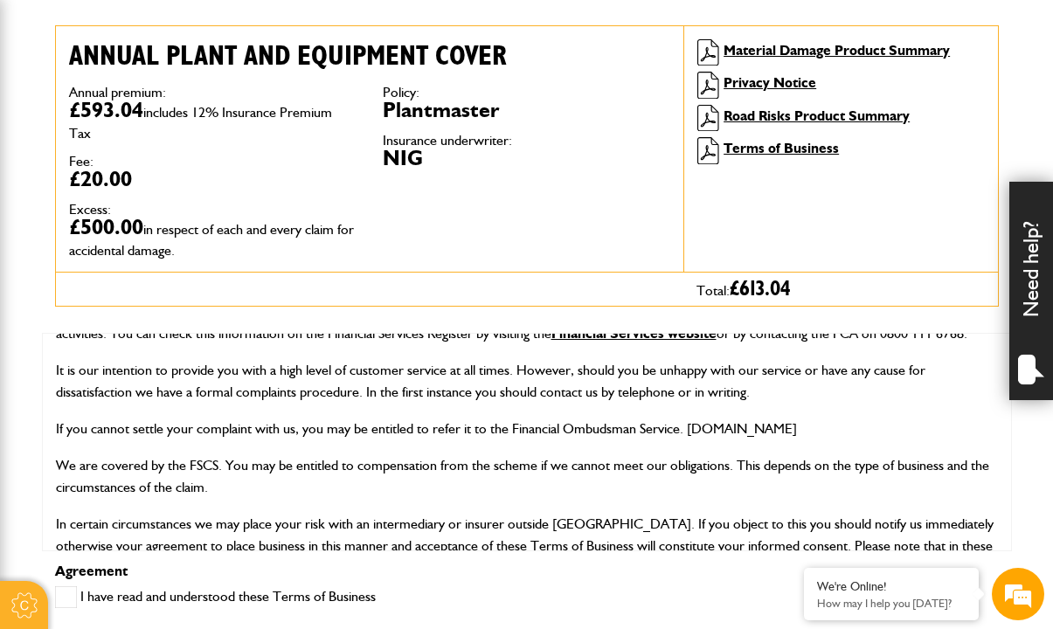
click at [65, 589] on span at bounding box center [66, 597] width 22 height 22
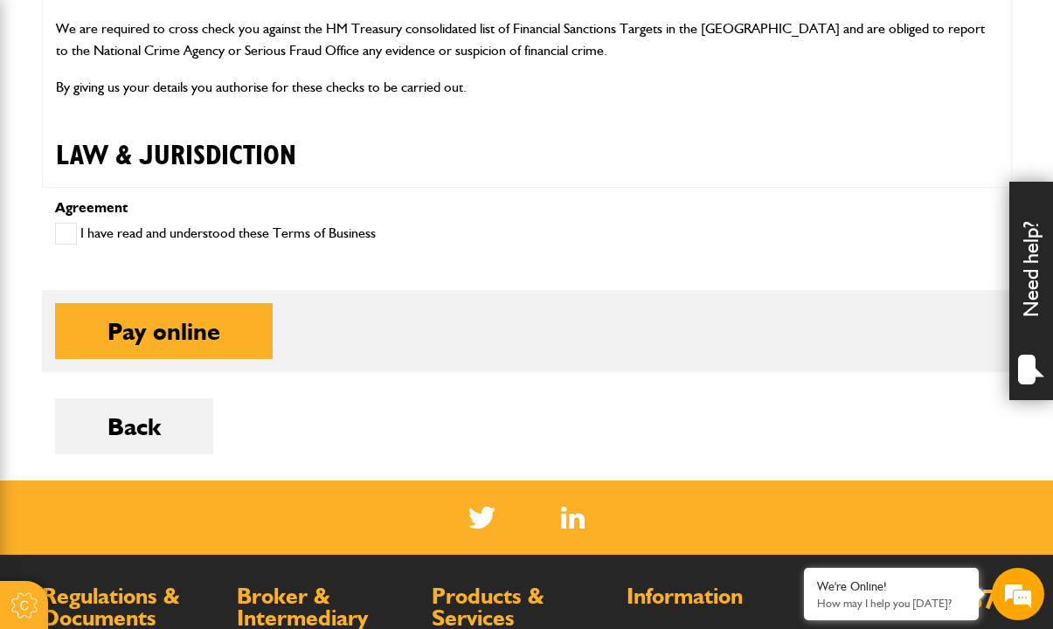
scroll to position [878, 0]
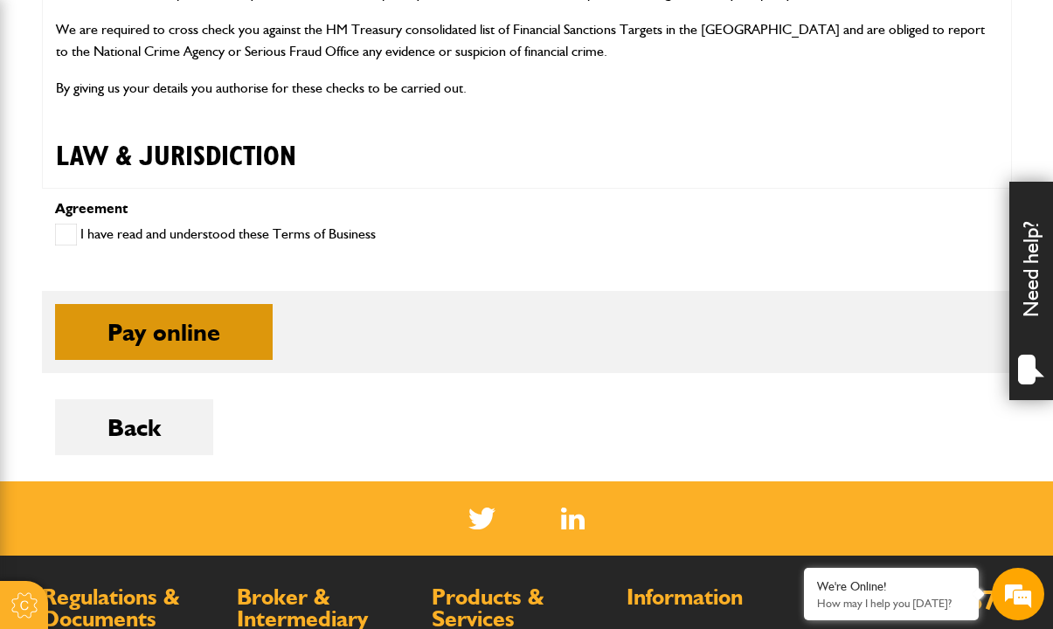
click at [169, 336] on button "Pay online" at bounding box center [163, 332] width 217 height 56
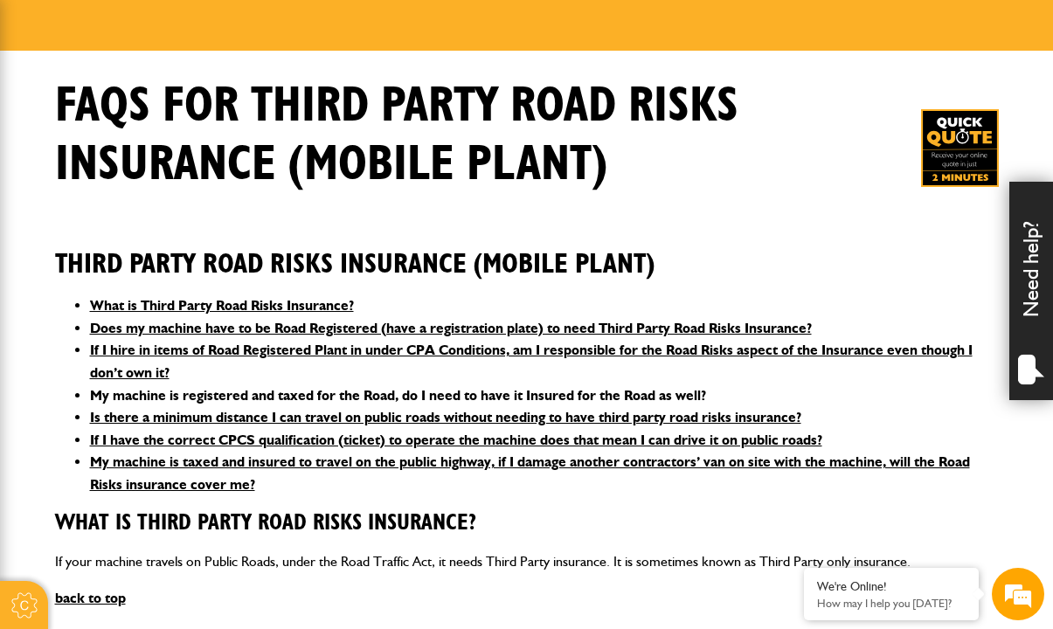
scroll to position [242, 0]
click at [947, 135] on img at bounding box center [960, 148] width 78 height 78
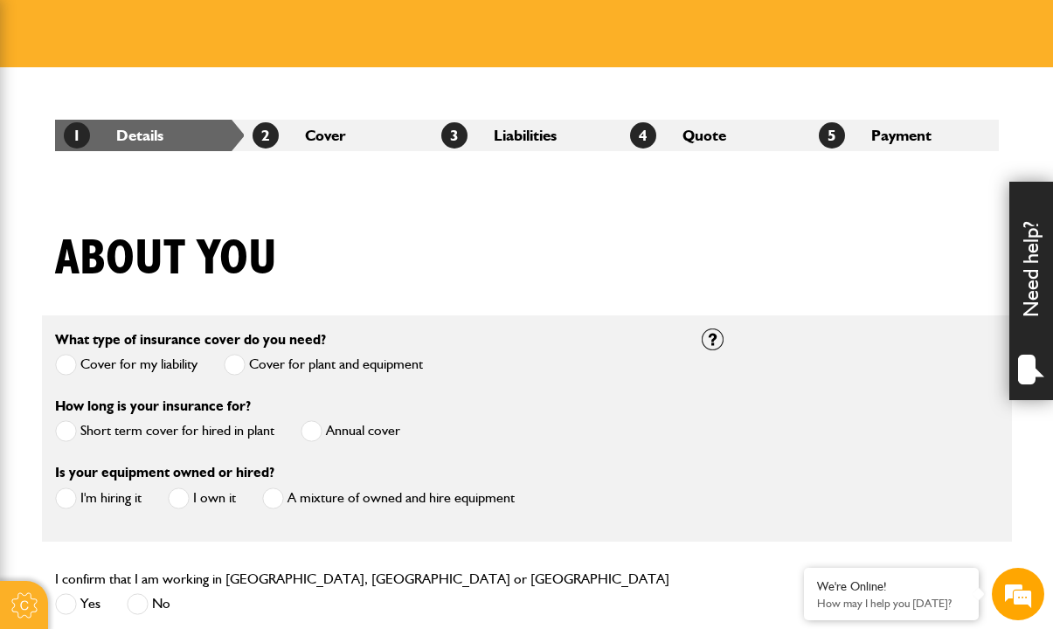
scroll to position [239, 0]
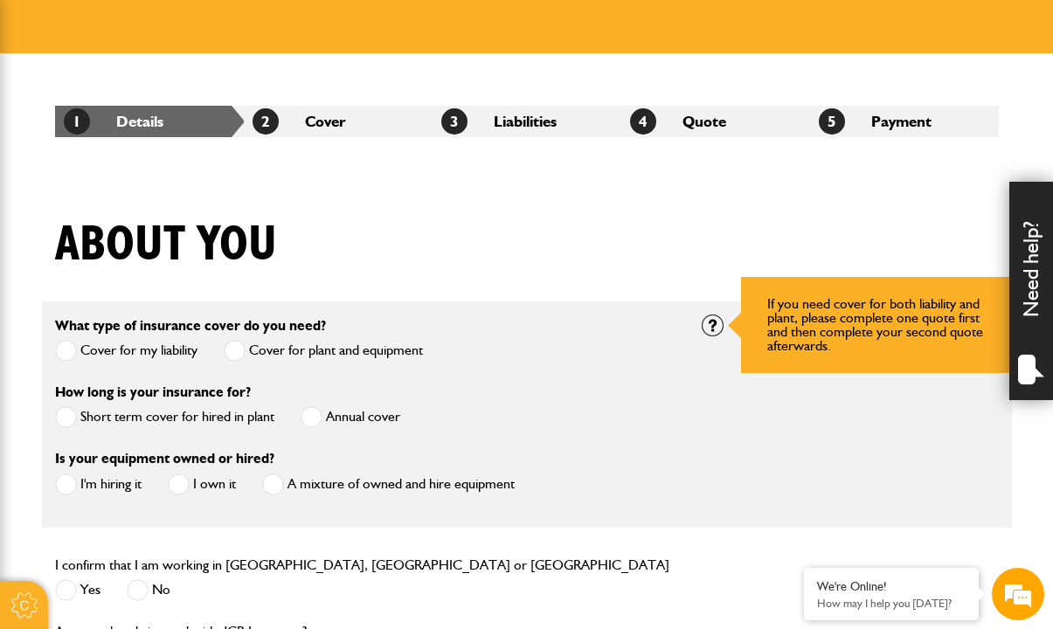
click at [714, 321] on div at bounding box center [712, 325] width 22 height 22
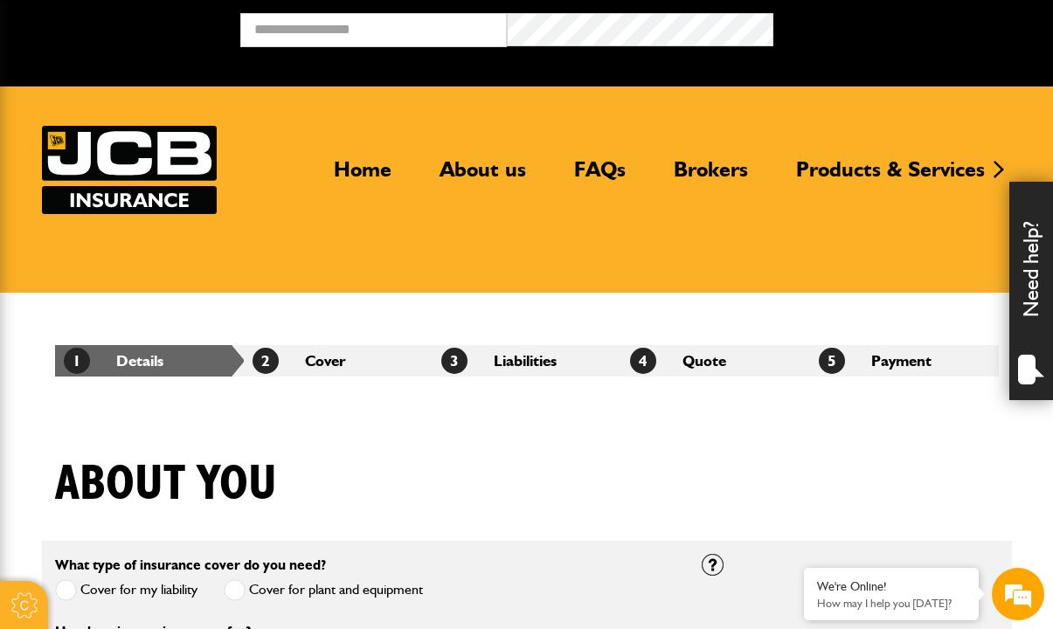
scroll to position [0, 0]
